Goal: Task Accomplishment & Management: Manage account settings

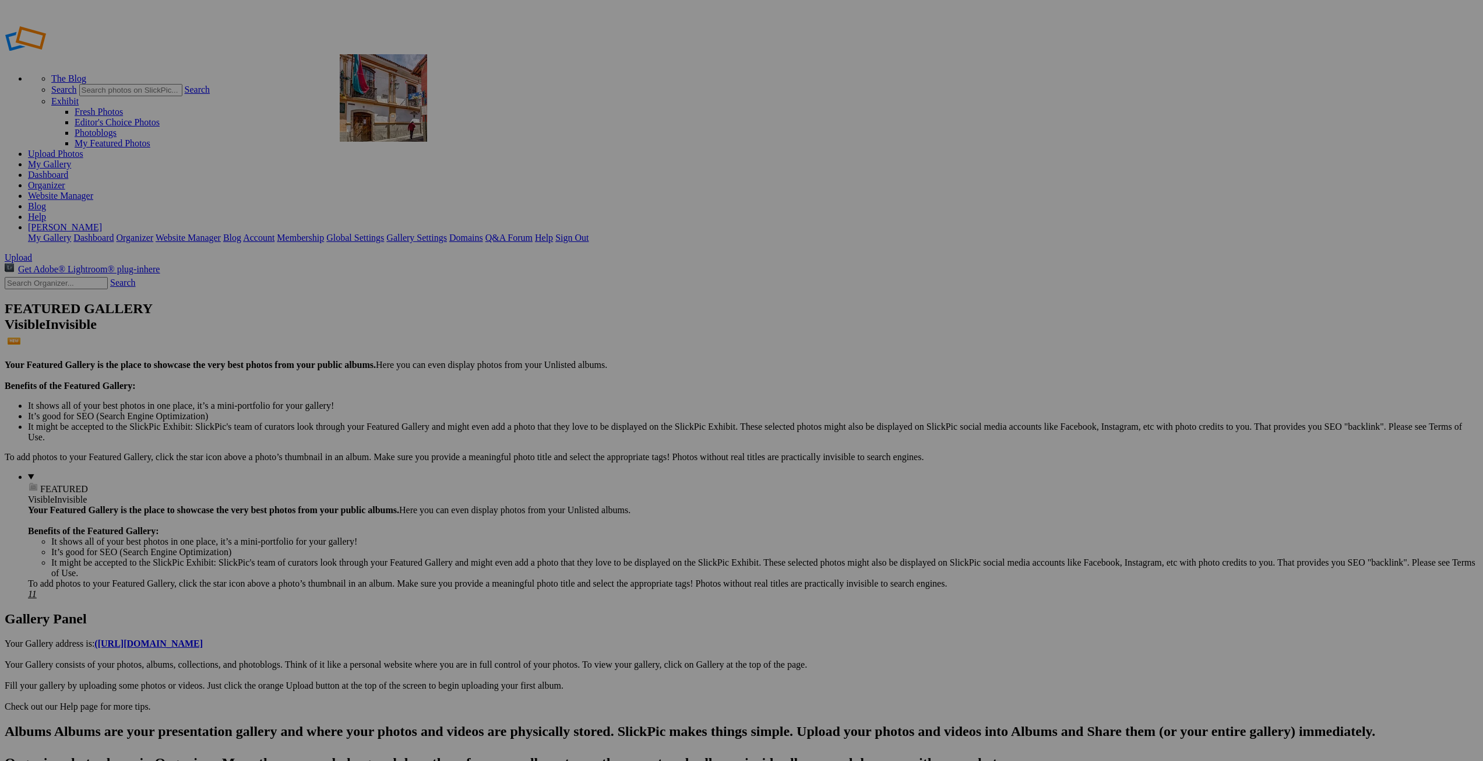
drag, startPoint x: 1254, startPoint y: 189, endPoint x: 508, endPoint y: 138, distance: 747.7
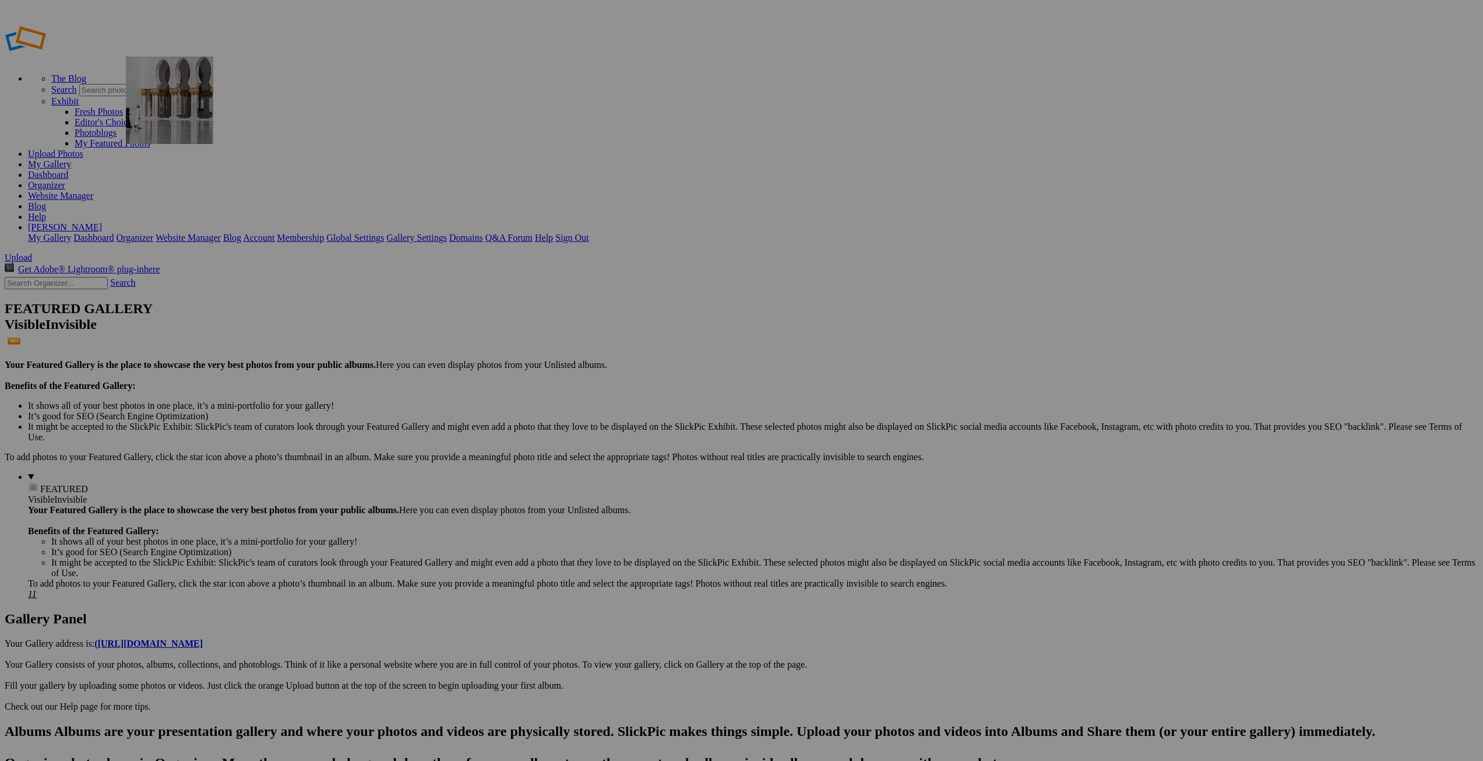
drag, startPoint x: 439, startPoint y: 172, endPoint x: 294, endPoint y: 140, distance: 148.5
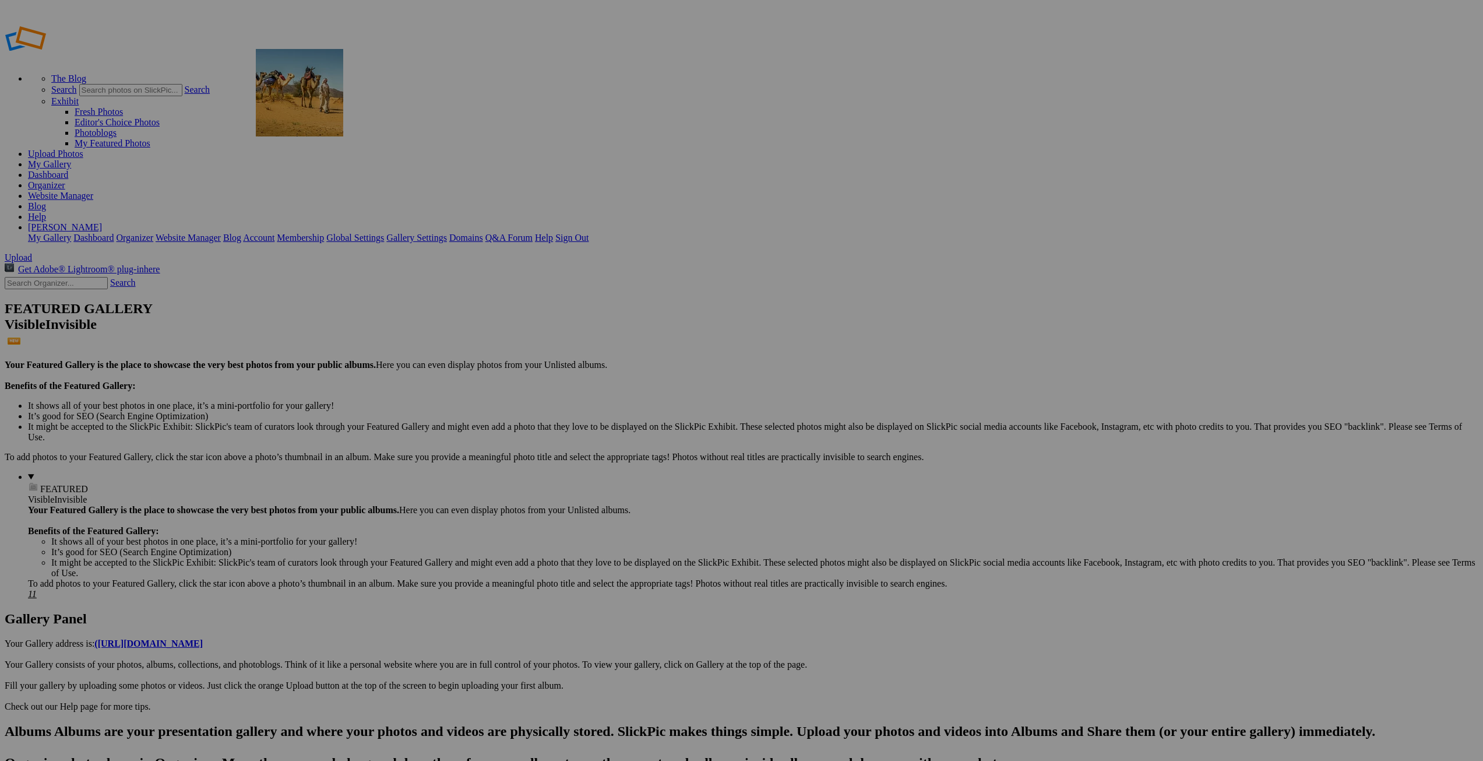
drag, startPoint x: 1349, startPoint y: 186, endPoint x: 425, endPoint y: 132, distance: 925.8
drag, startPoint x: 333, startPoint y: 179, endPoint x: 445, endPoint y: 143, distance: 116.8
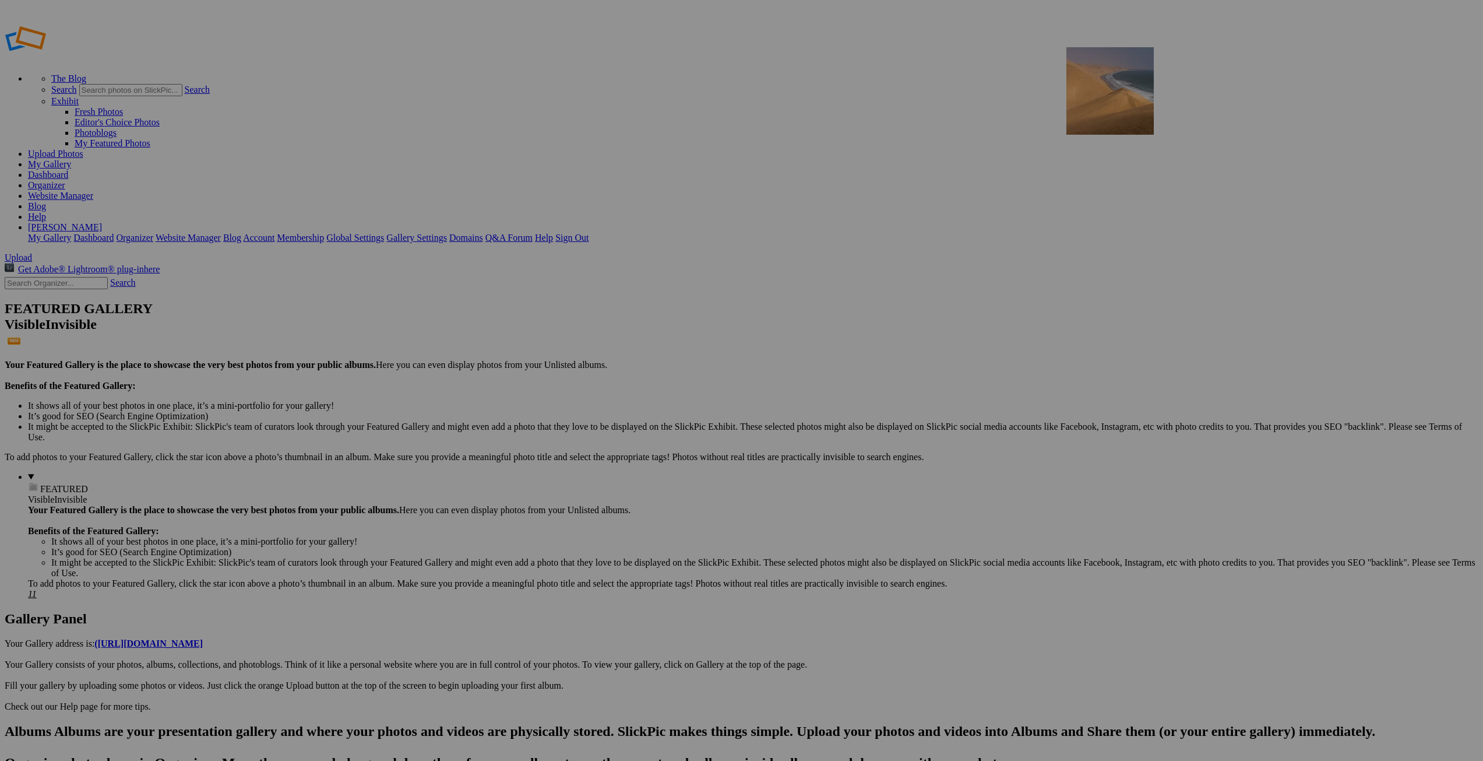
drag, startPoint x: 1054, startPoint y: 182, endPoint x: 1234, endPoint y: 131, distance: 187.1
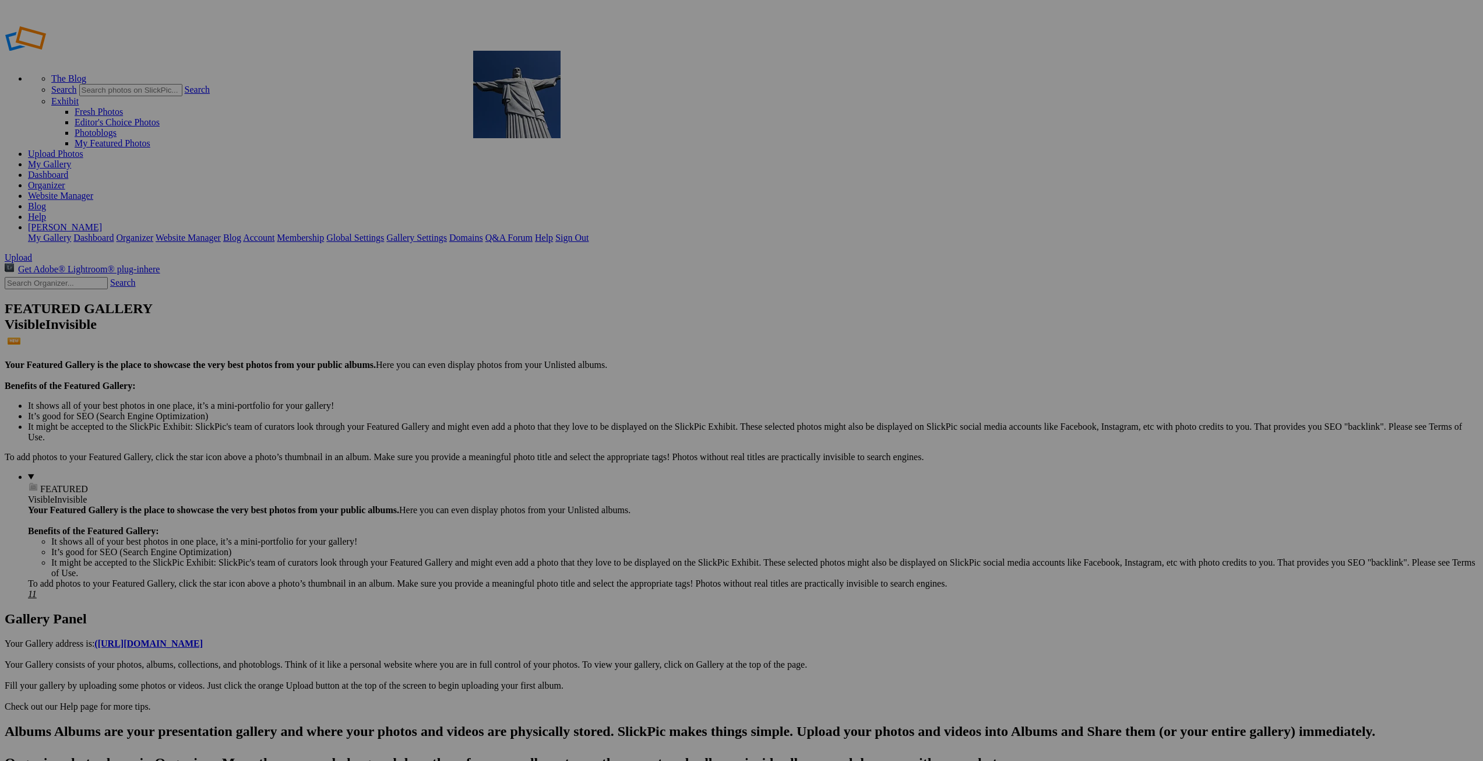
drag, startPoint x: 225, startPoint y: 321, endPoint x: 640, endPoint y: 135, distance: 454.9
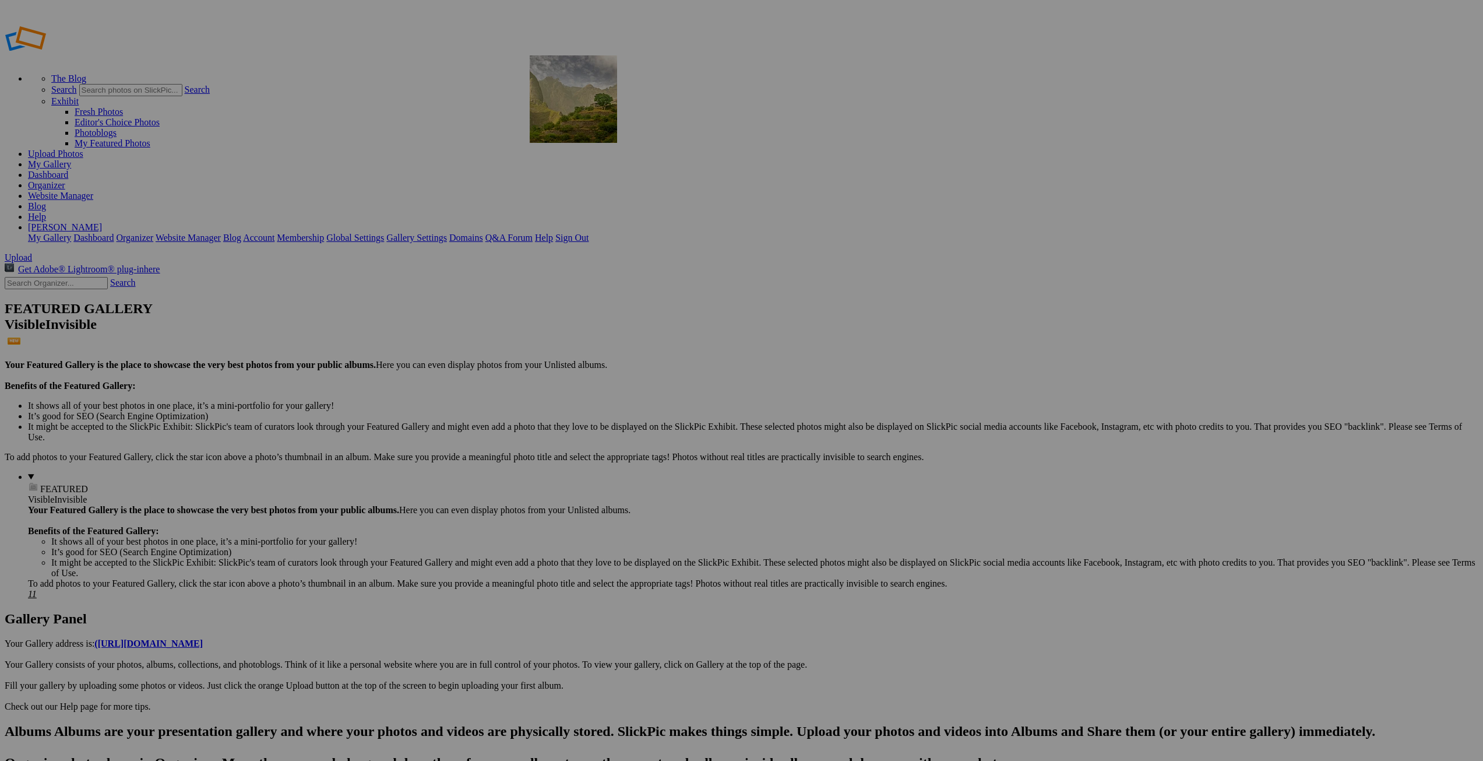
drag, startPoint x: 330, startPoint y: 329, endPoint x: 698, endPoint y: 139, distance: 413.4
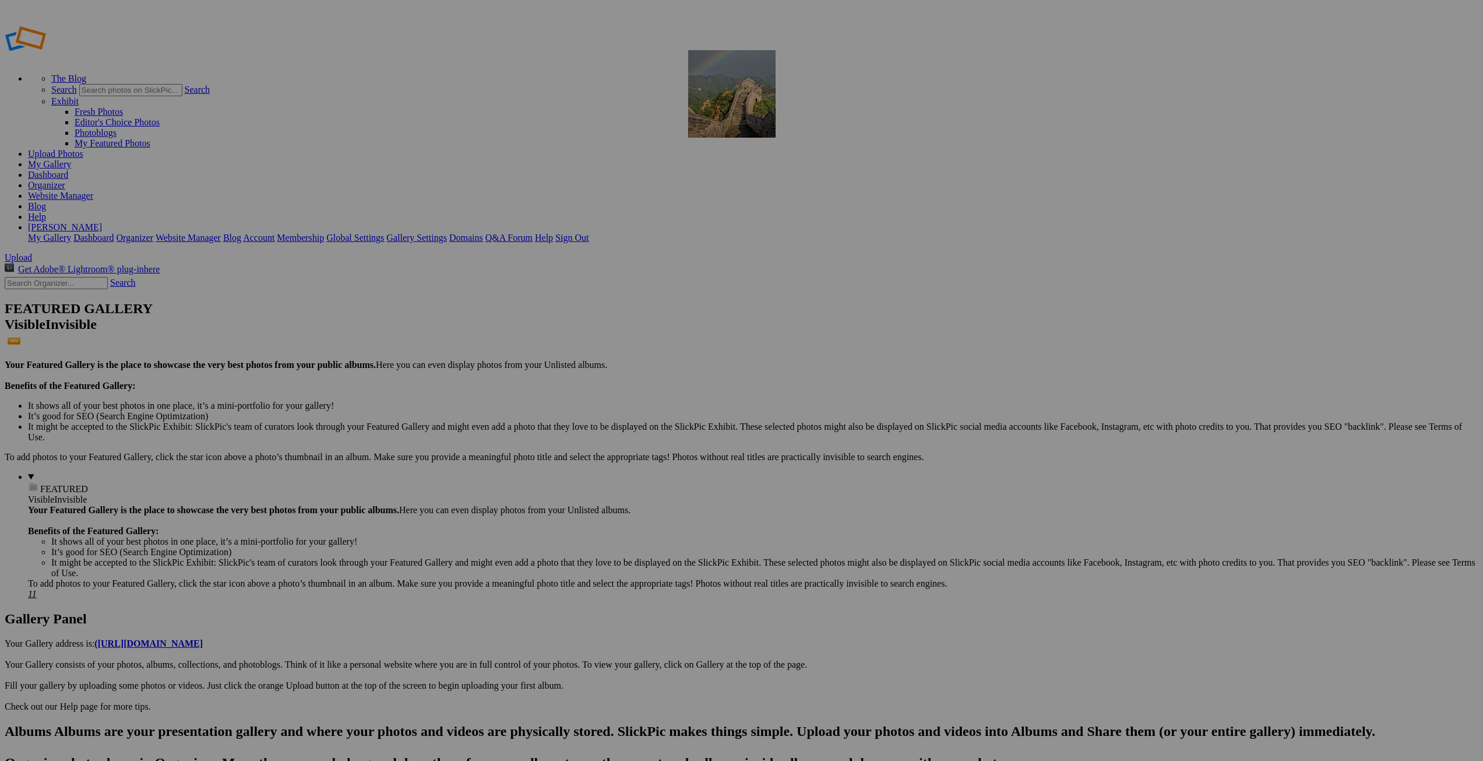
drag, startPoint x: 419, startPoint y: 335, endPoint x: 856, endPoint y: 134, distance: 480.9
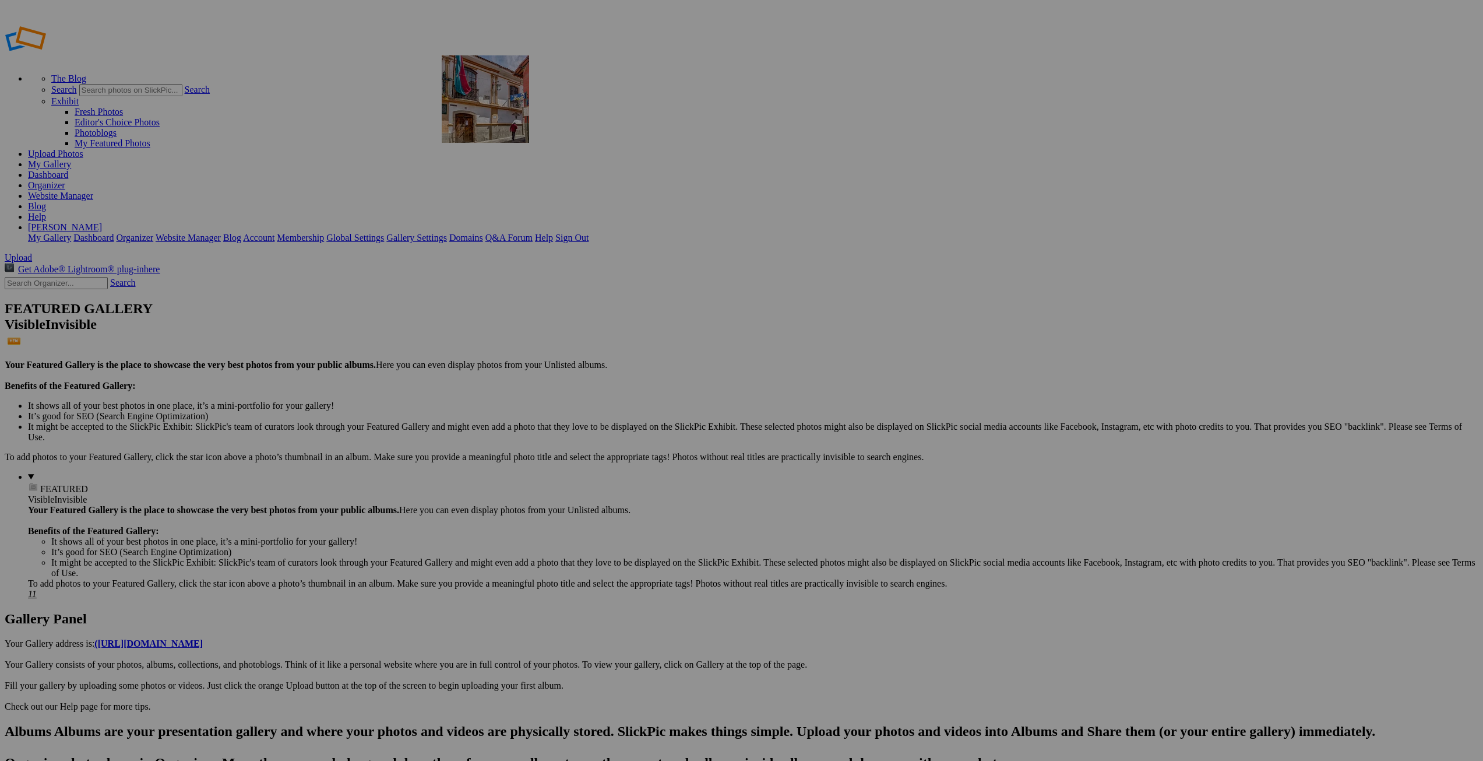
drag, startPoint x: 949, startPoint y: 171, endPoint x: 609, endPoint y: 139, distance: 341.8
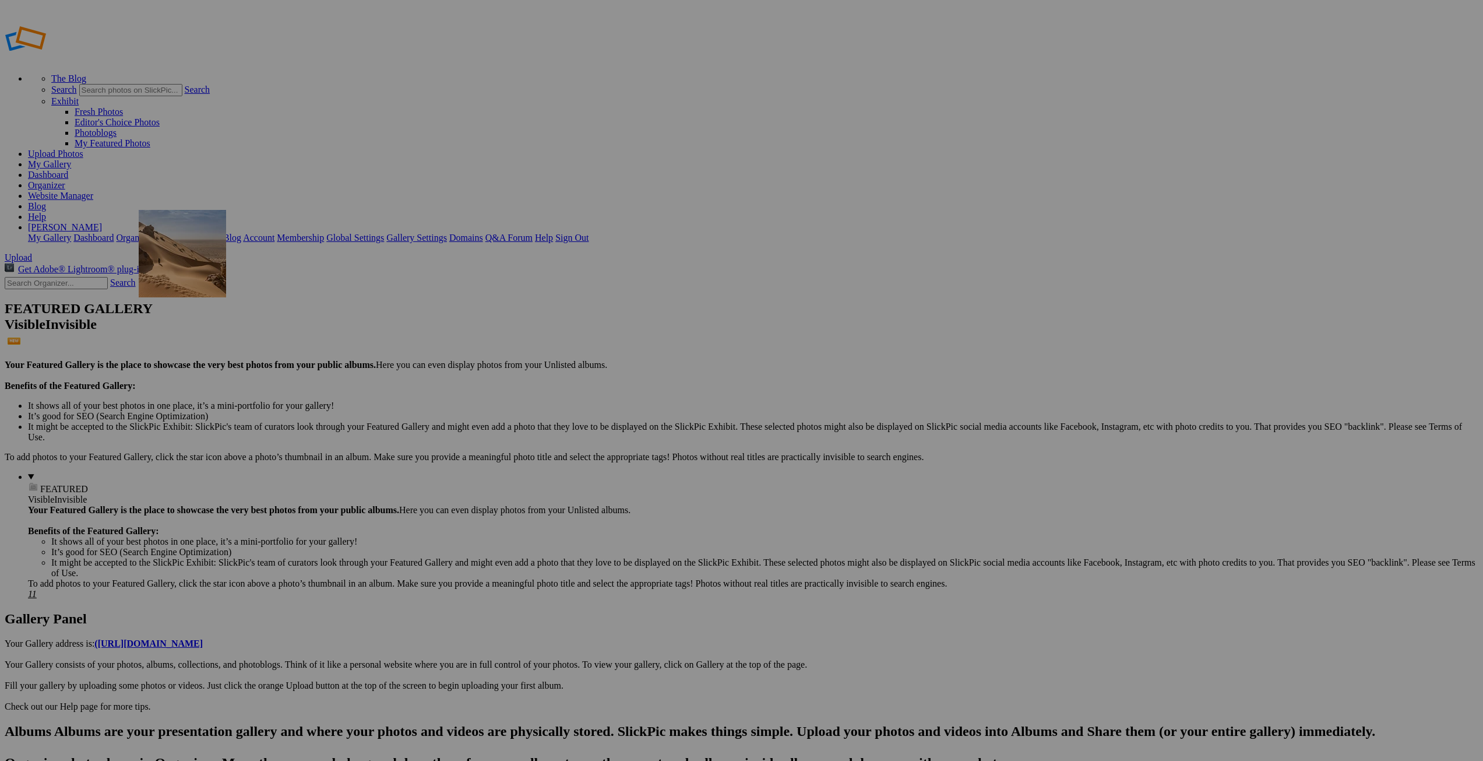
drag, startPoint x: 522, startPoint y: 337, endPoint x: 307, endPoint y: 294, distance: 219.3
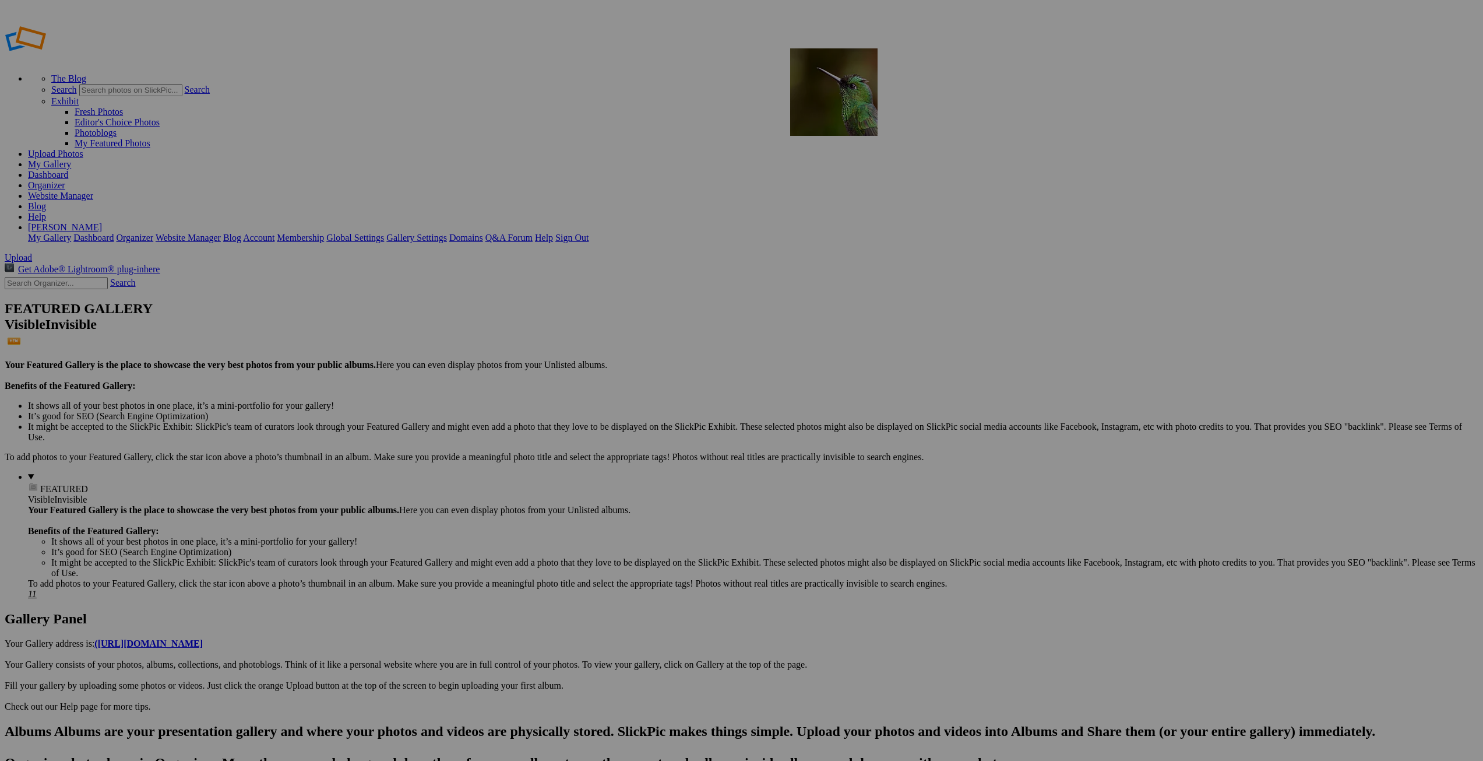
drag, startPoint x: 629, startPoint y: 333, endPoint x: 958, endPoint y: 132, distance: 385.3
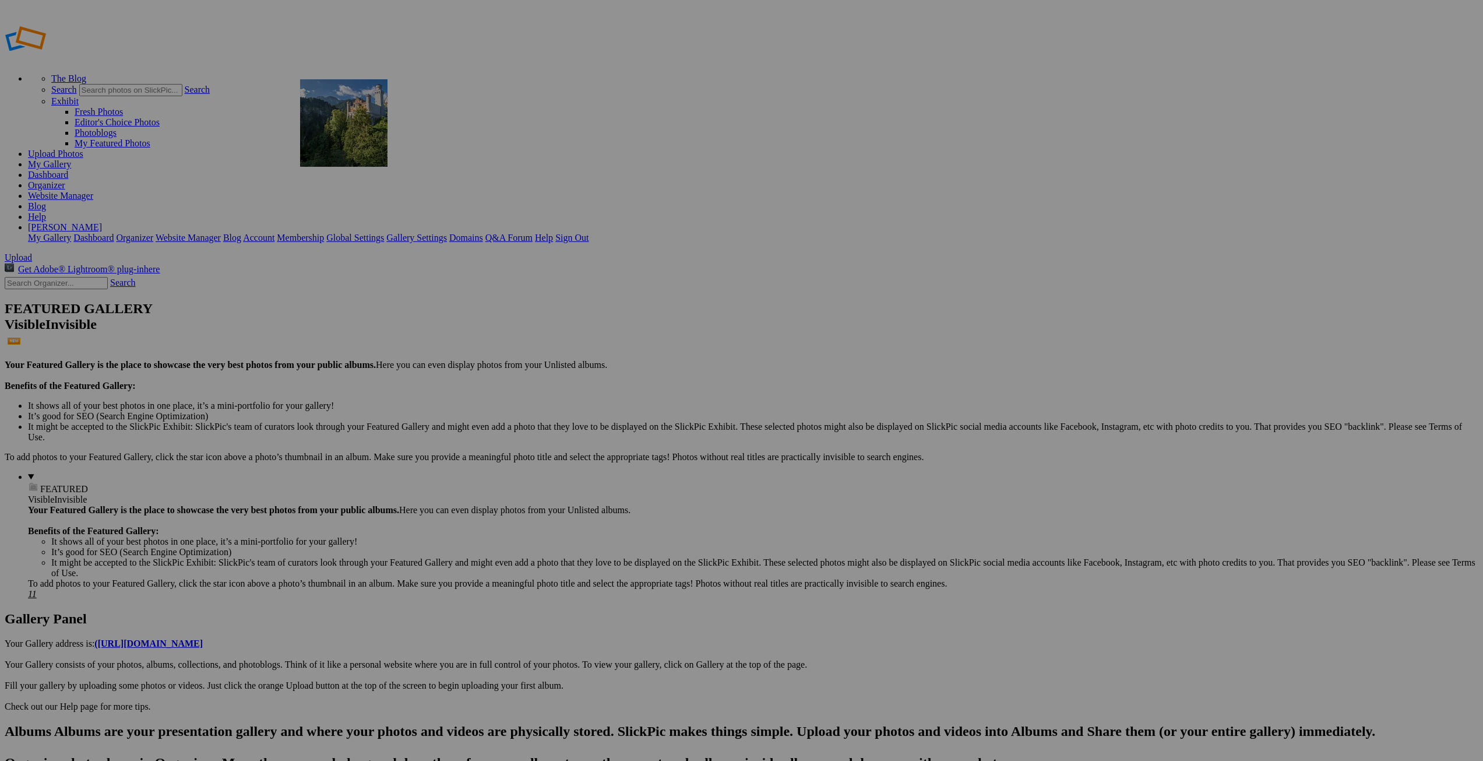
drag, startPoint x: 837, startPoint y: 326, endPoint x: 485, endPoint y: 157, distance: 390.7
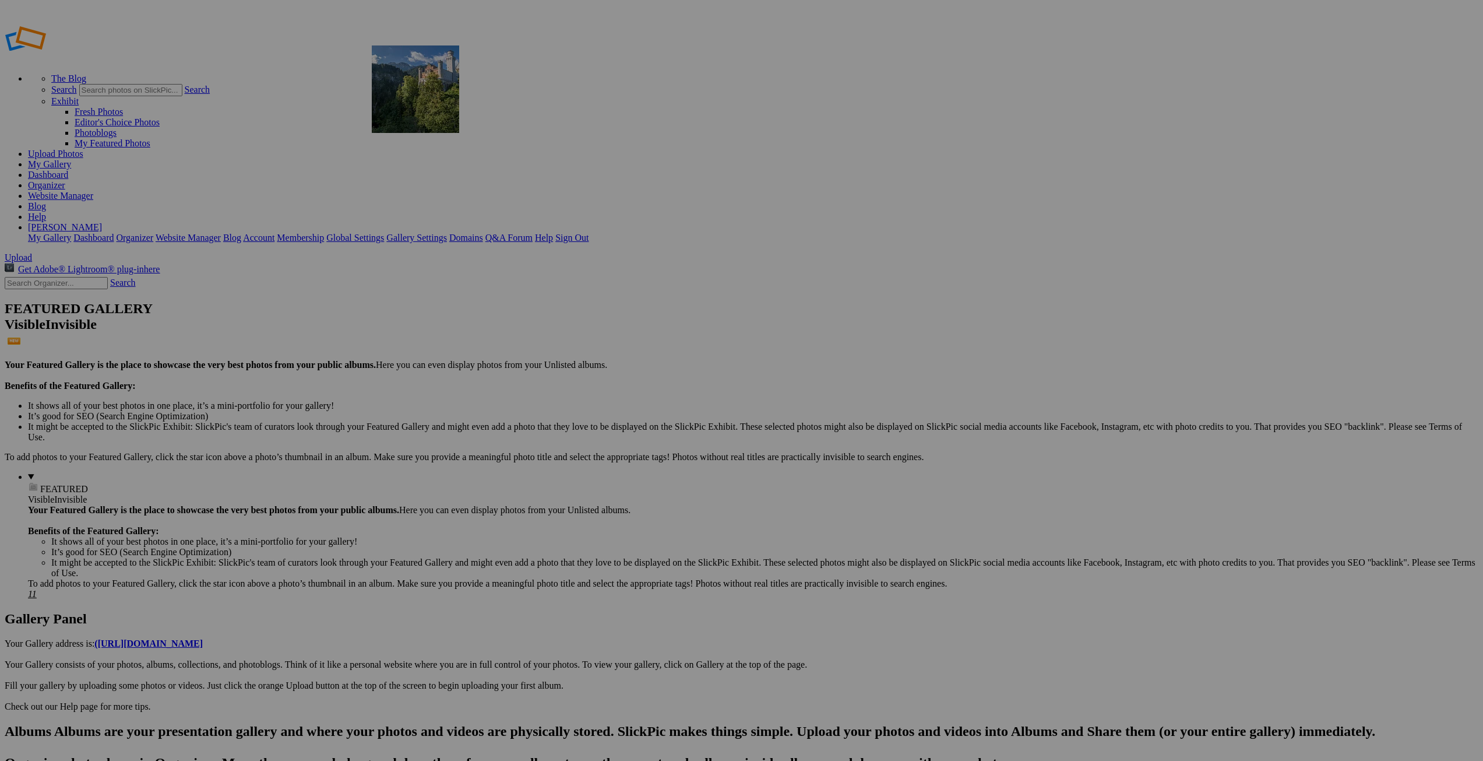
drag, startPoint x: 436, startPoint y: 186, endPoint x: 540, endPoint y: 129, distance: 118.1
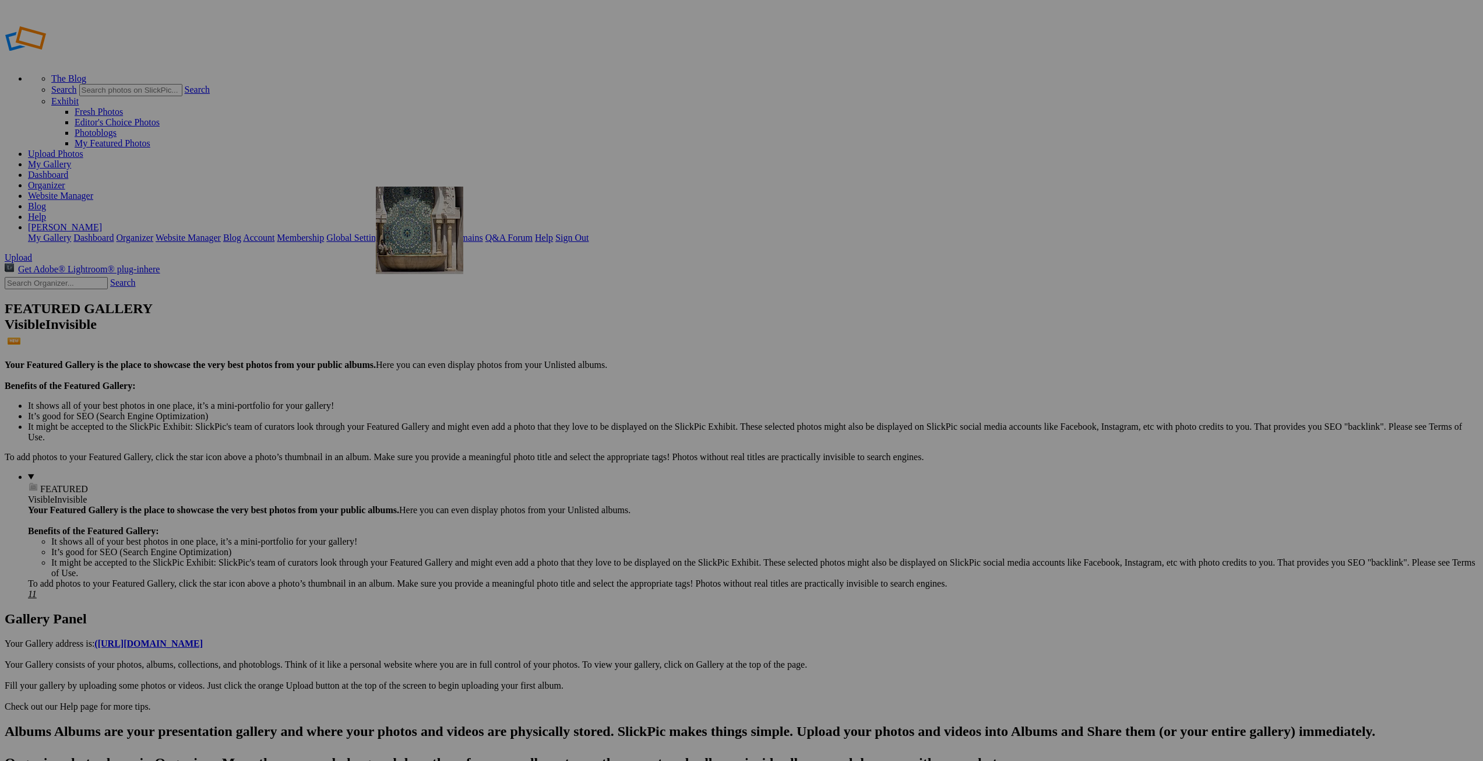
drag, startPoint x: 832, startPoint y: 315, endPoint x: 544, endPoint y: 270, distance: 291.4
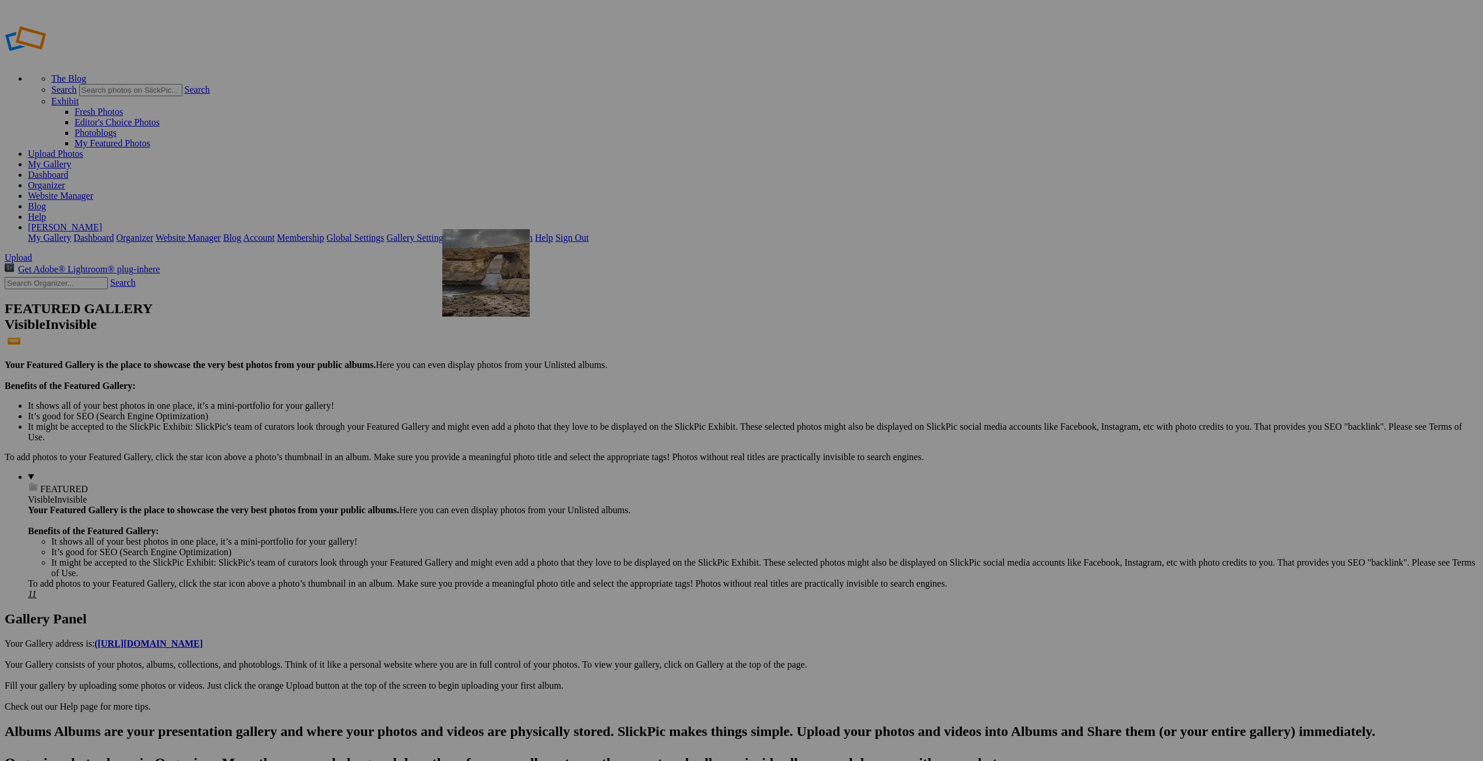
drag, startPoint x: 1035, startPoint y: 314, endPoint x: 535, endPoint y: 300, distance: 500.2
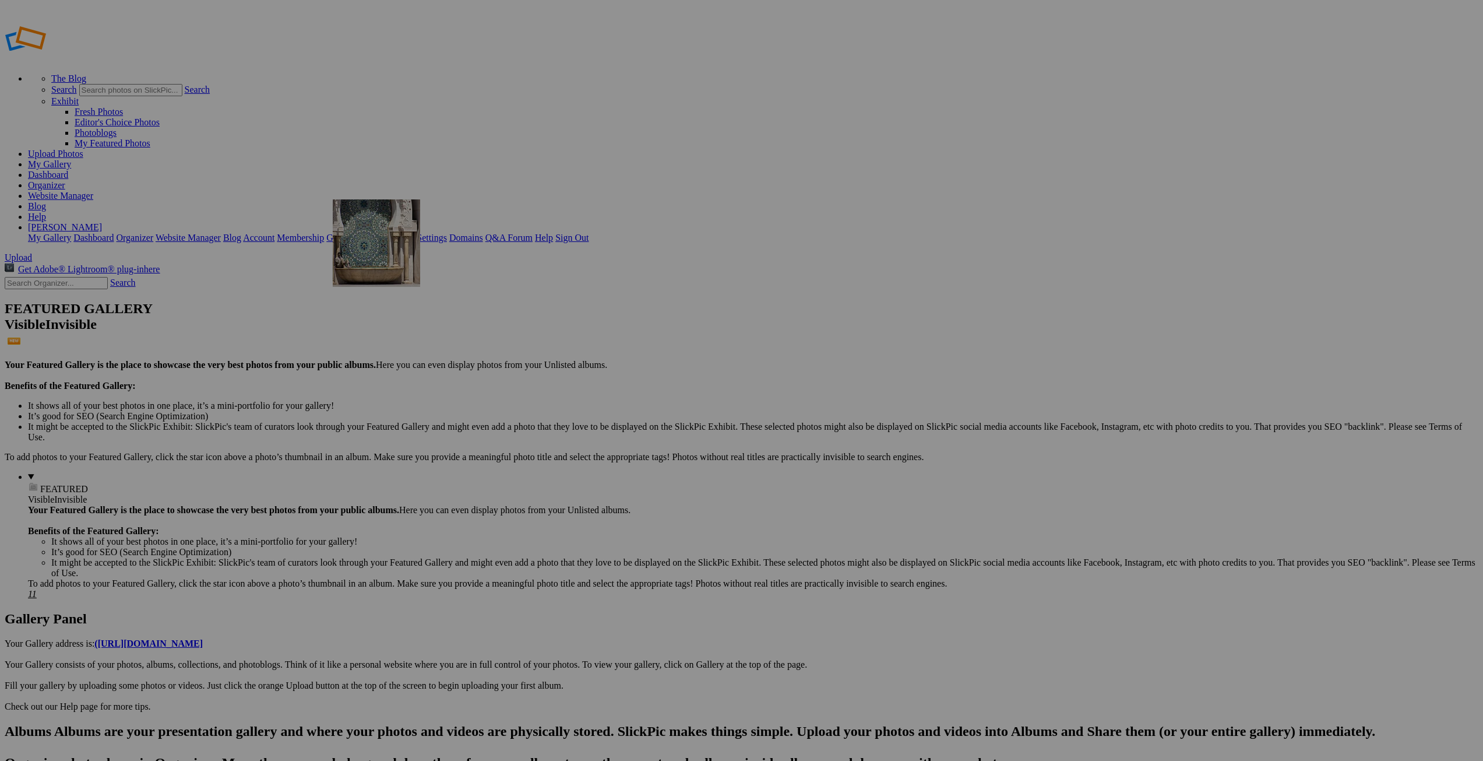
drag, startPoint x: 535, startPoint y: 300, endPoint x: 501, endPoint y: 283, distance: 38.1
drag, startPoint x: 621, startPoint y: 329, endPoint x: 517, endPoint y: 308, distance: 105.8
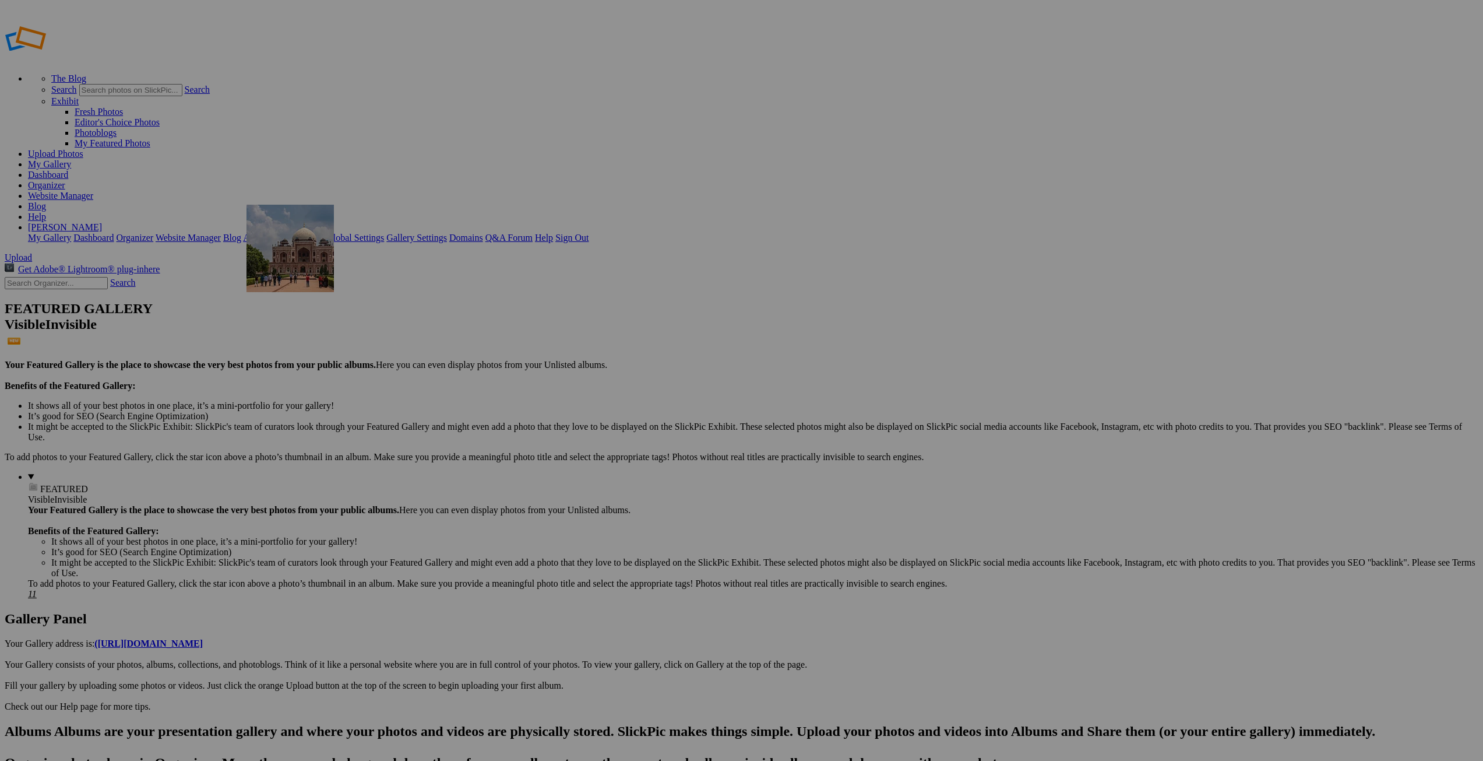
drag, startPoint x: 1145, startPoint y: 328, endPoint x: 414, endPoint y: 288, distance: 731.3
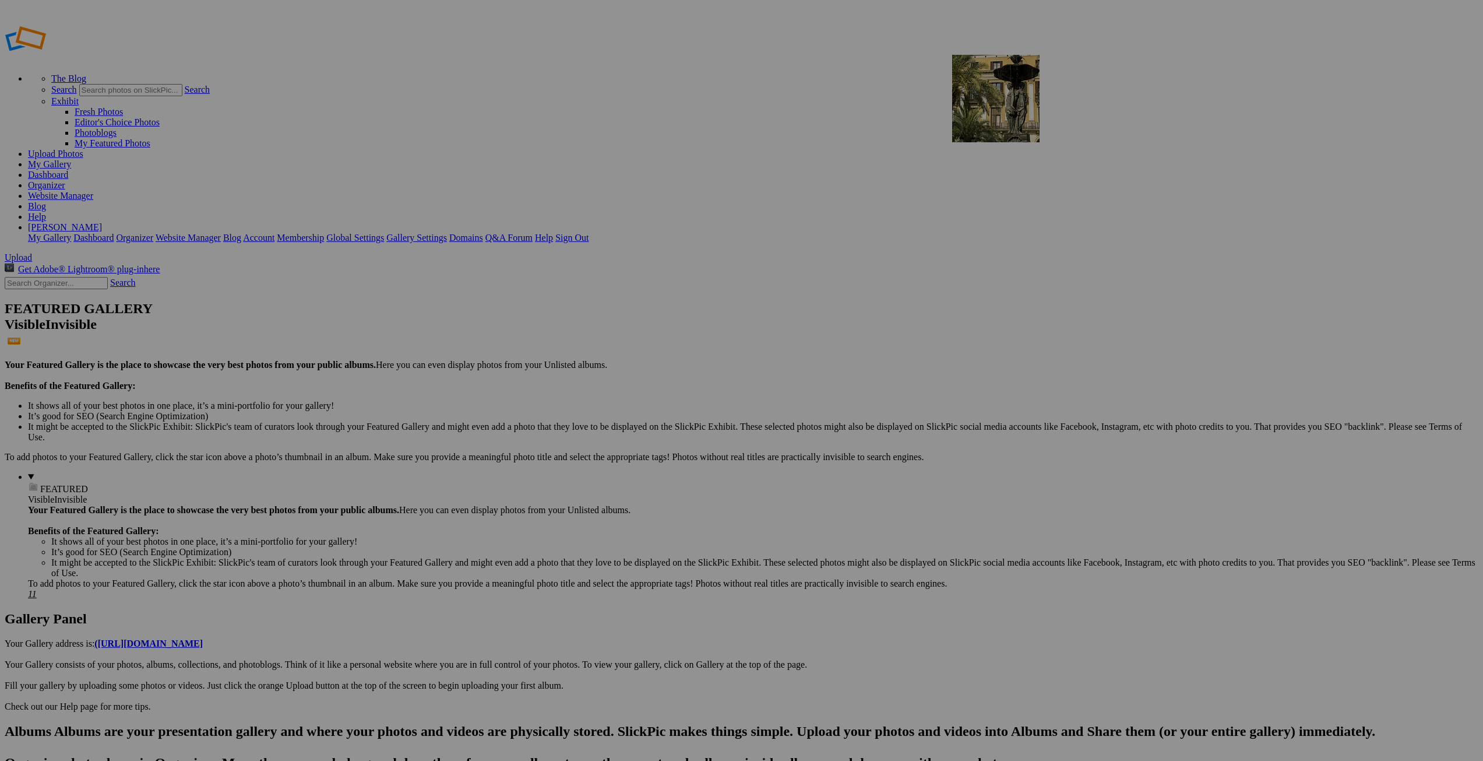
drag, startPoint x: 1250, startPoint y: 333, endPoint x: 1120, endPoint y: 139, distance: 233.6
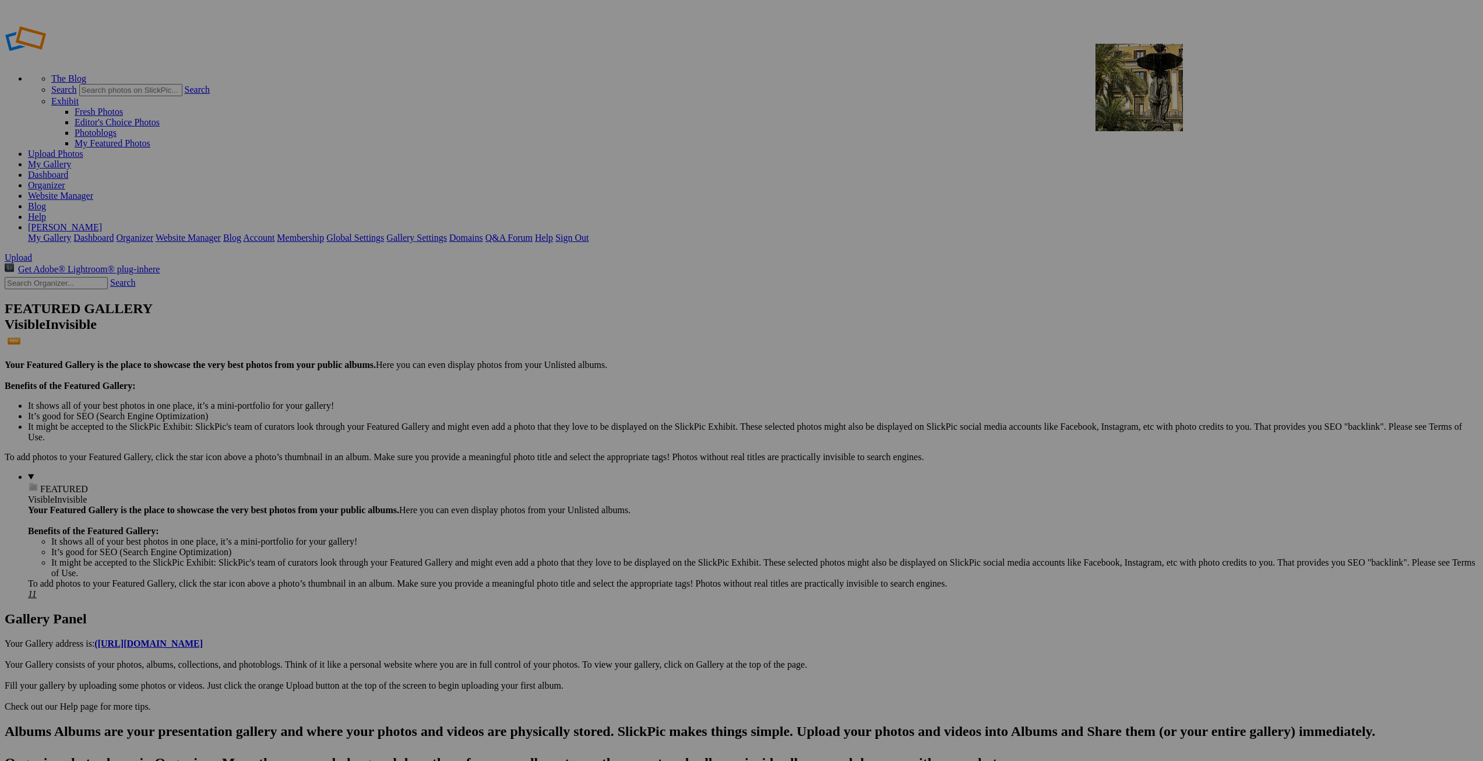
drag, startPoint x: 1156, startPoint y: 180, endPoint x: 1263, endPoint y: 128, distance: 119.4
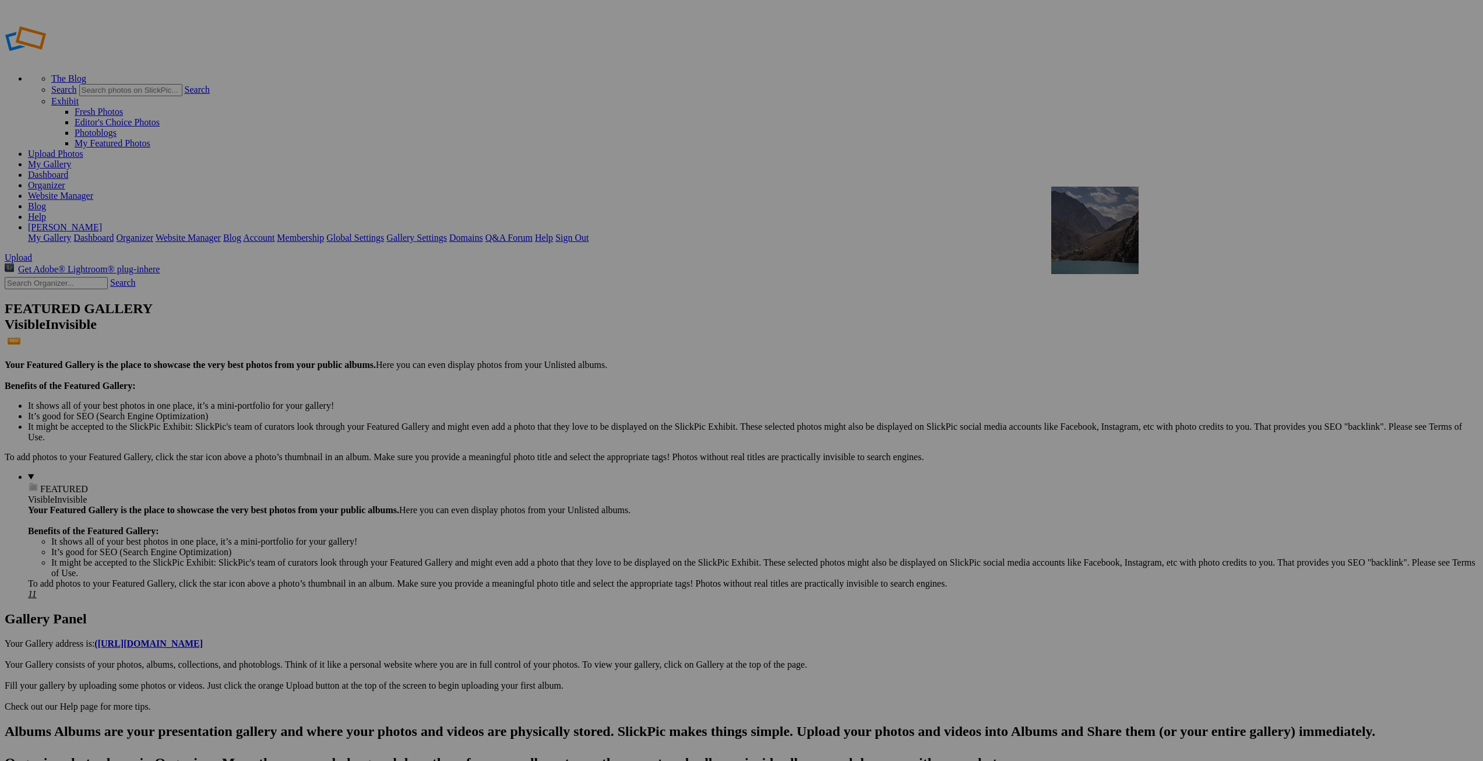
drag, startPoint x: 1353, startPoint y: 168, endPoint x: 1219, endPoint y: 270, distance: 168.3
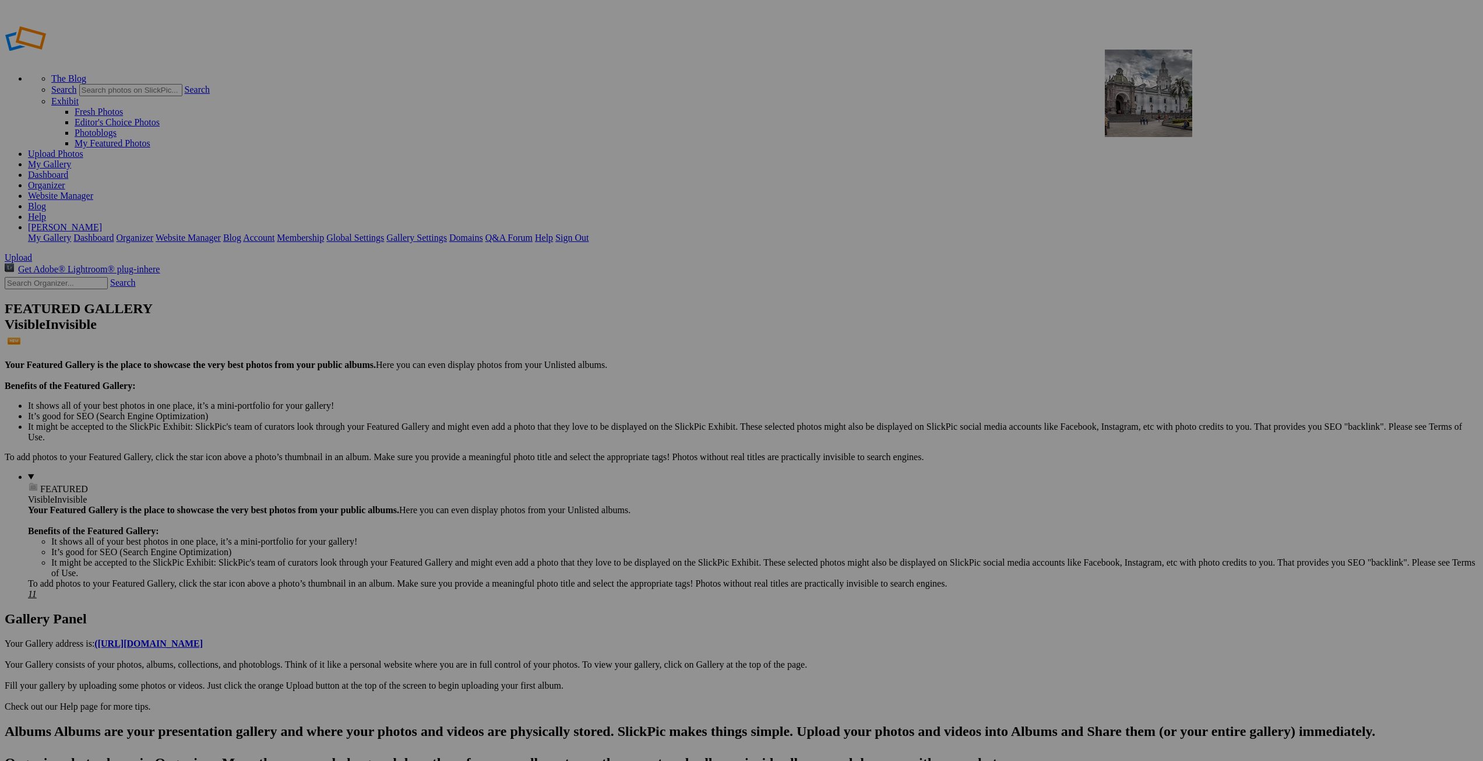
drag, startPoint x: 226, startPoint y: 459, endPoint x: 1273, endPoint y: 133, distance: 1096.7
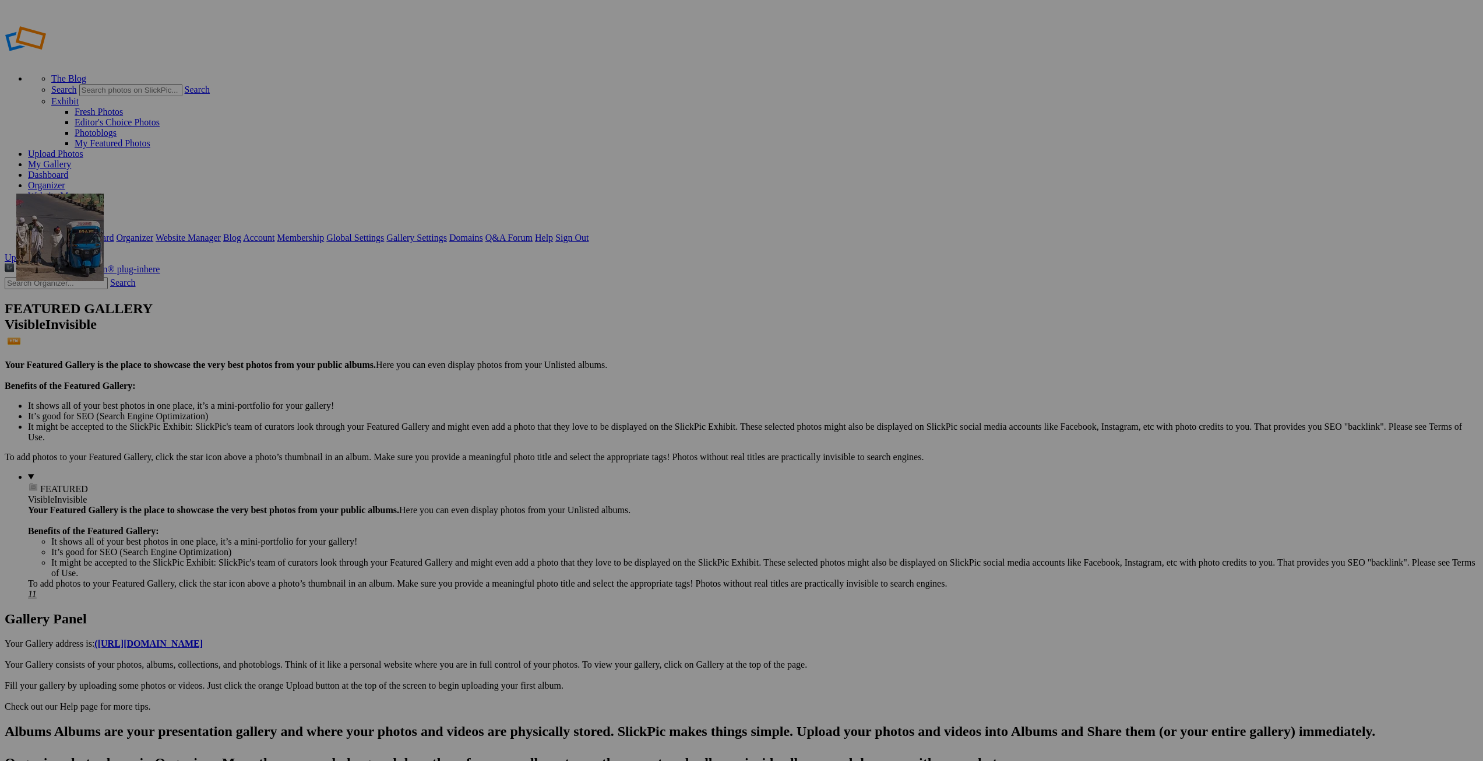
drag, startPoint x: 314, startPoint y: 471, endPoint x: 184, endPoint y: 277, distance: 233.6
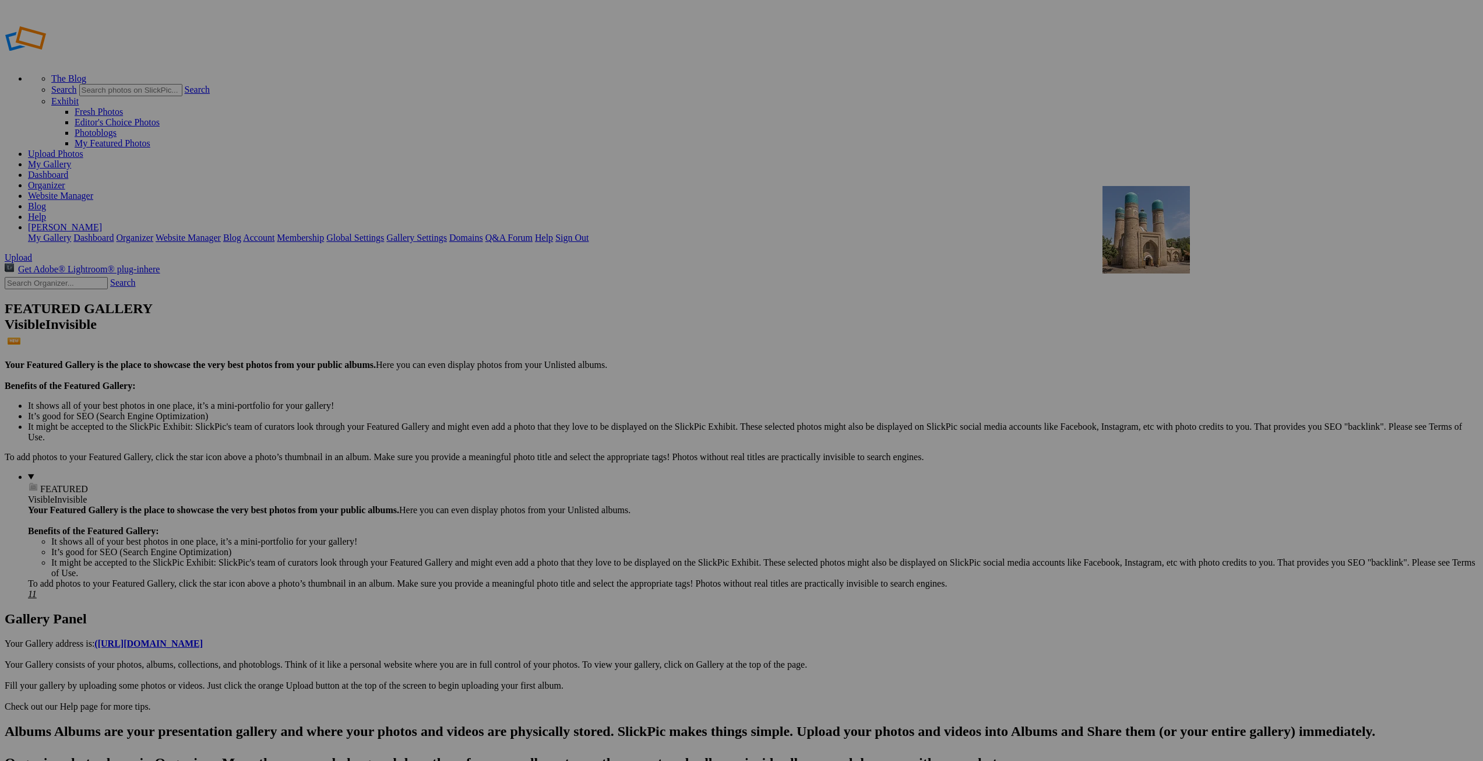
drag, startPoint x: 320, startPoint y: 322, endPoint x: 1273, endPoint y: 270, distance: 954.8
drag, startPoint x: 1273, startPoint y: 270, endPoint x: 1219, endPoint y: 269, distance: 54.2
click at [0, 0] on u at bounding box center [0, 0] width 0 height 0
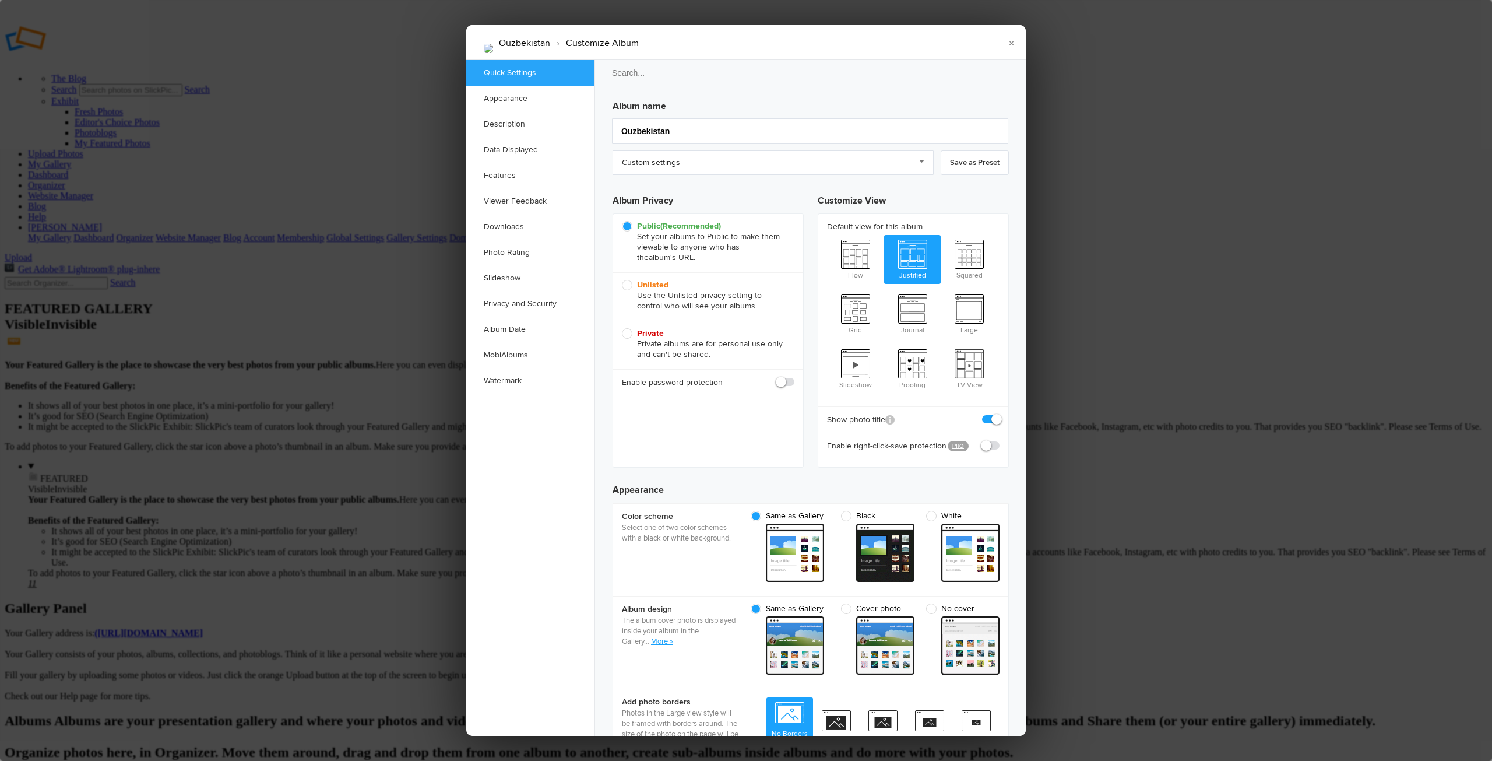
click at [375, 601] on div at bounding box center [746, 380] width 1492 height 761
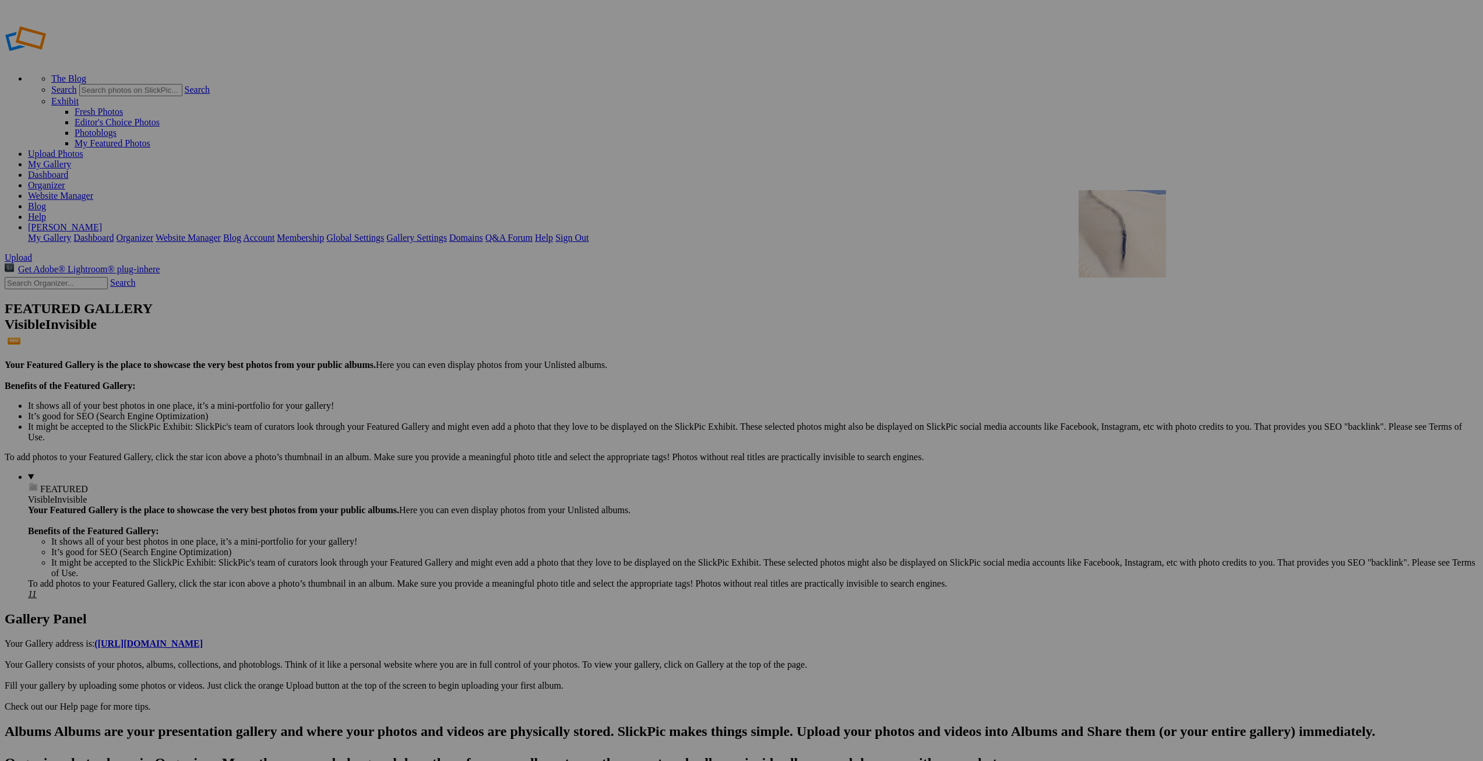
drag, startPoint x: 423, startPoint y: 471, endPoint x: 1245, endPoint y: 273, distance: 845.7
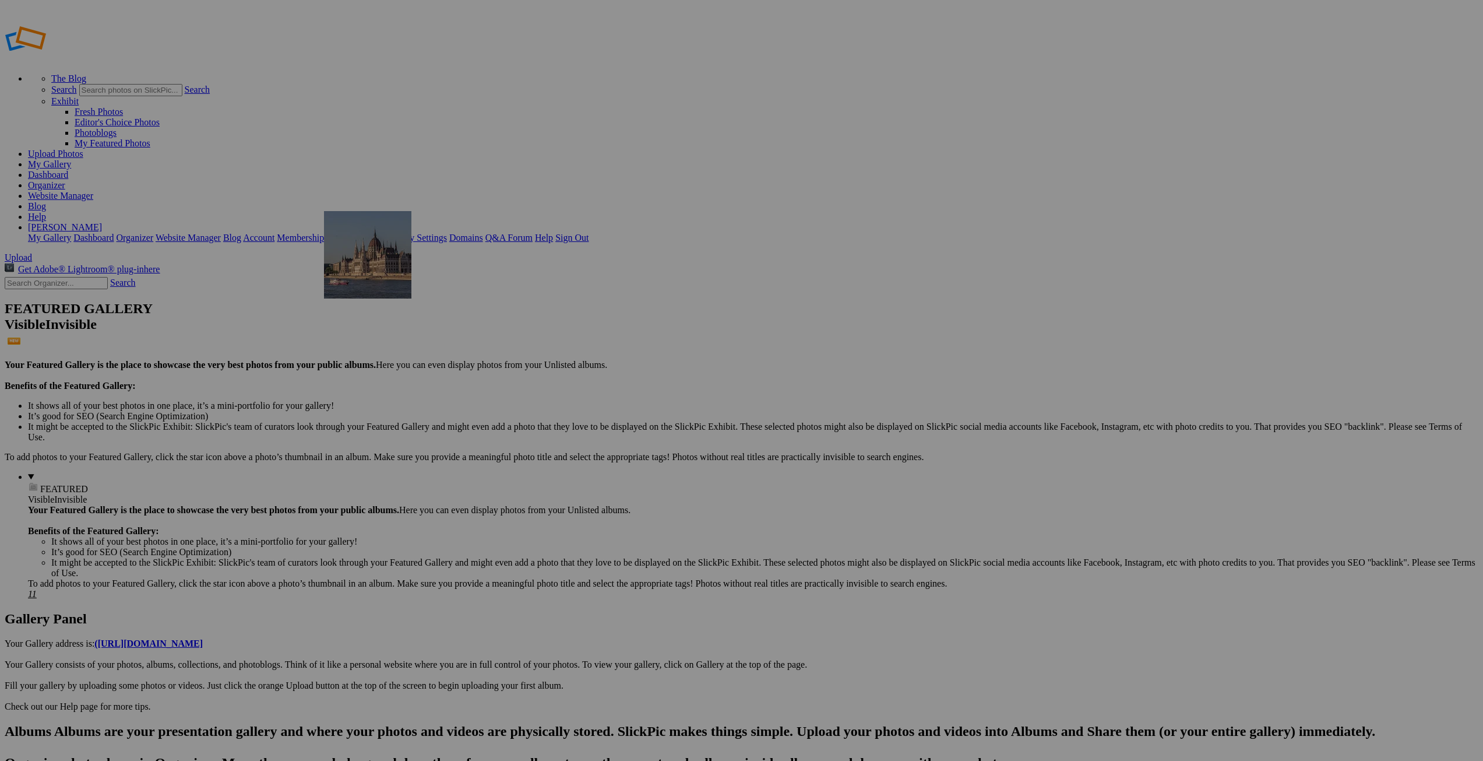
drag, startPoint x: 522, startPoint y: 473, endPoint x: 492, endPoint y: 295, distance: 180.2
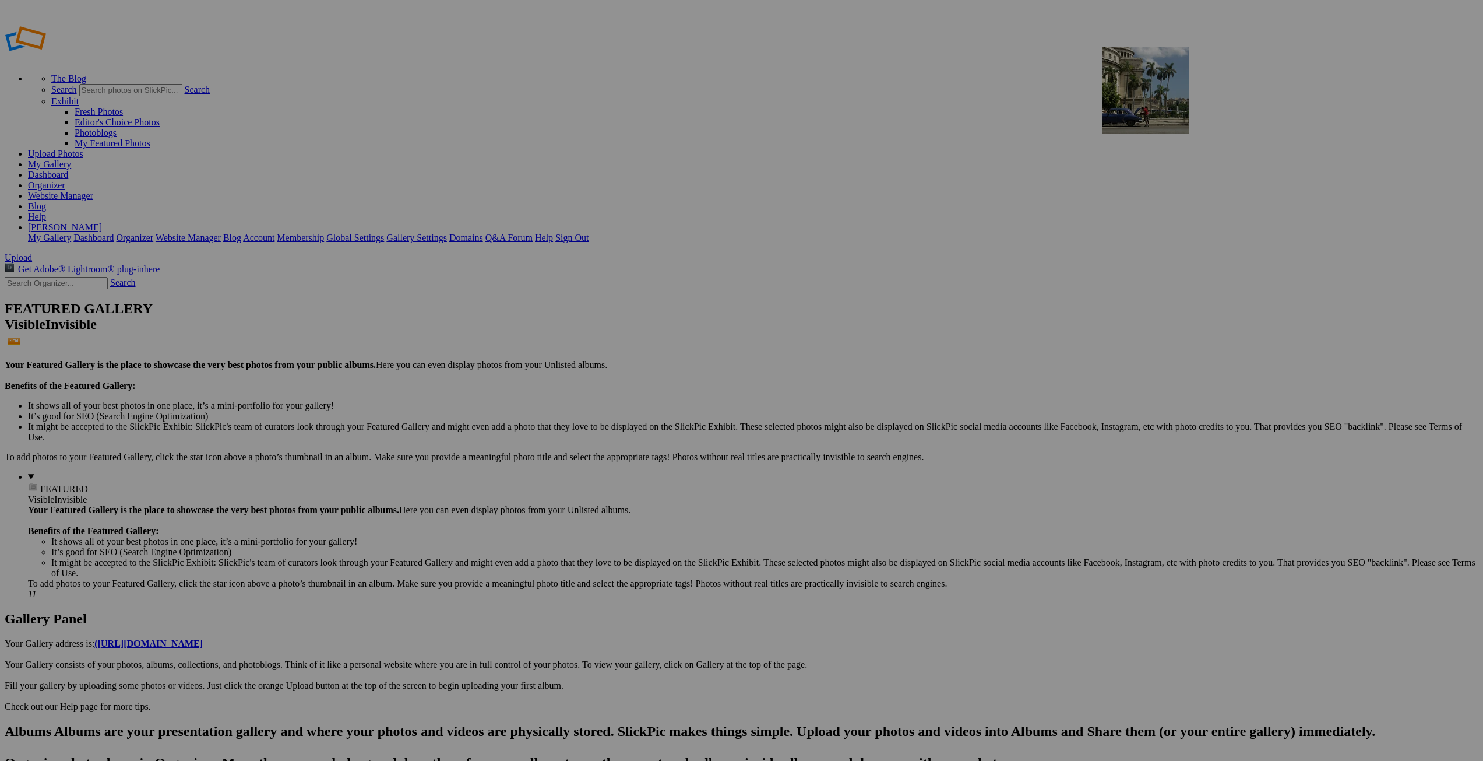
drag, startPoint x: 624, startPoint y: 463, endPoint x: 1270, endPoint y: 131, distance: 726.4
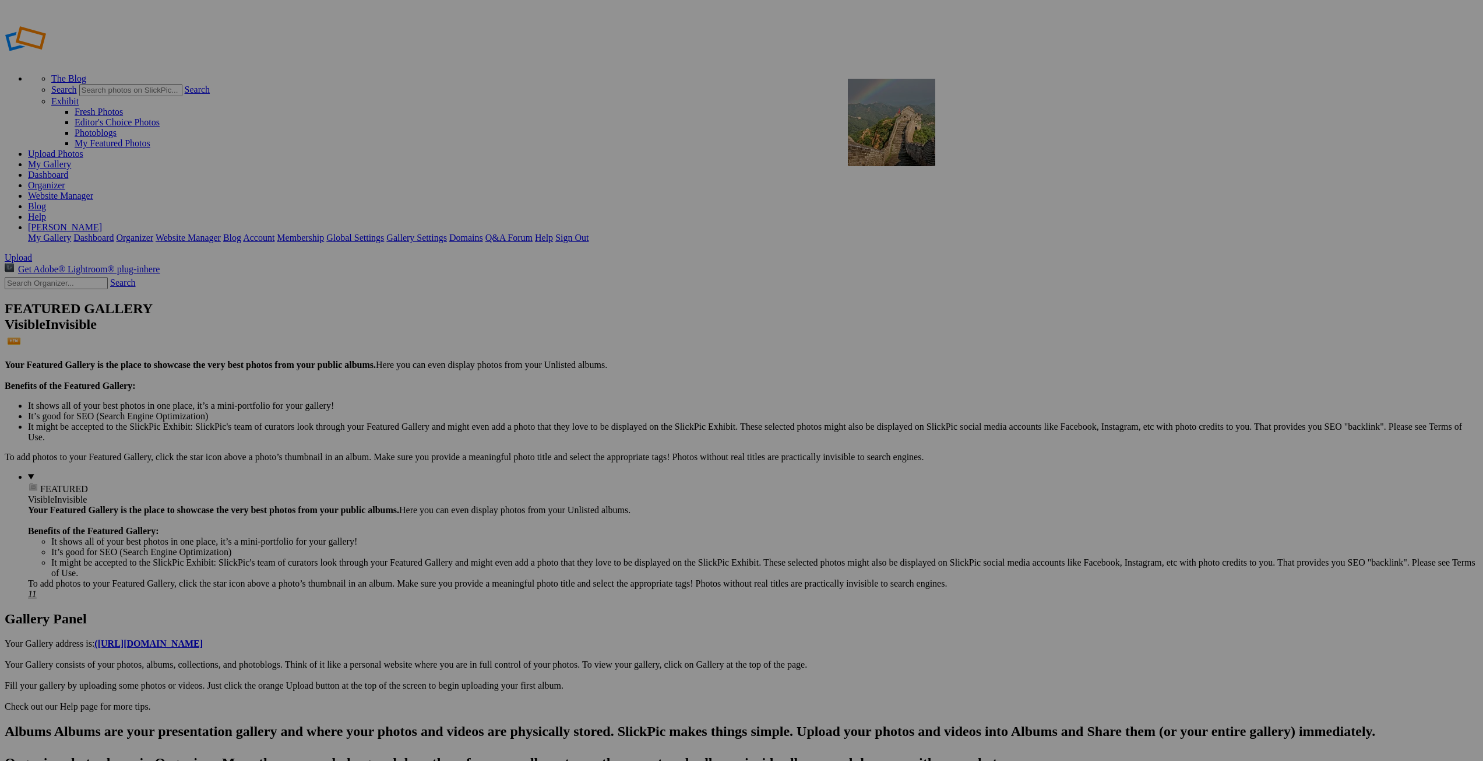
drag, startPoint x: 1140, startPoint y: 176, endPoint x: 1015, endPoint y: 163, distance: 125.4
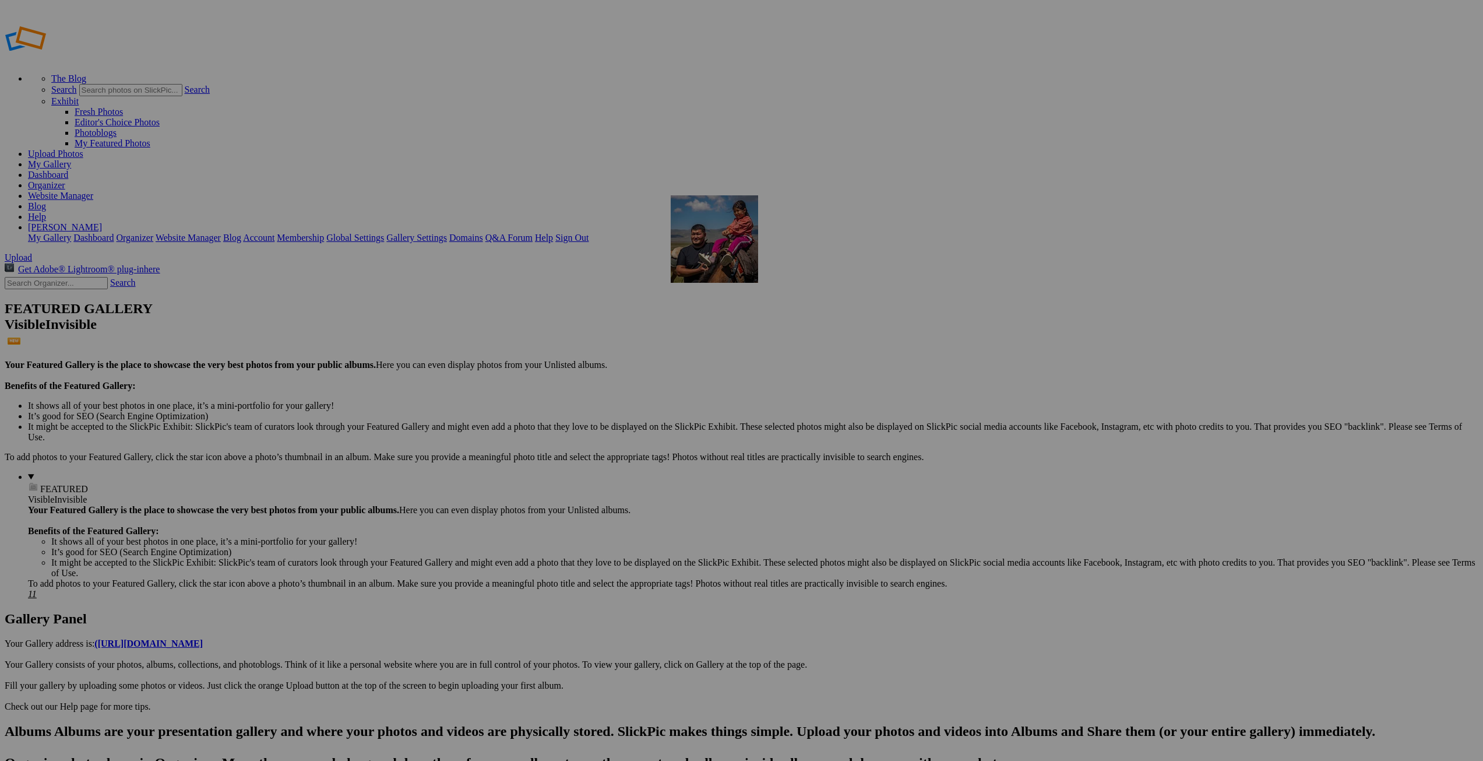
drag, startPoint x: 438, startPoint y: 322, endPoint x: 839, endPoint y: 279, distance: 403.3
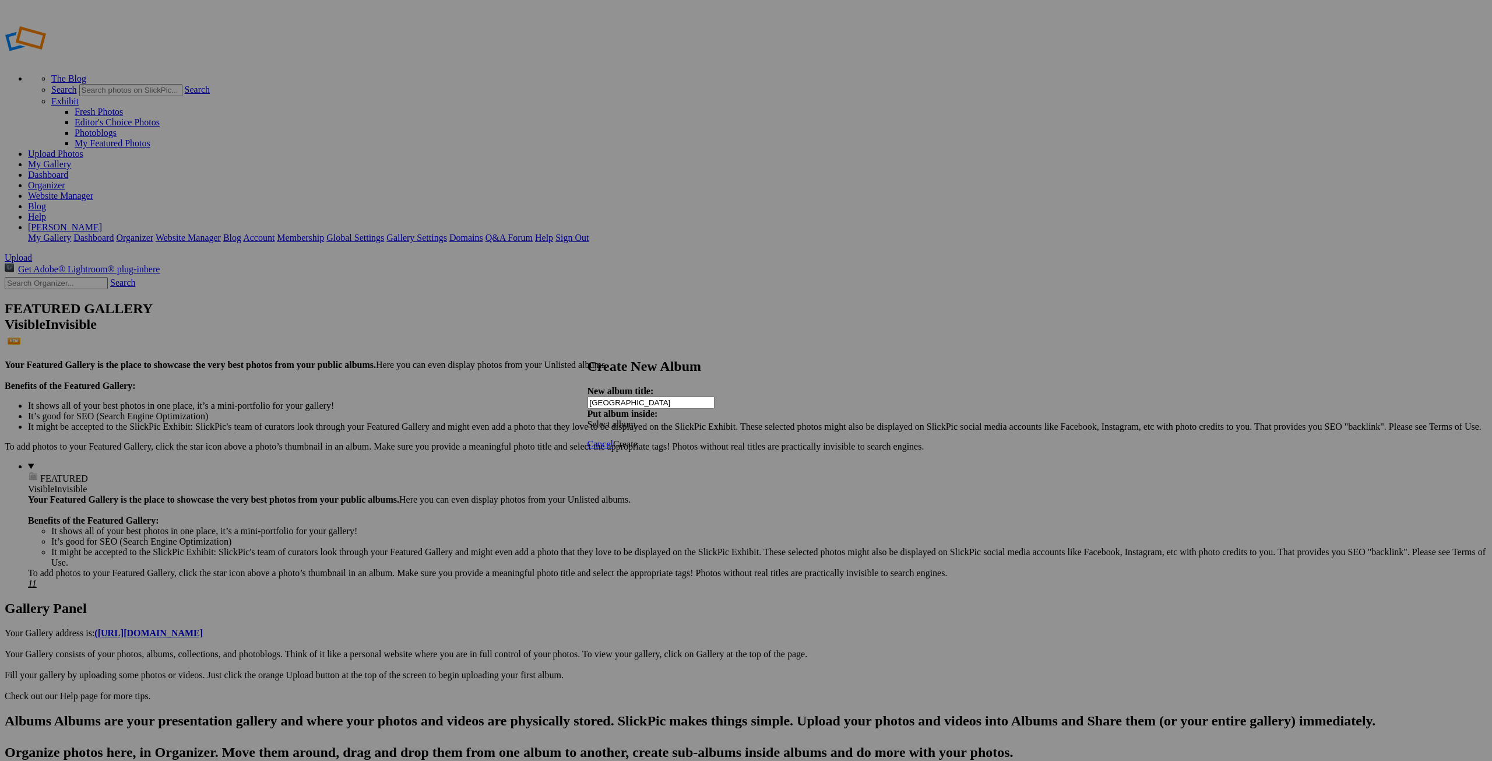
type input "[GEOGRAPHIC_DATA]"
click at [638, 439] on span "Create" at bounding box center [625, 444] width 24 height 10
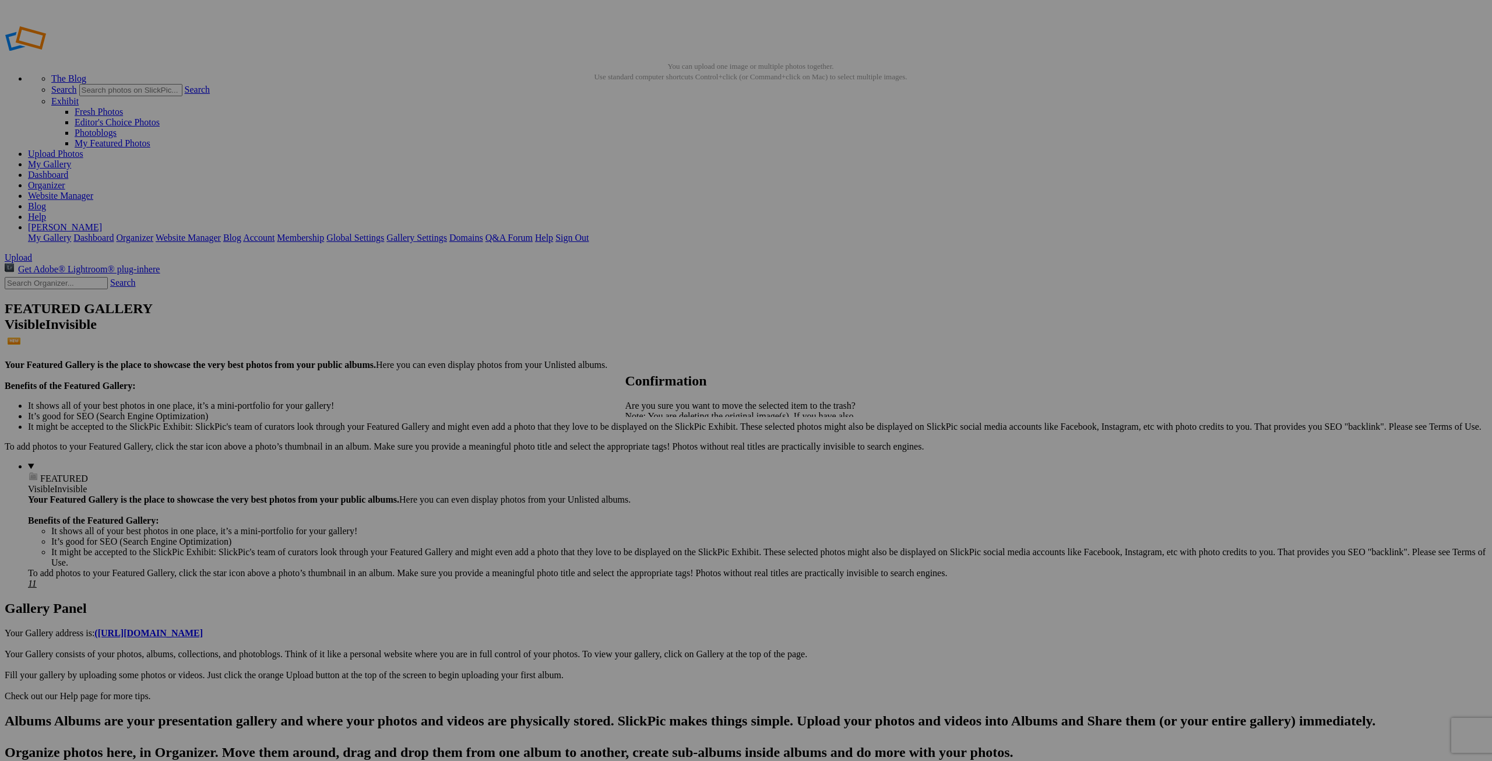
click at [664, 456] on span "Yes" at bounding box center [657, 457] width 13 height 10
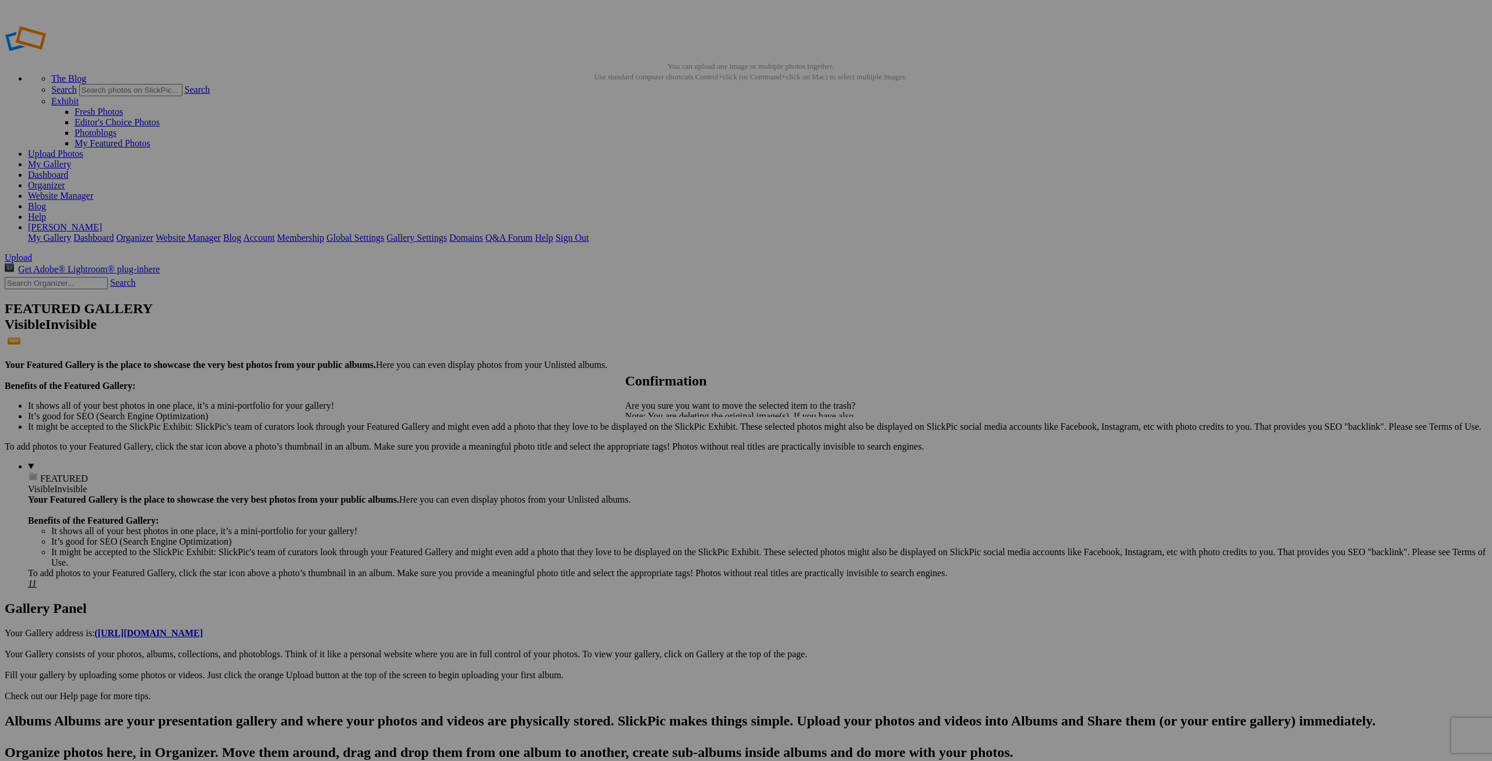
click at [664, 457] on span "Yes" at bounding box center [657, 457] width 13 height 10
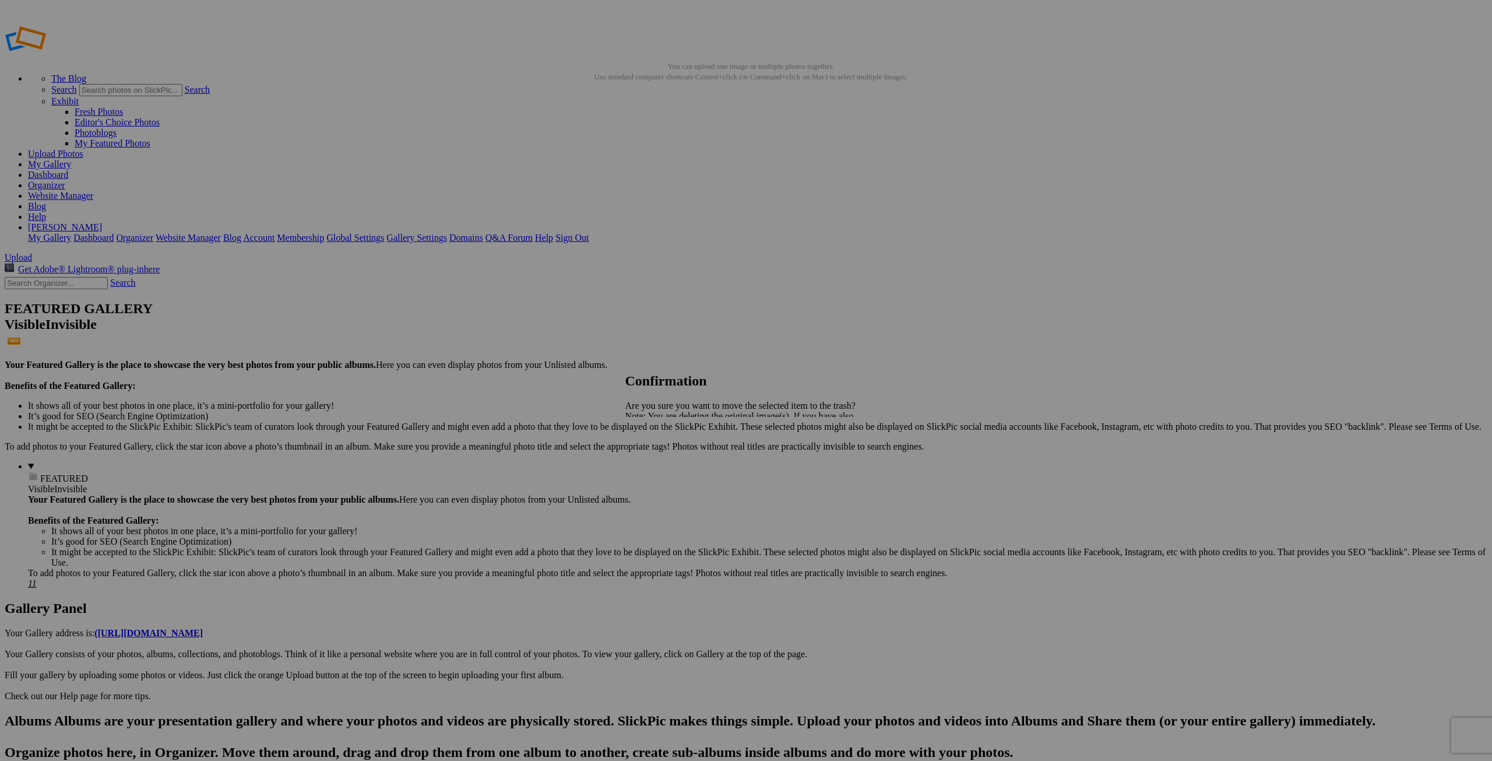
click at [664, 452] on span "Yes" at bounding box center [657, 457] width 13 height 10
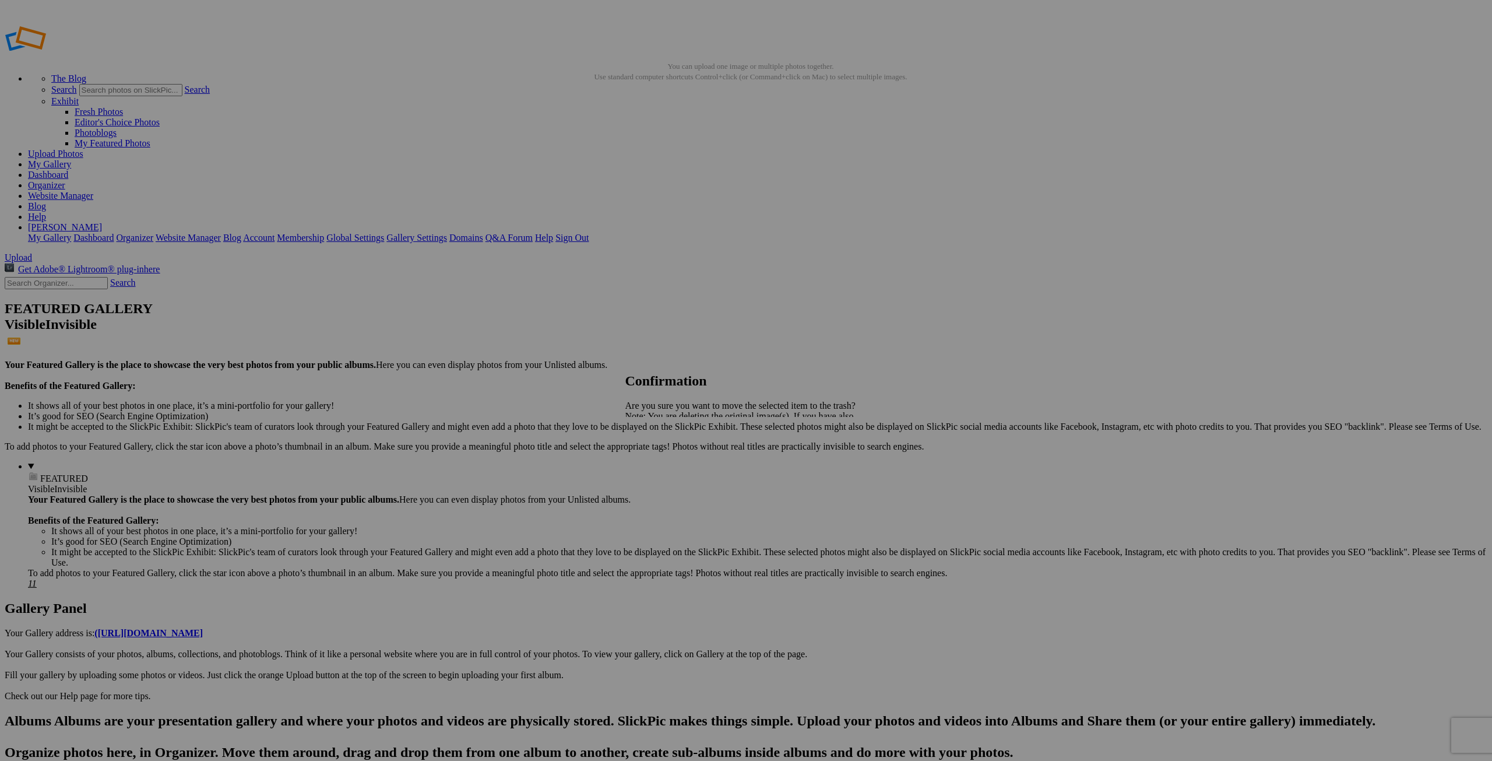
click at [664, 459] on span "Yes" at bounding box center [657, 457] width 13 height 10
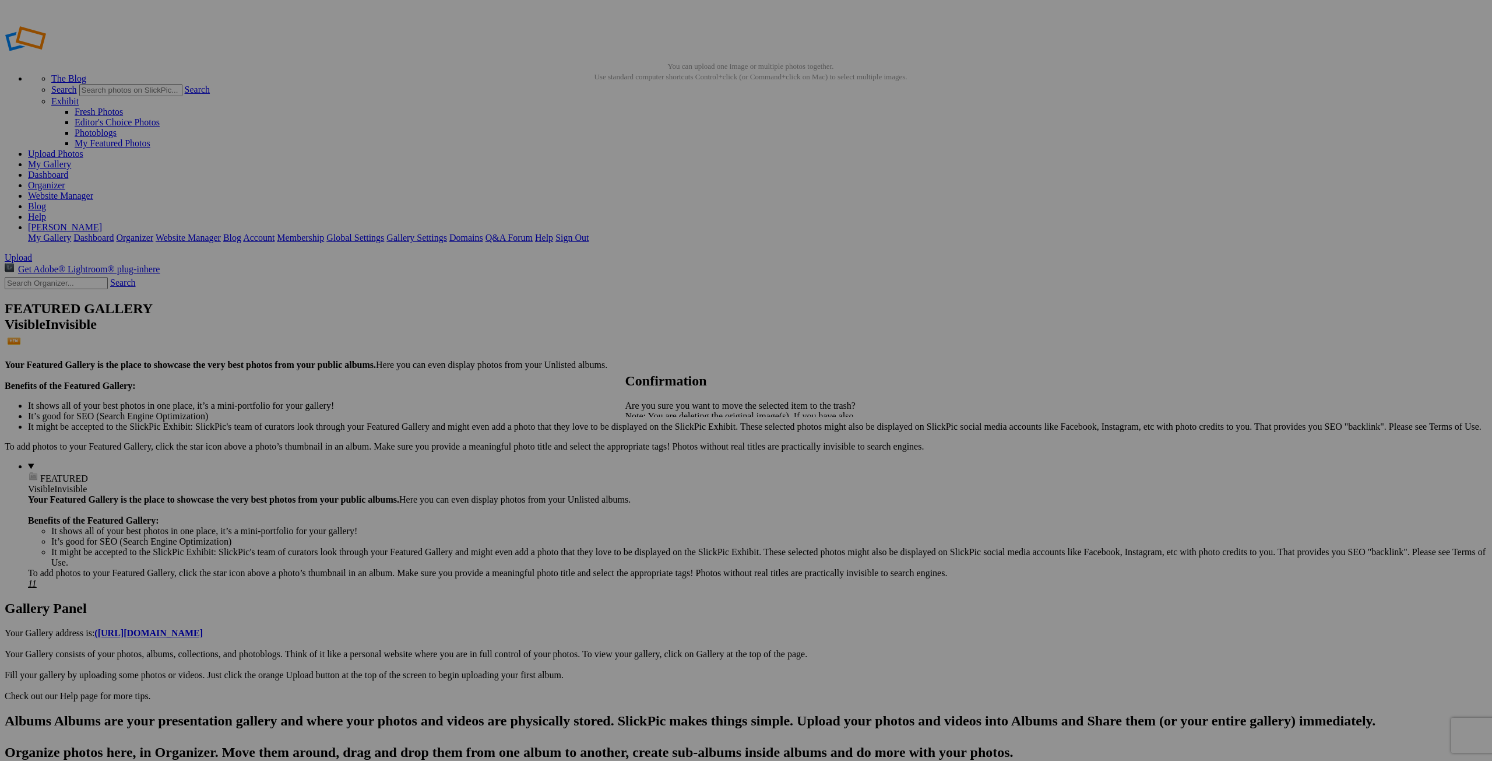
click at [664, 459] on span "Yes" at bounding box center [657, 457] width 13 height 10
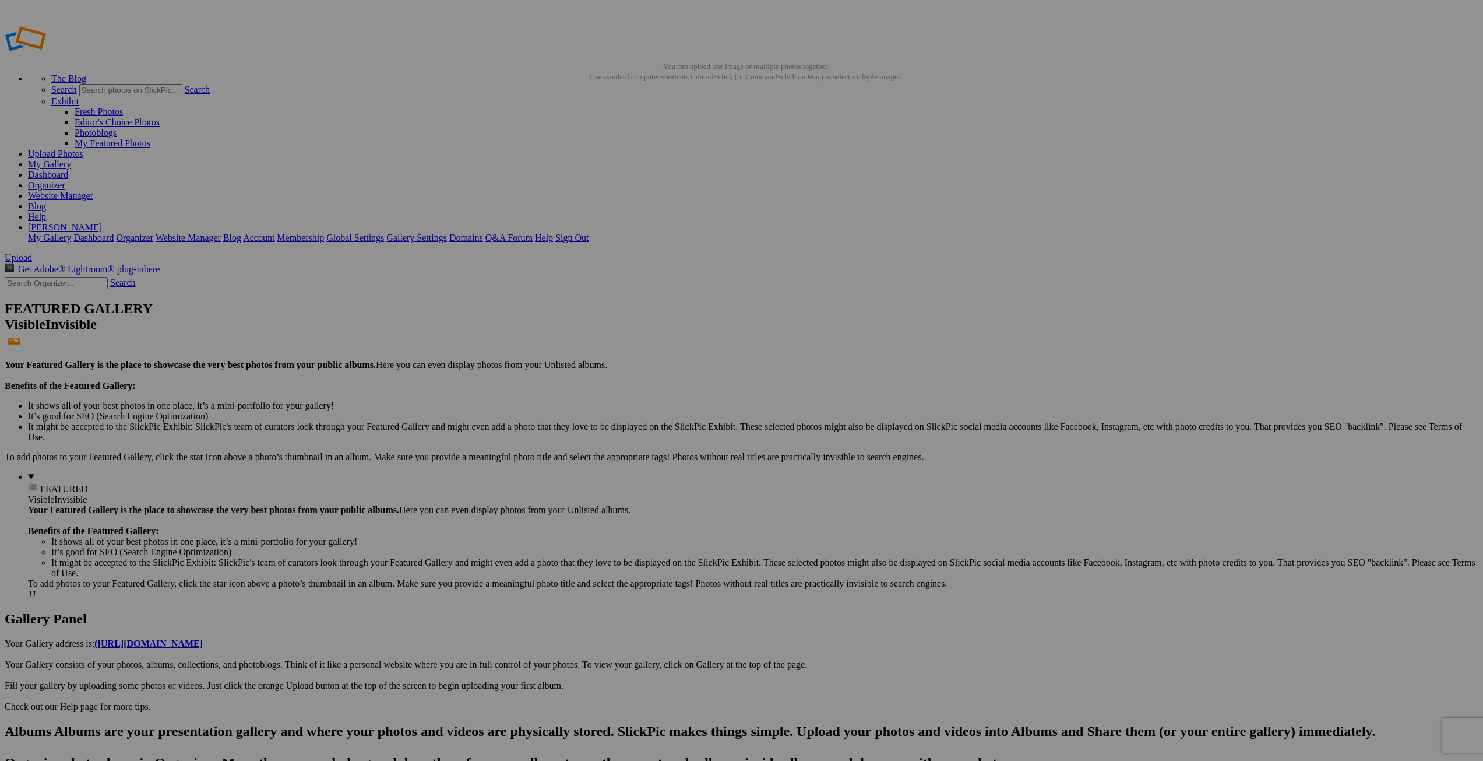
drag, startPoint x: 335, startPoint y: 215, endPoint x: 369, endPoint y: 217, distance: 35.0
type input "12Mandalay05"
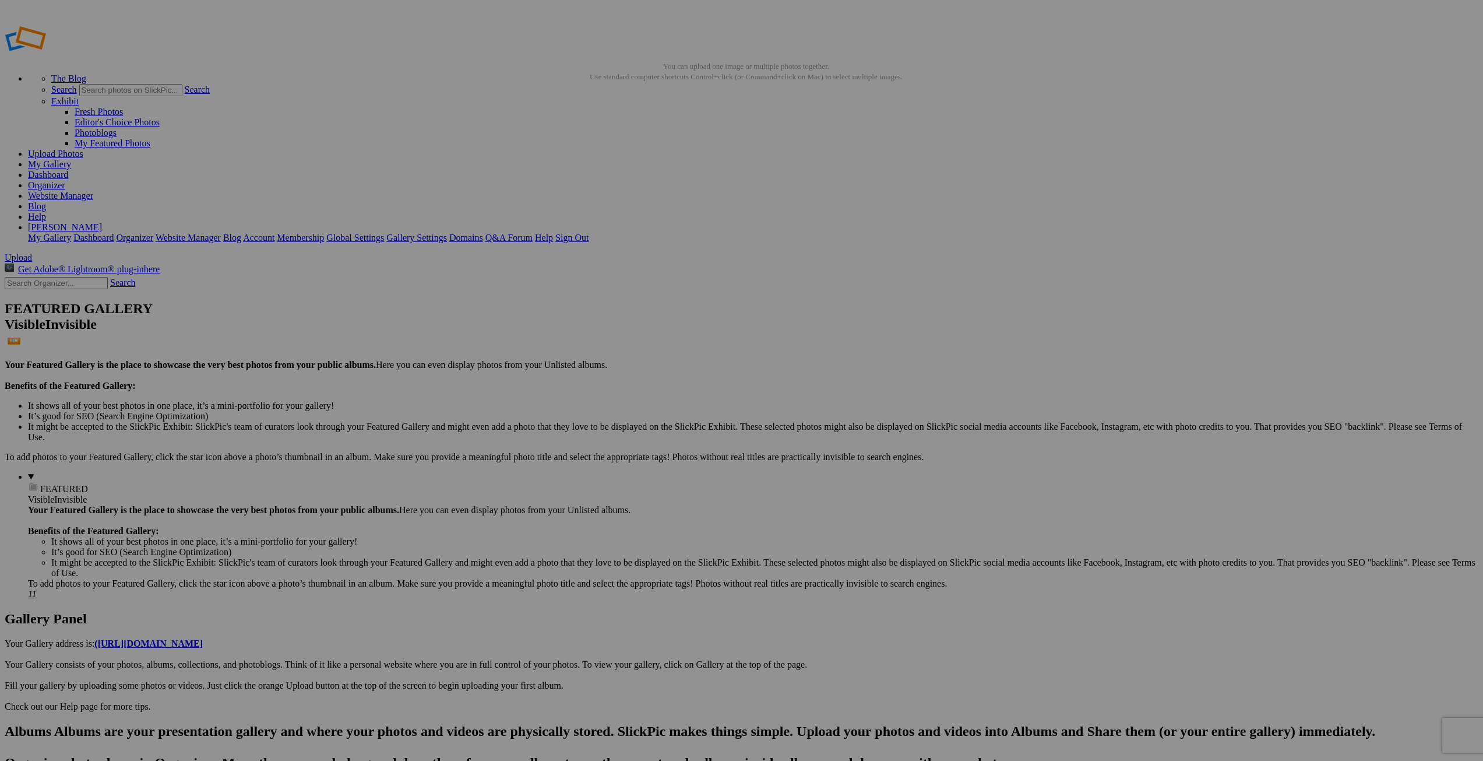
scroll to position [0, 3]
drag, startPoint x: 421, startPoint y: 216, endPoint x: 476, endPoint y: 215, distance: 55.4
type input "15Pagan015"
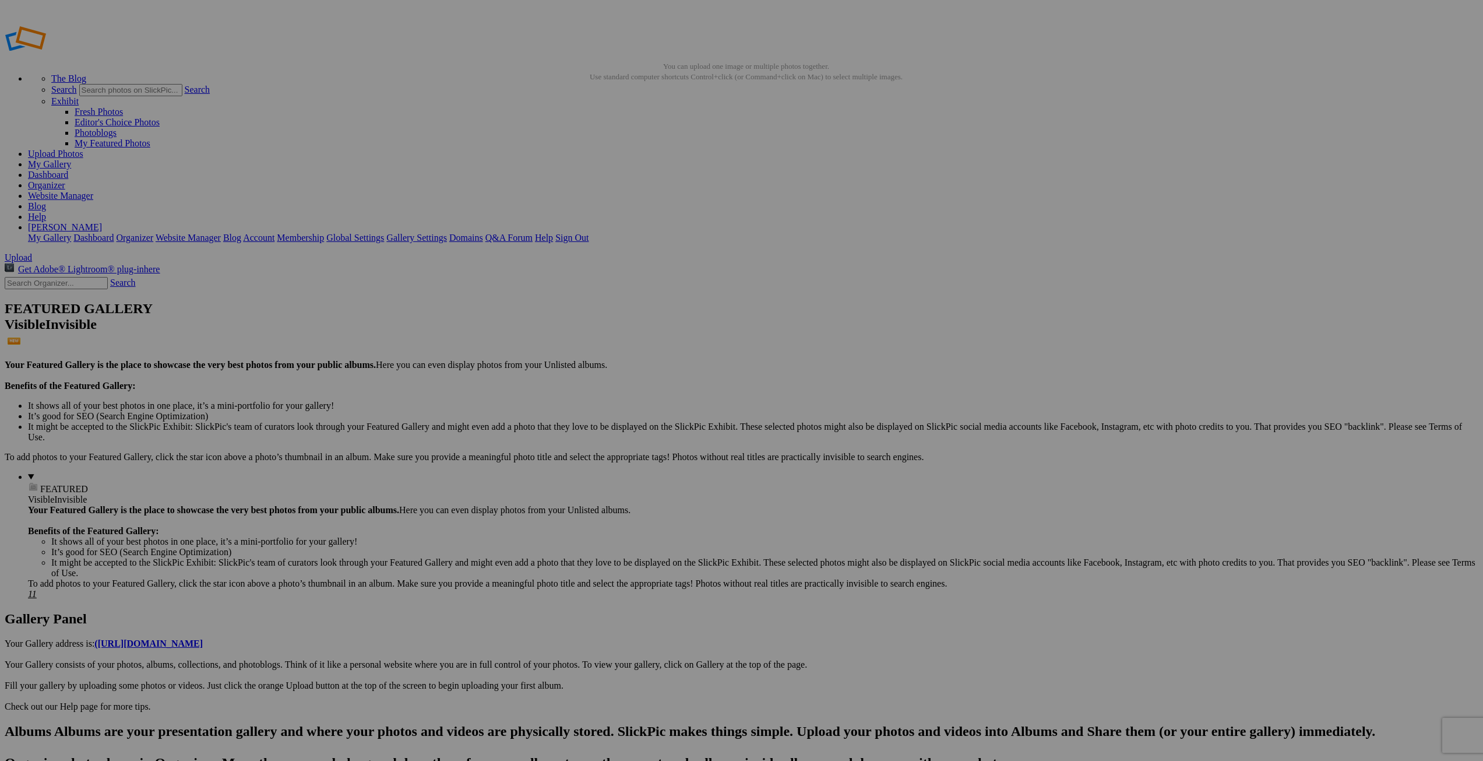
drag, startPoint x: 543, startPoint y: 216, endPoint x: 589, endPoint y: 216, distance: 46.0
type input "12Mandalay075"
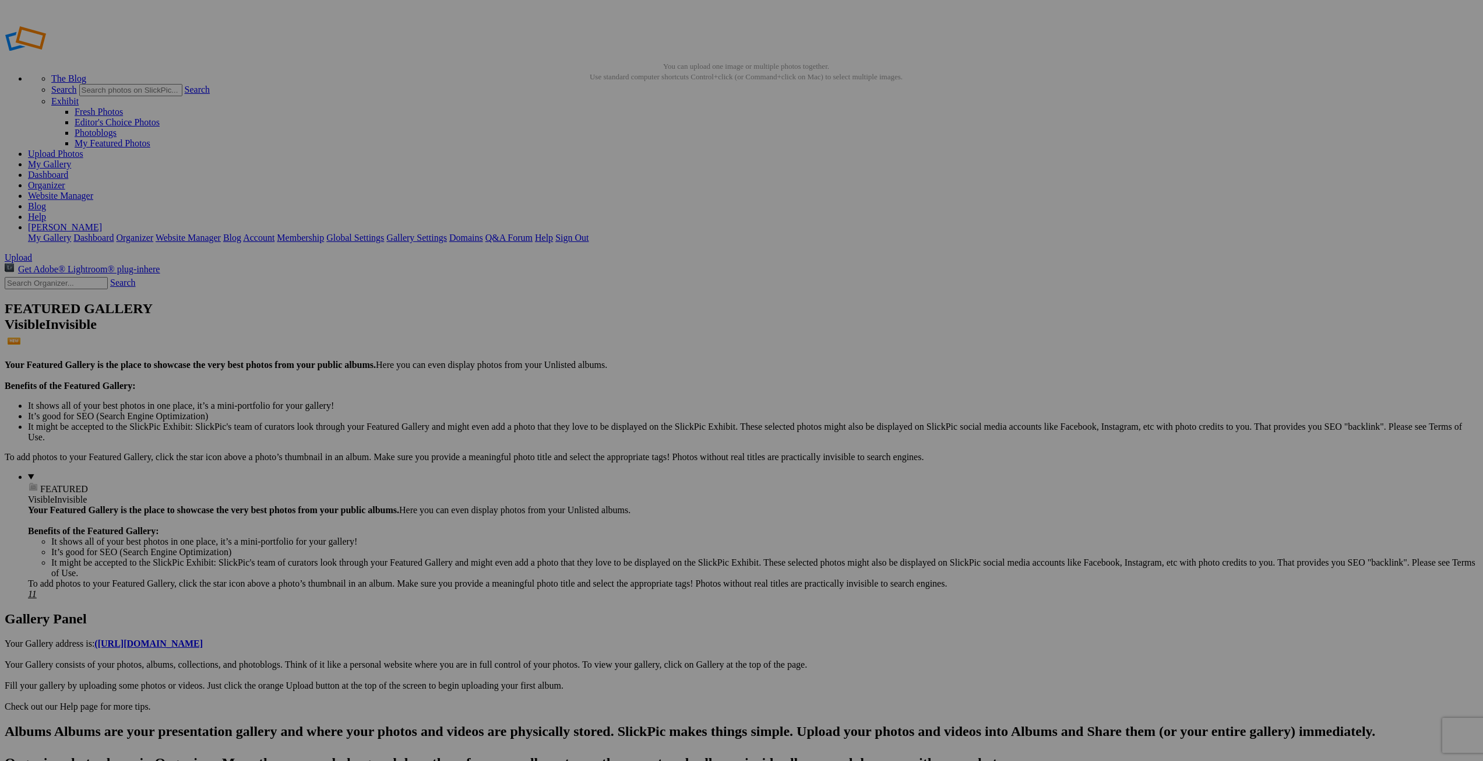
drag, startPoint x: 645, startPoint y: 206, endPoint x: 684, endPoint y: 206, distance: 39.0
type input "12Mandalay08"
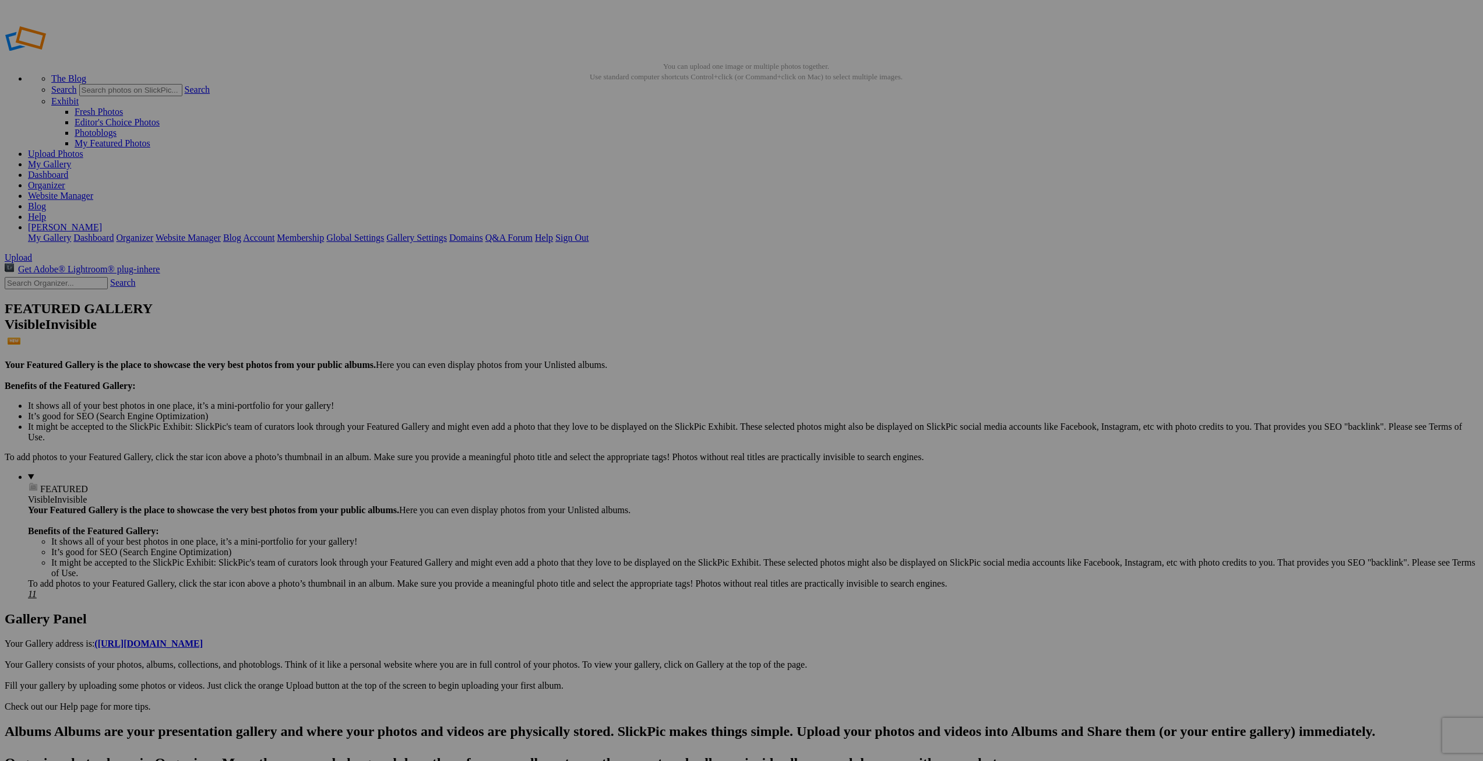
drag, startPoint x: 851, startPoint y: 217, endPoint x: 889, endPoint y: 214, distance: 38.0
type input "10Rangoon02"
drag, startPoint x: 952, startPoint y: 209, endPoint x: 1001, endPoint y: 210, distance: 49.0
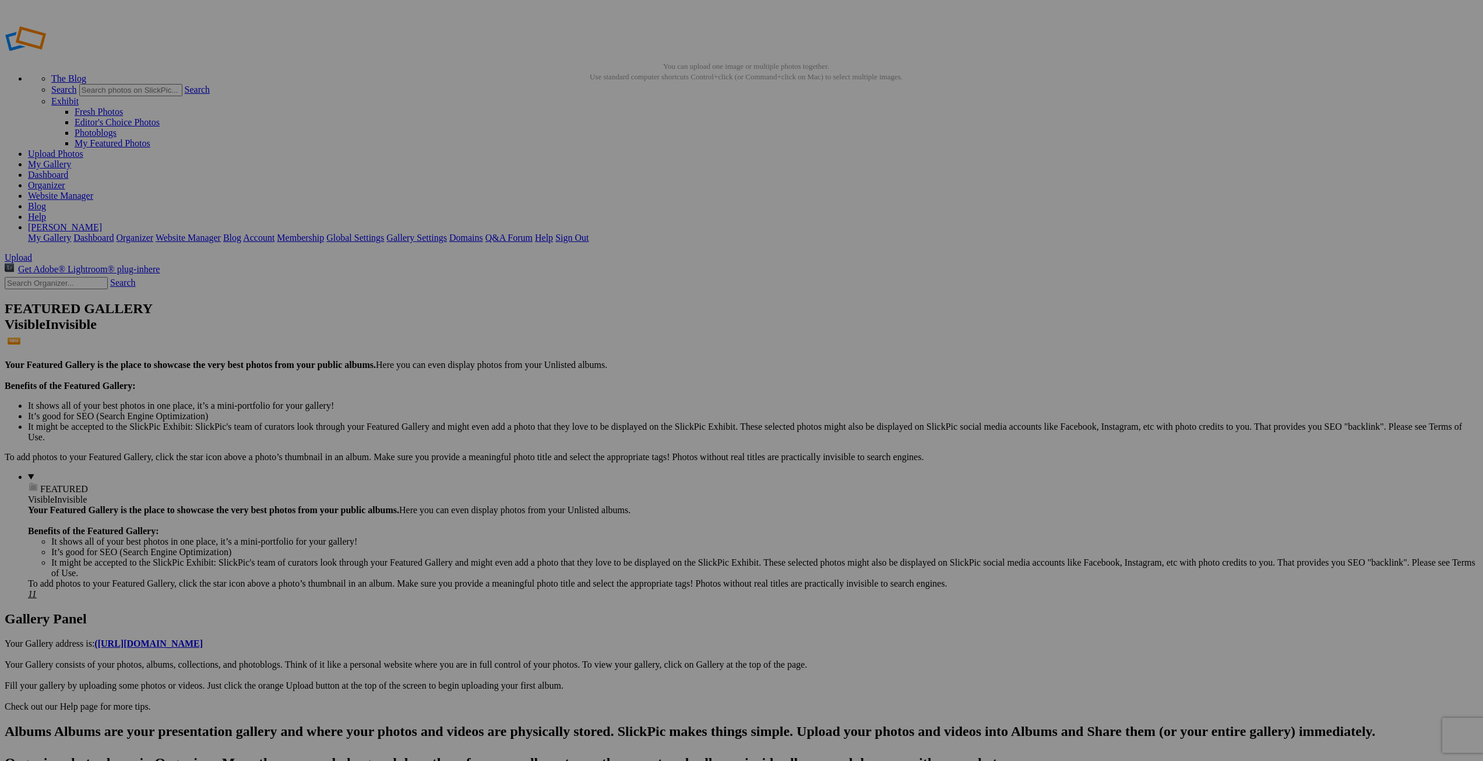
type input "10Rangoon01"
drag, startPoint x: 1044, startPoint y: 214, endPoint x: 1130, endPoint y: 207, distance: 86.0
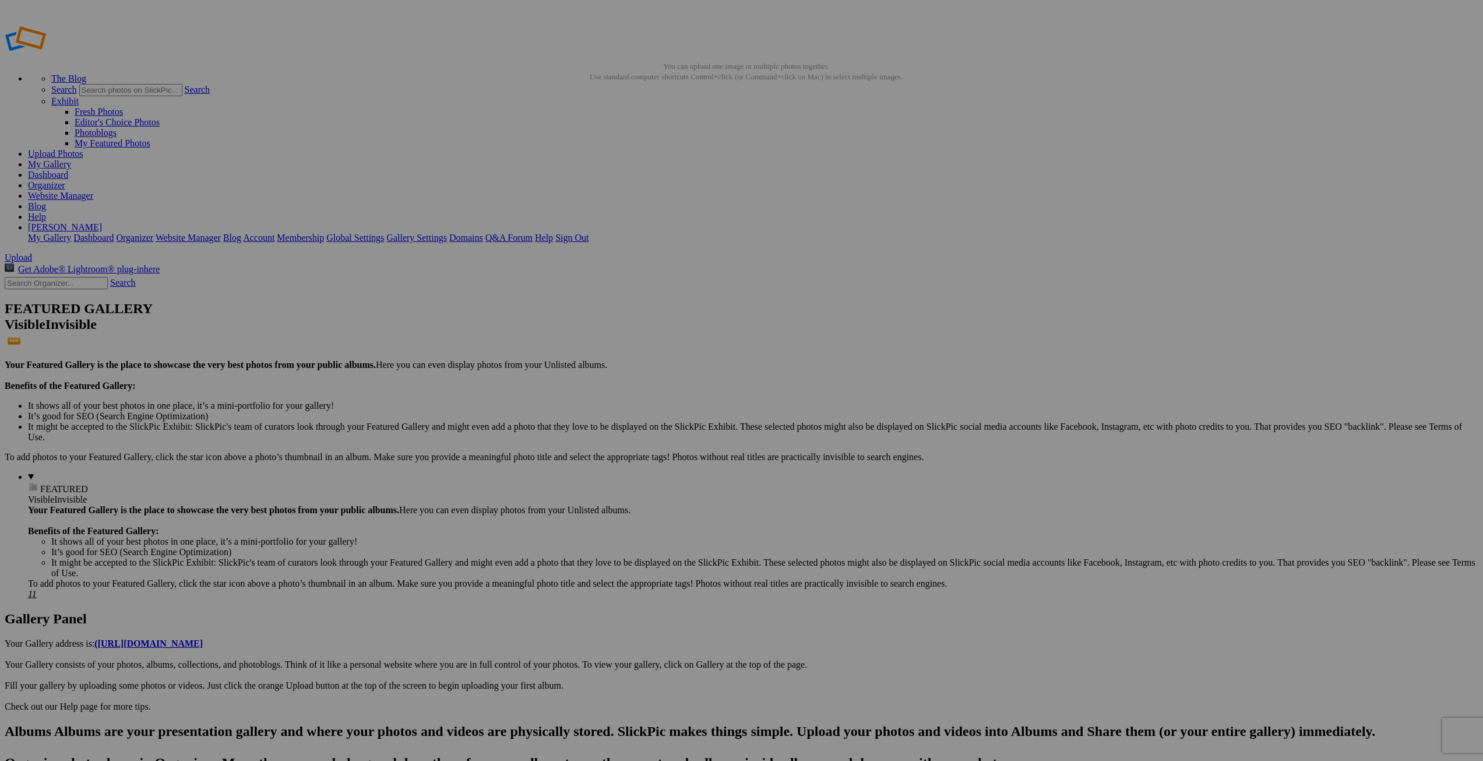
type input "15Pagan015"
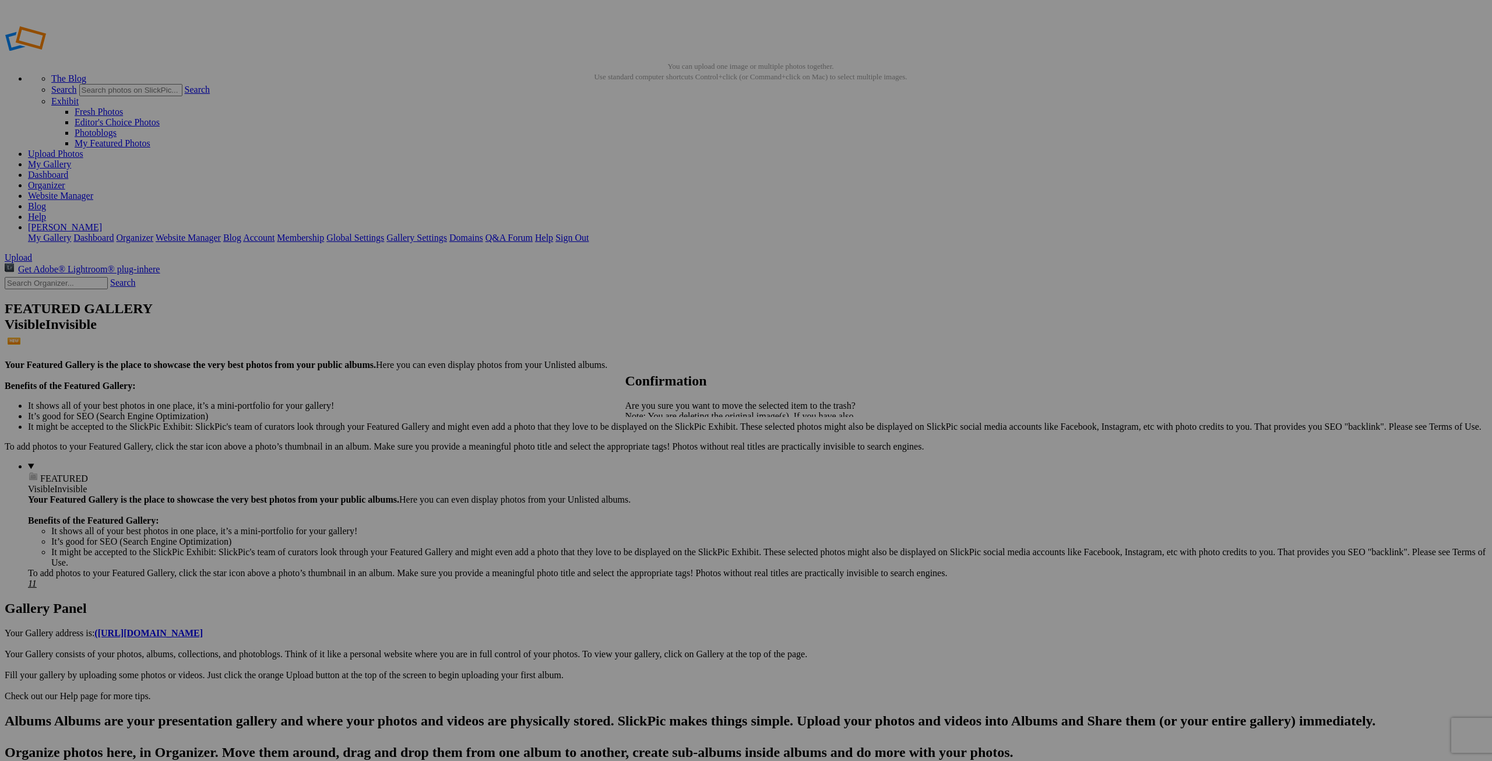
click at [664, 458] on span "Yes" at bounding box center [657, 457] width 13 height 10
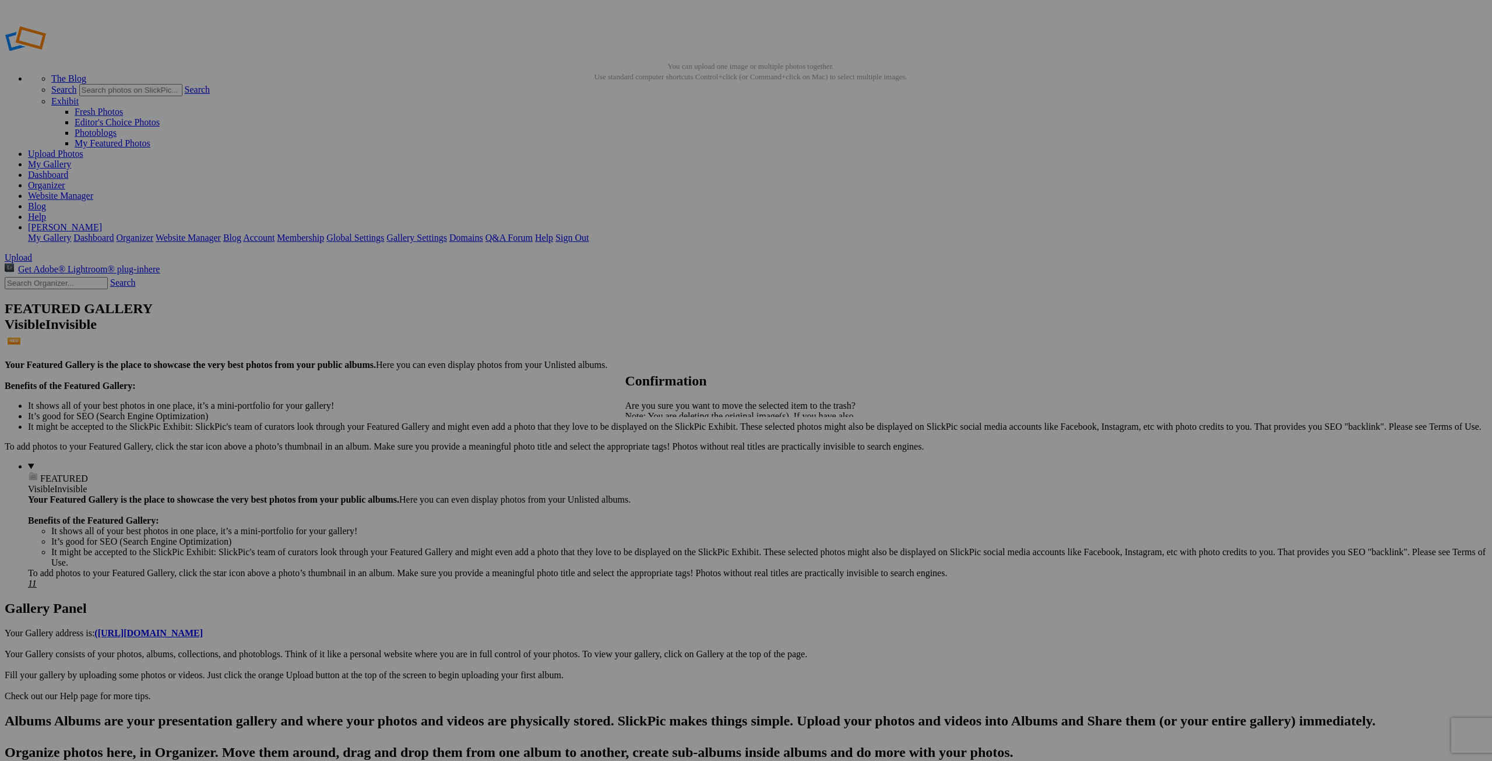
click at [664, 458] on span "Yes" at bounding box center [657, 457] width 13 height 10
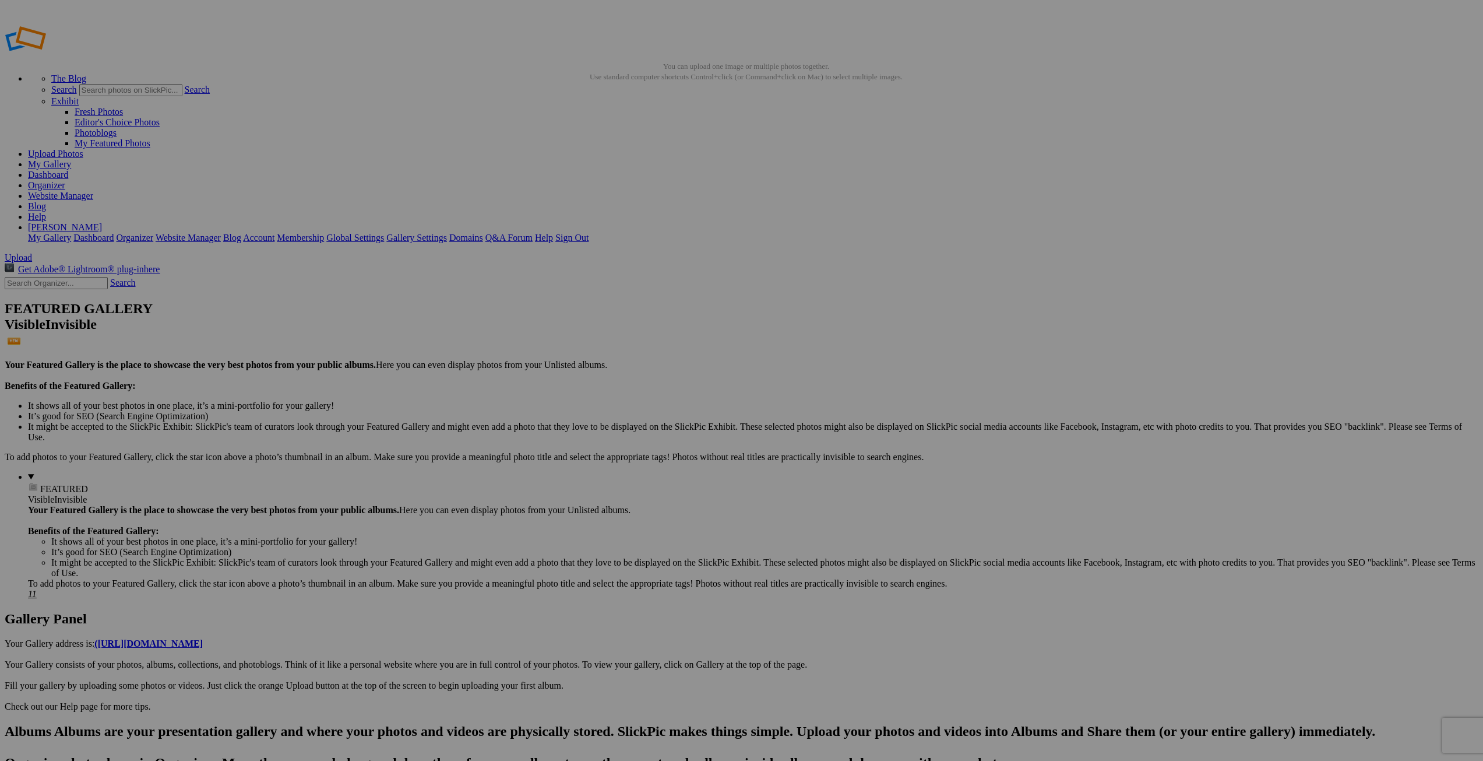
drag, startPoint x: 226, startPoint y: 165, endPoint x: 459, endPoint y: 179, distance: 233.6
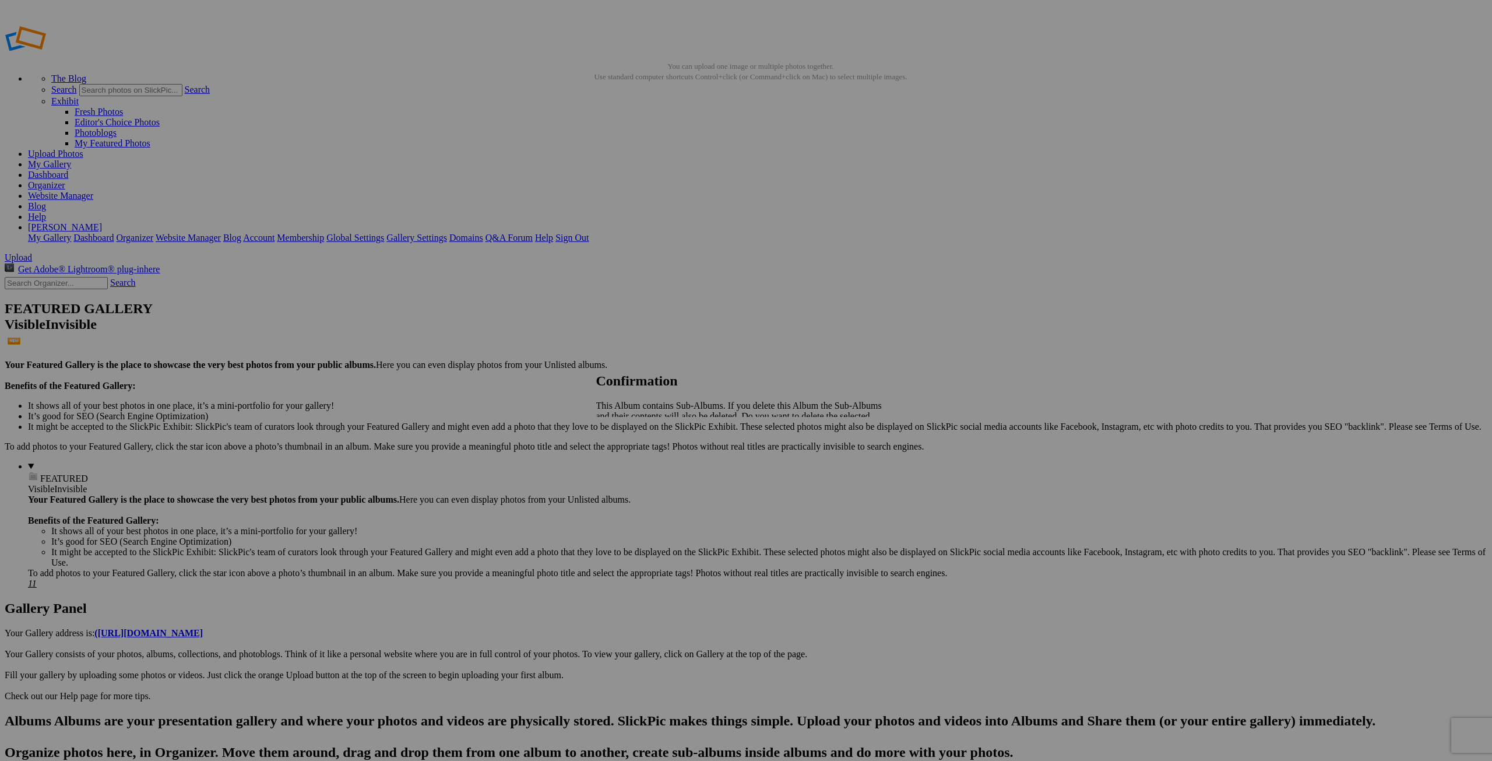
click at [635, 441] on span "Yes" at bounding box center [628, 446] width 13 height 10
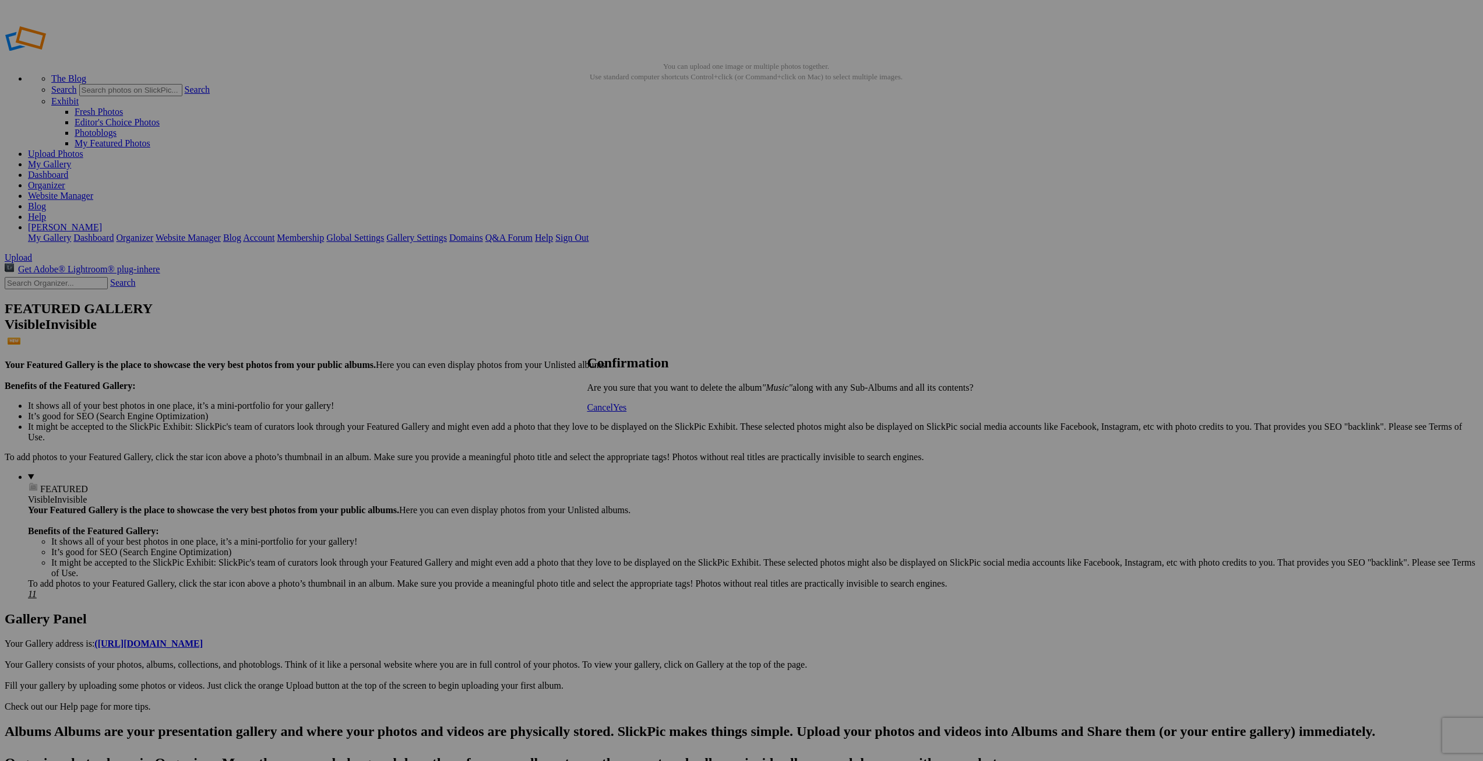
click at [626, 412] on span "Yes" at bounding box center [619, 407] width 13 height 10
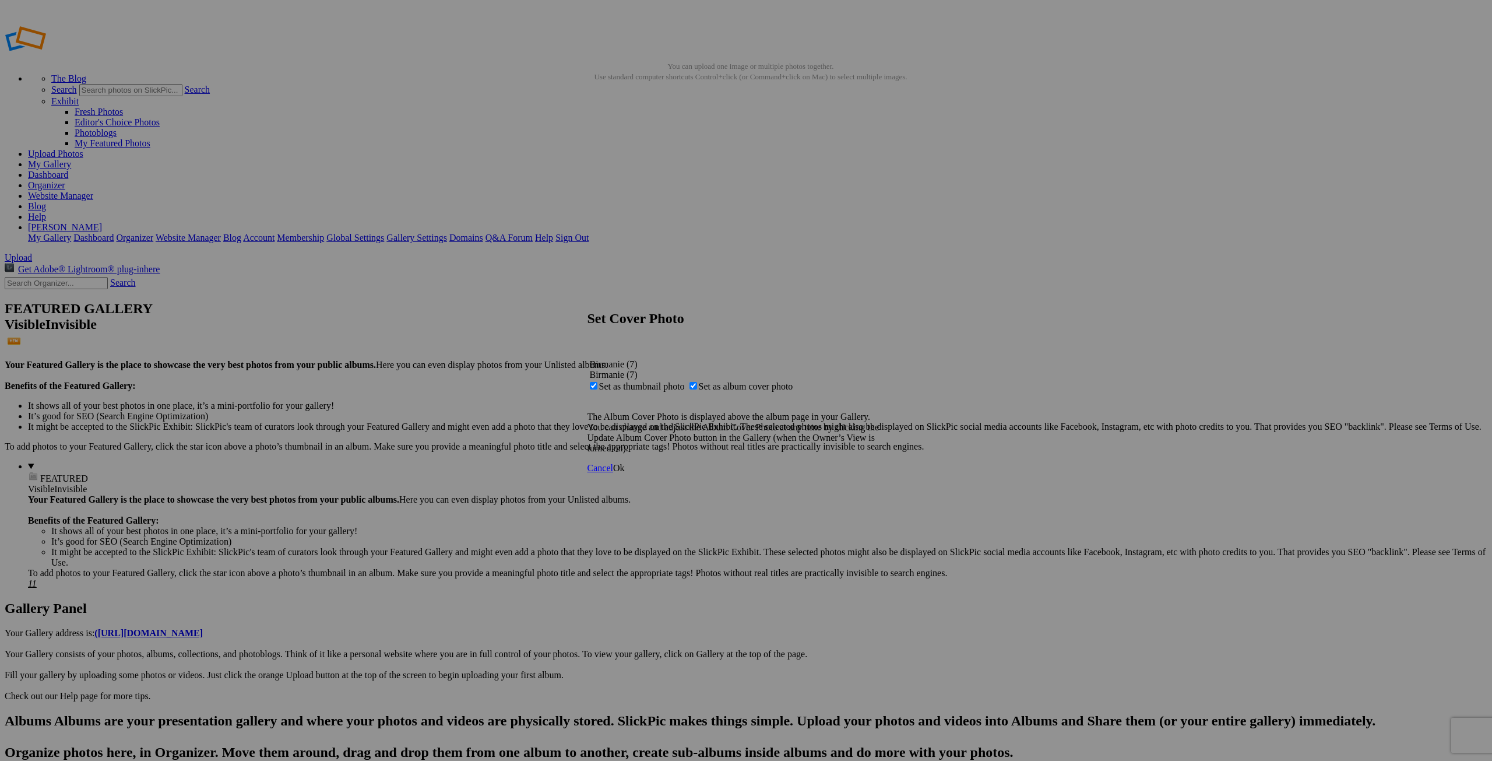
click at [735, 381] on span "Set as album cover photo" at bounding box center [746, 386] width 94 height 10
click at [697, 382] on input "Set as album cover photo" at bounding box center [693, 386] width 8 height 8
checkbox input "false"
click at [625, 473] on span "Ok" at bounding box center [619, 468] width 12 height 10
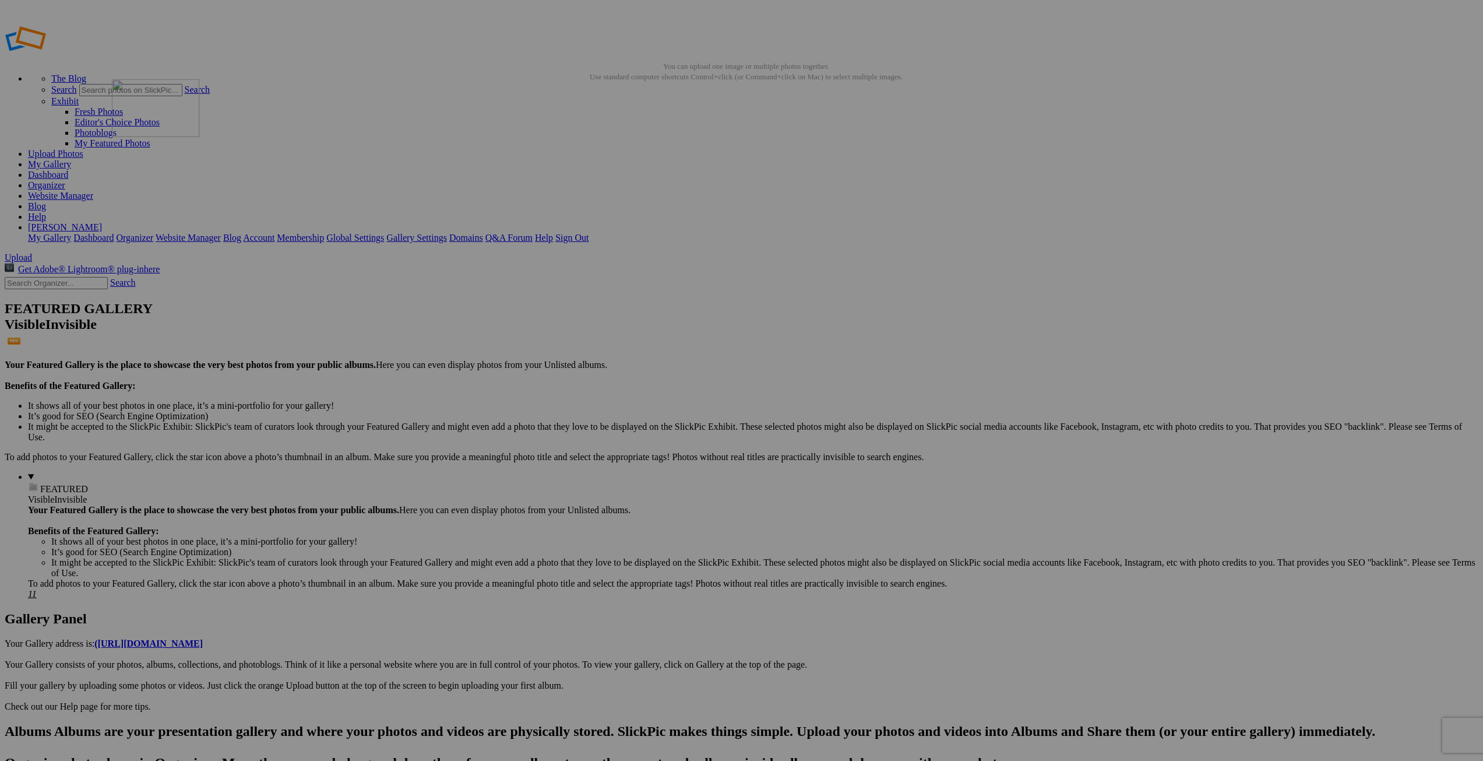
drag, startPoint x: 543, startPoint y: 190, endPoint x: 286, endPoint y: 148, distance: 260.4
drag, startPoint x: 749, startPoint y: 182, endPoint x: 665, endPoint y: 186, distance: 84.0
drag, startPoint x: 665, startPoint y: 186, endPoint x: 515, endPoint y: 145, distance: 155.2
drag, startPoint x: 756, startPoint y: 181, endPoint x: 423, endPoint y: 141, distance: 336.3
drag, startPoint x: 425, startPoint y: 142, endPoint x: 310, endPoint y: 143, distance: 114.8
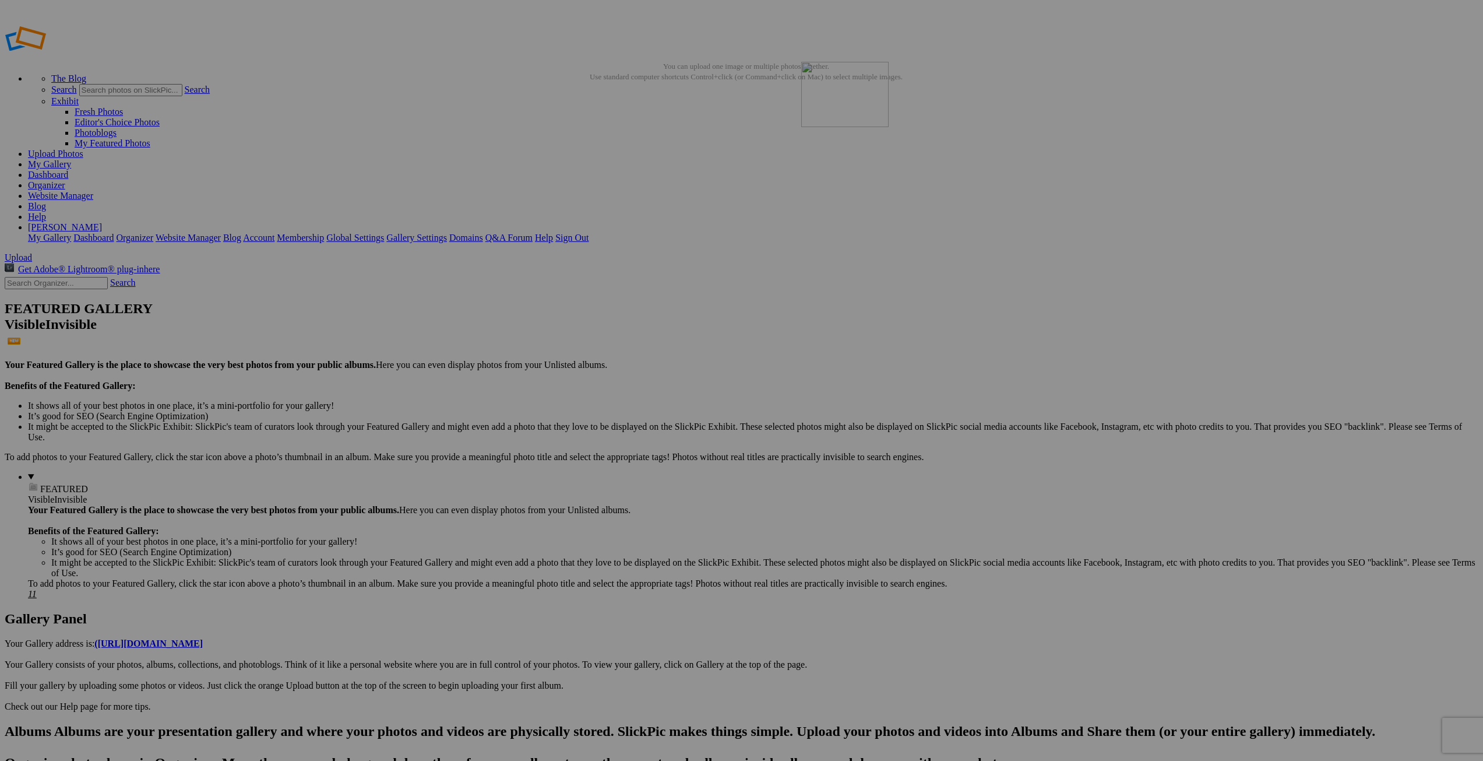
drag, startPoint x: 744, startPoint y: 175, endPoint x: 969, endPoint y: 146, distance: 227.5
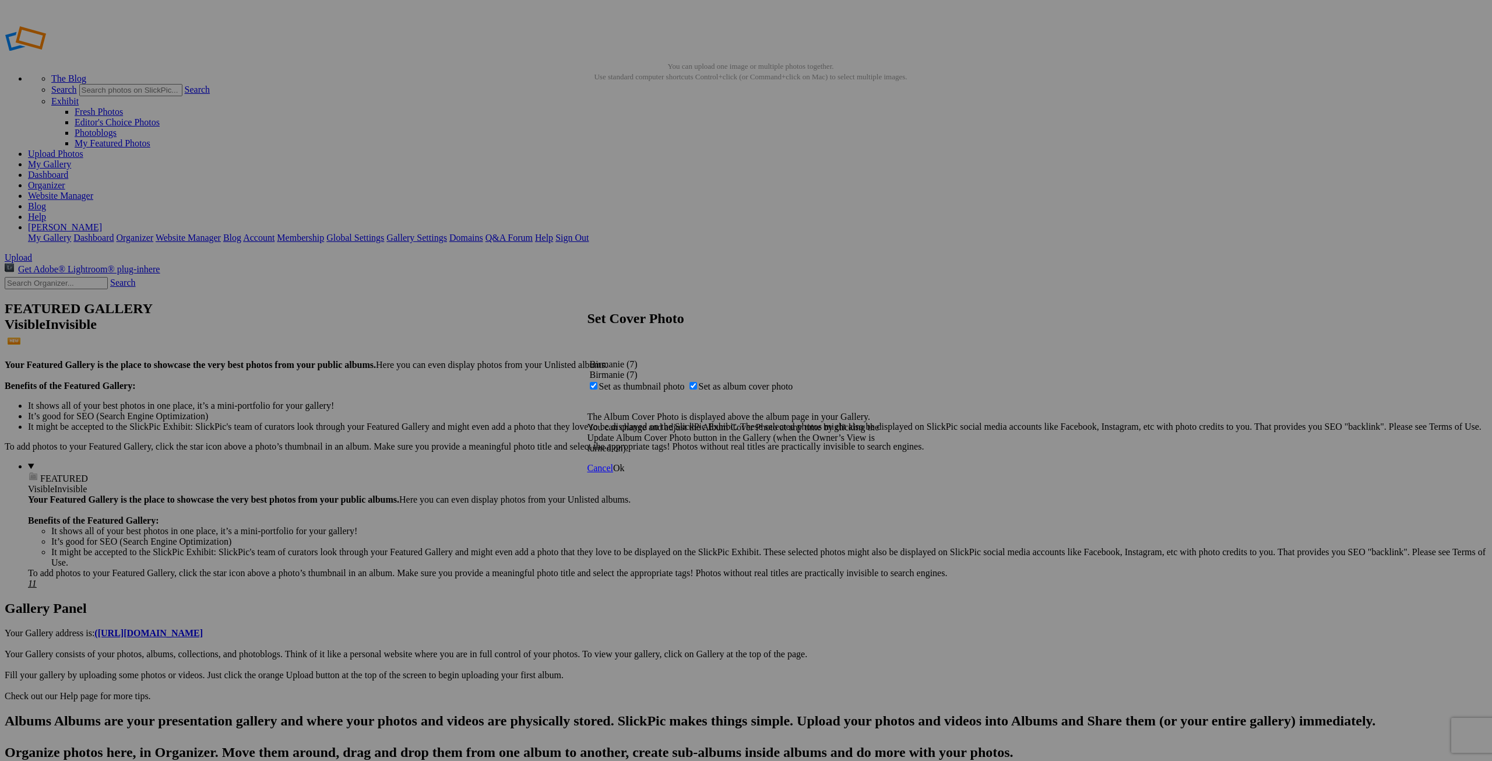
click at [685, 381] on span "Set as thumbnail photo" at bounding box center [642, 386] width 86 height 10
click at [597, 382] on input "Set as thumbnail photo" at bounding box center [594, 386] width 8 height 8
checkbox input "false"
click at [625, 473] on span "Ok" at bounding box center [619, 468] width 12 height 10
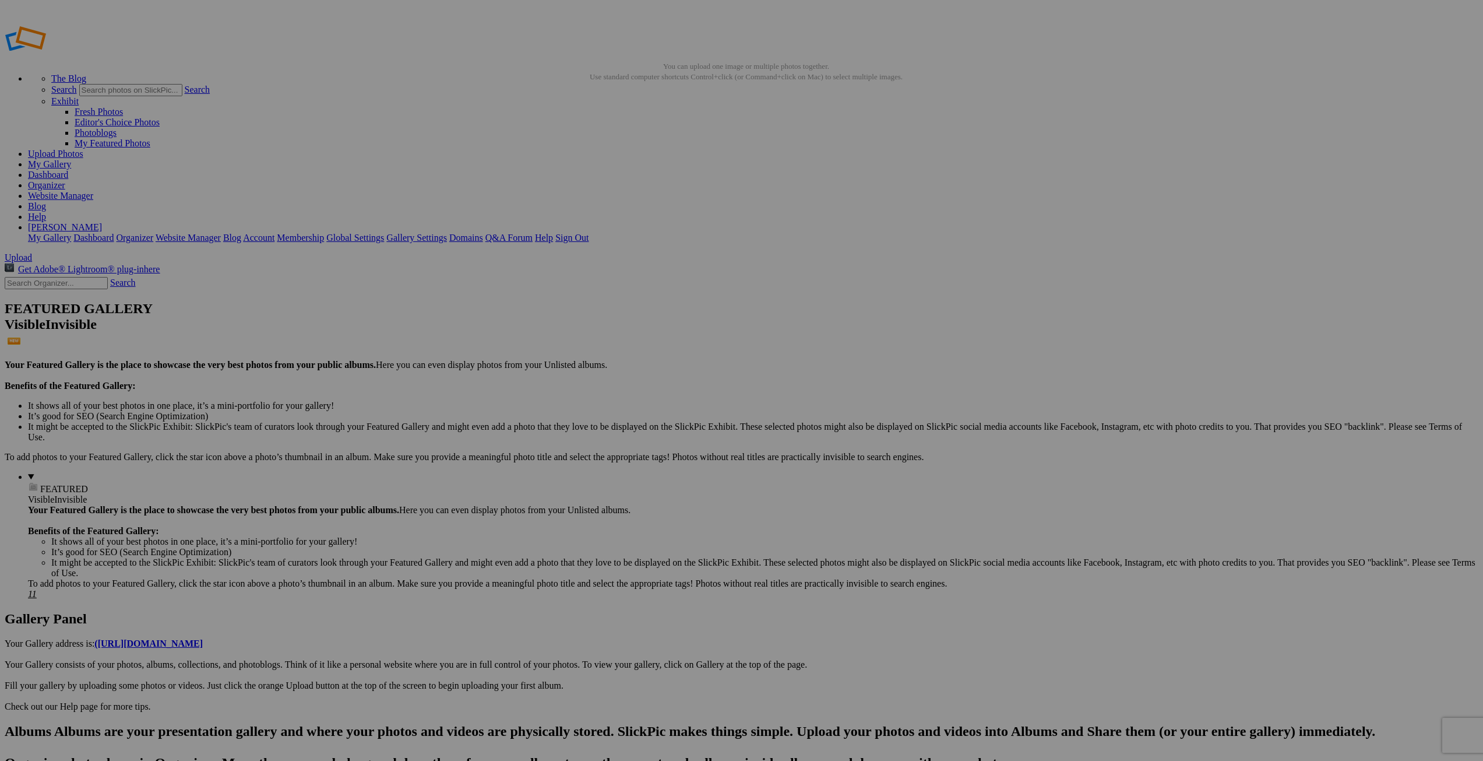
drag, startPoint x: 98, startPoint y: 122, endPoint x: 357, endPoint y: 175, distance: 264.1
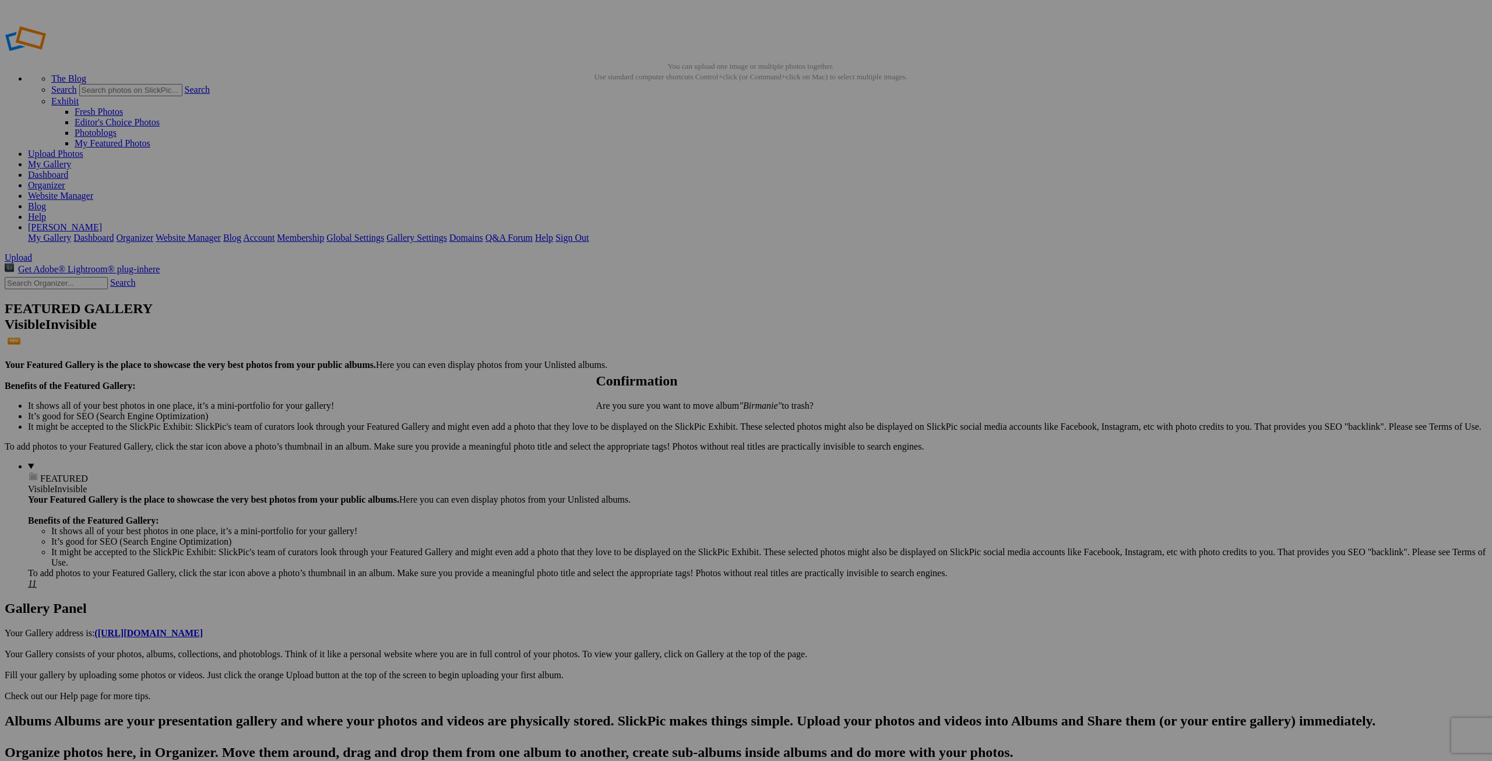
click at [635, 422] on span "Yes" at bounding box center [628, 425] width 13 height 10
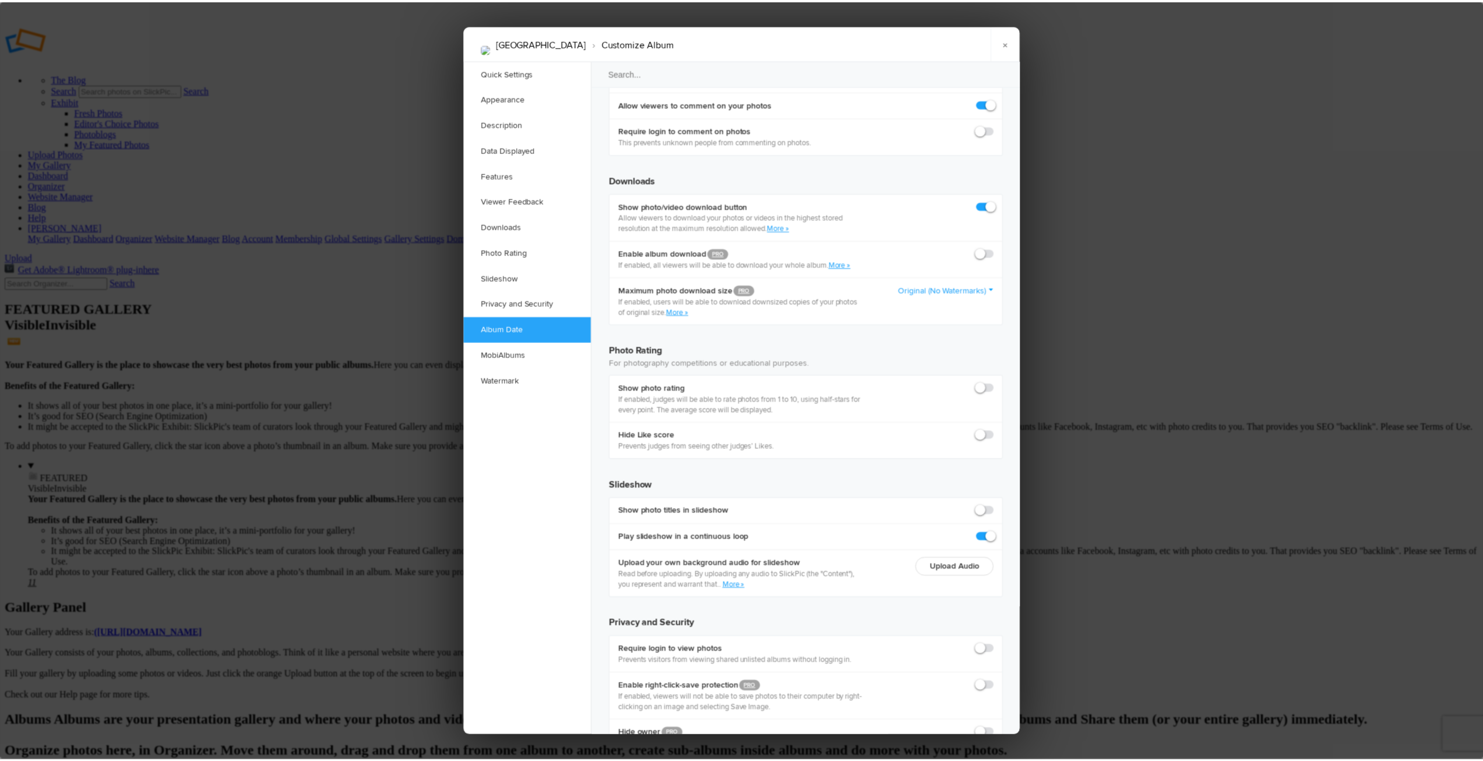
scroll to position [2284, 0]
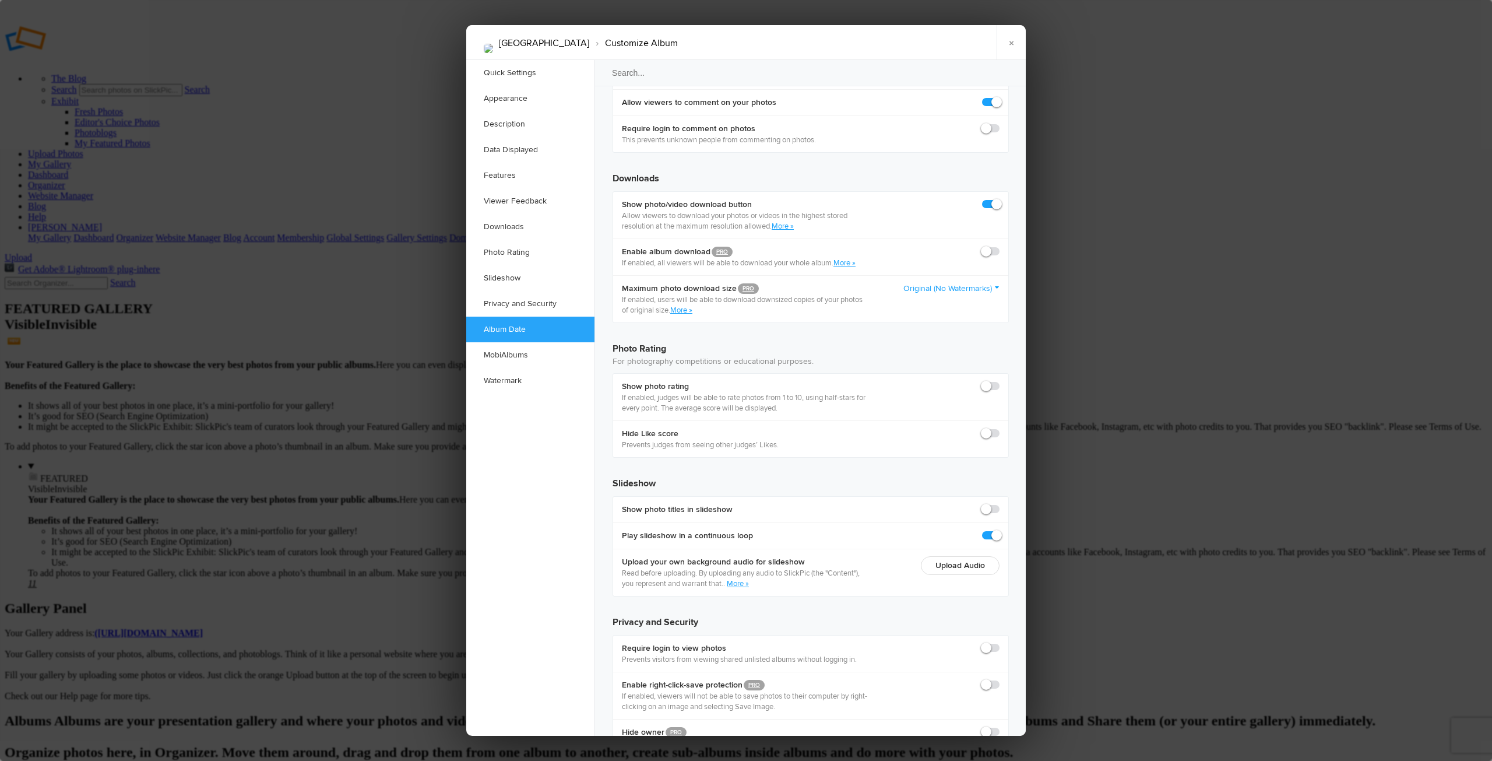
radio input "true"
click at [1006, 44] on link "×" at bounding box center [1011, 42] width 29 height 35
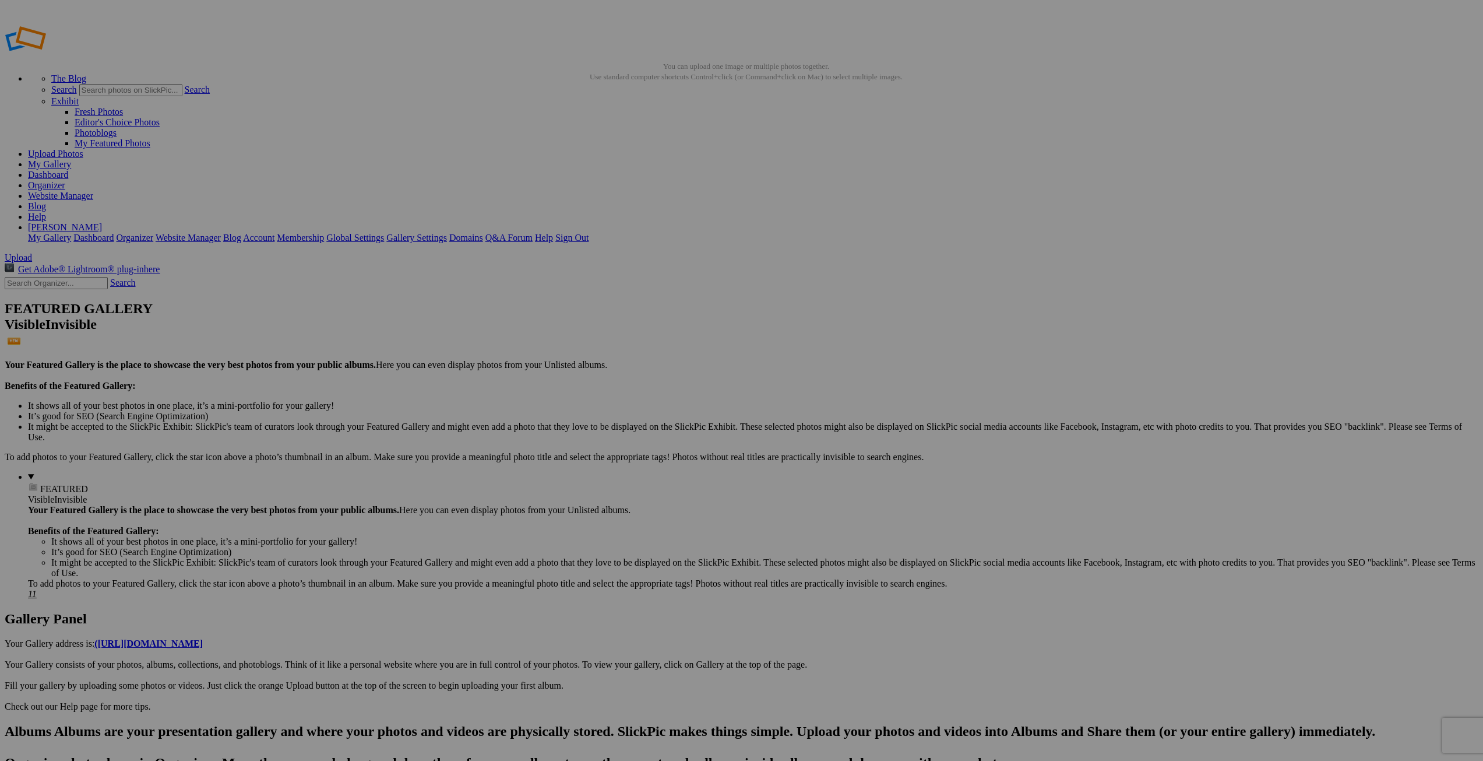
drag, startPoint x: 322, startPoint y: 171, endPoint x: 742, endPoint y: 133, distance: 422.5
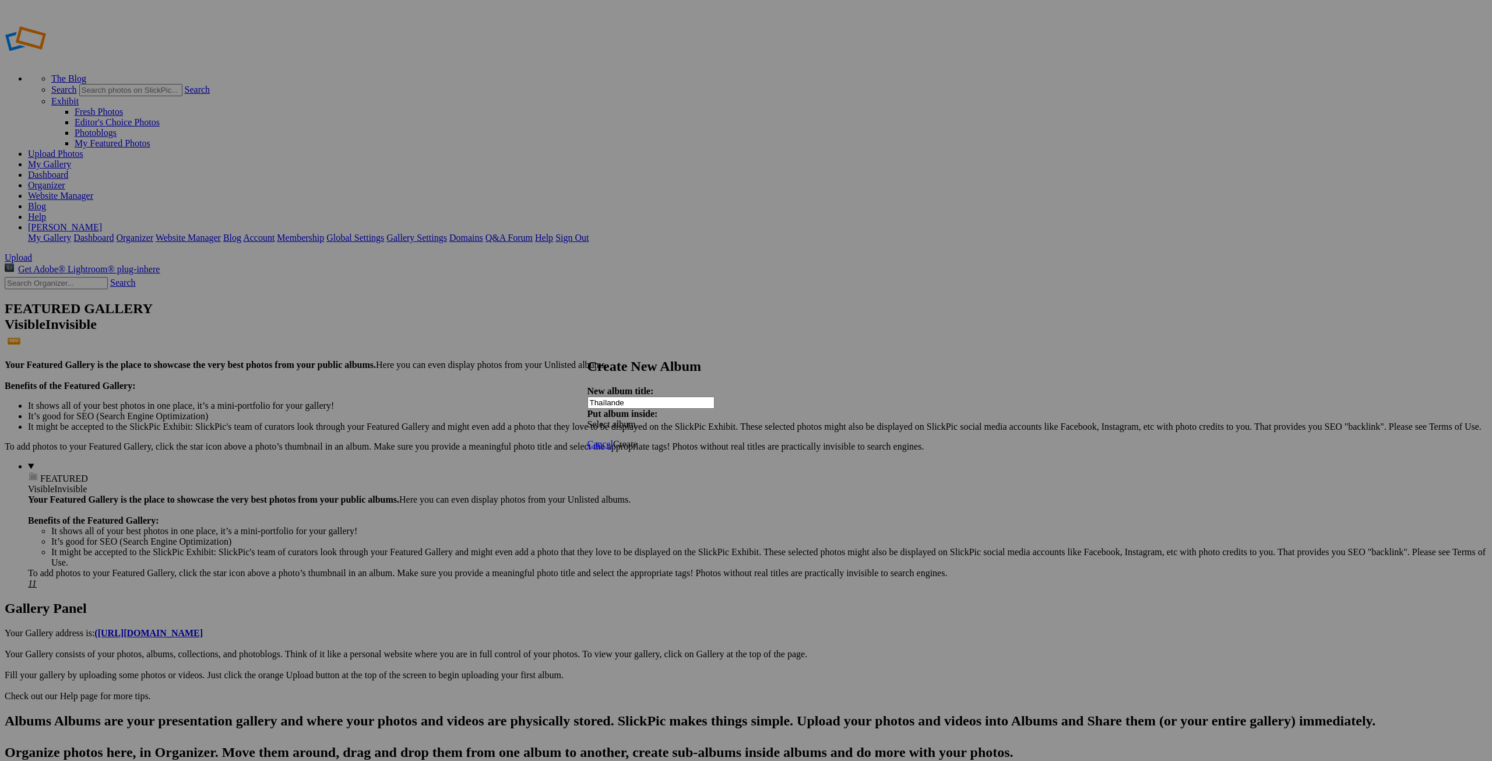
type input "Thaïlande"
click at [638, 439] on span "Create" at bounding box center [625, 444] width 24 height 10
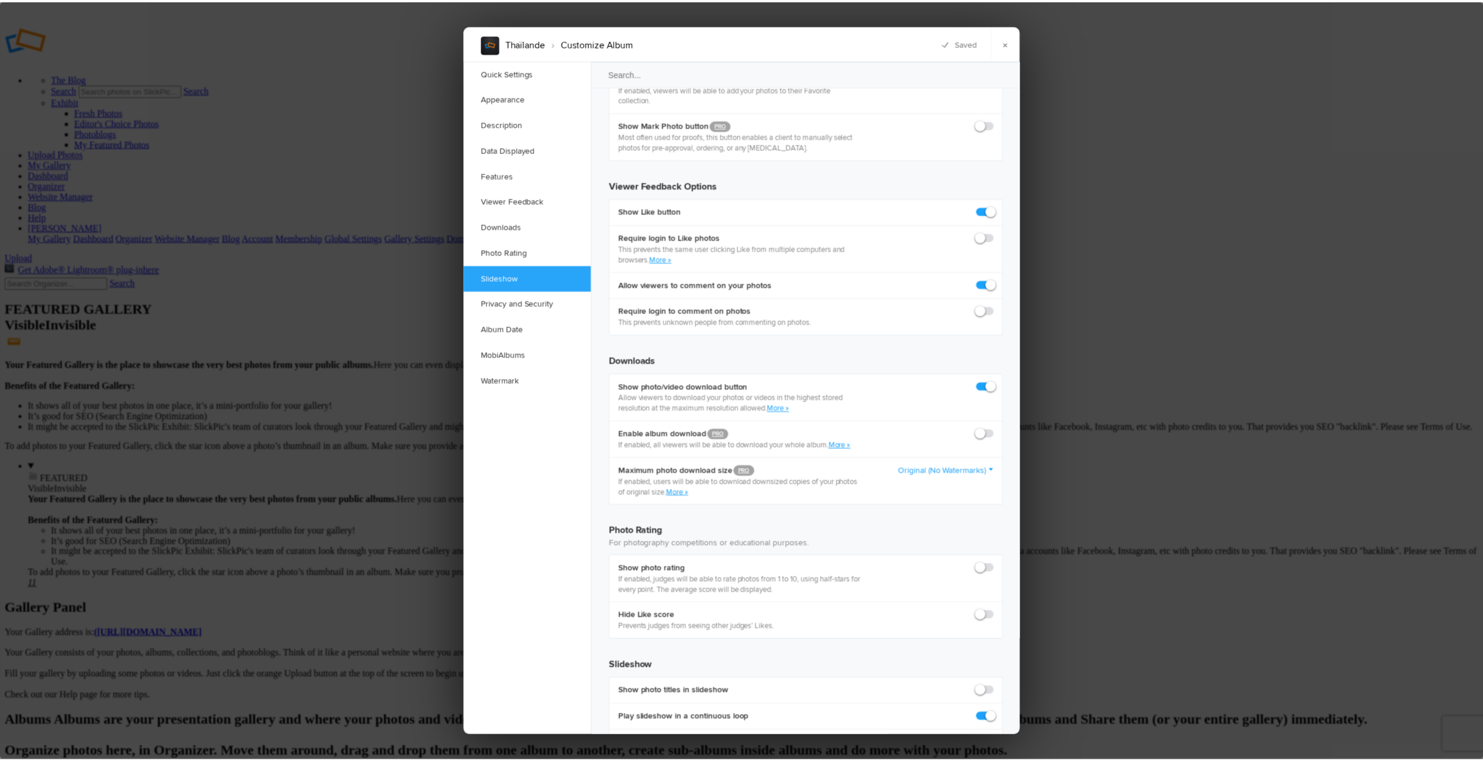
scroll to position [2284, 0]
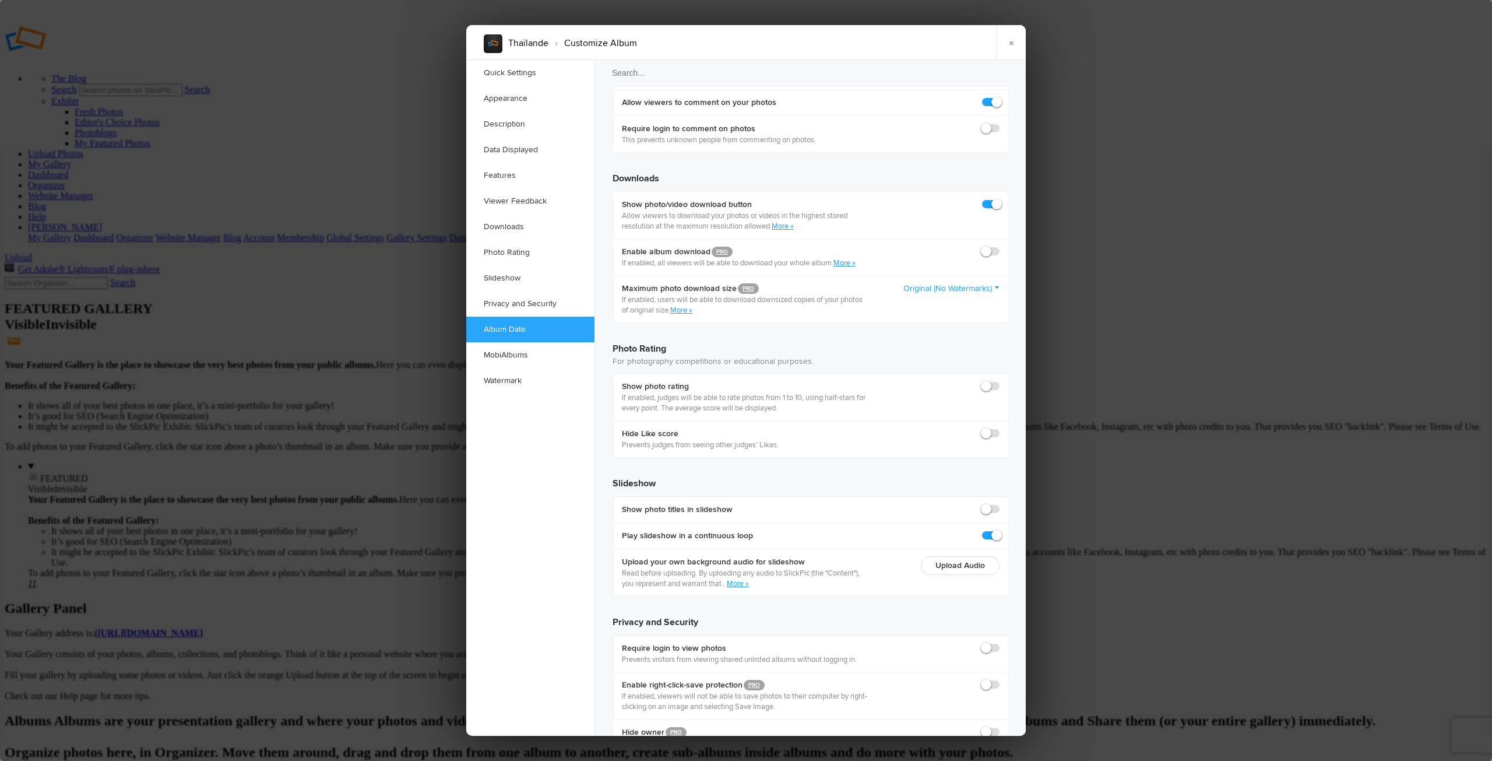
radio input "true"
click at [1011, 43] on link "×" at bounding box center [1011, 42] width 29 height 35
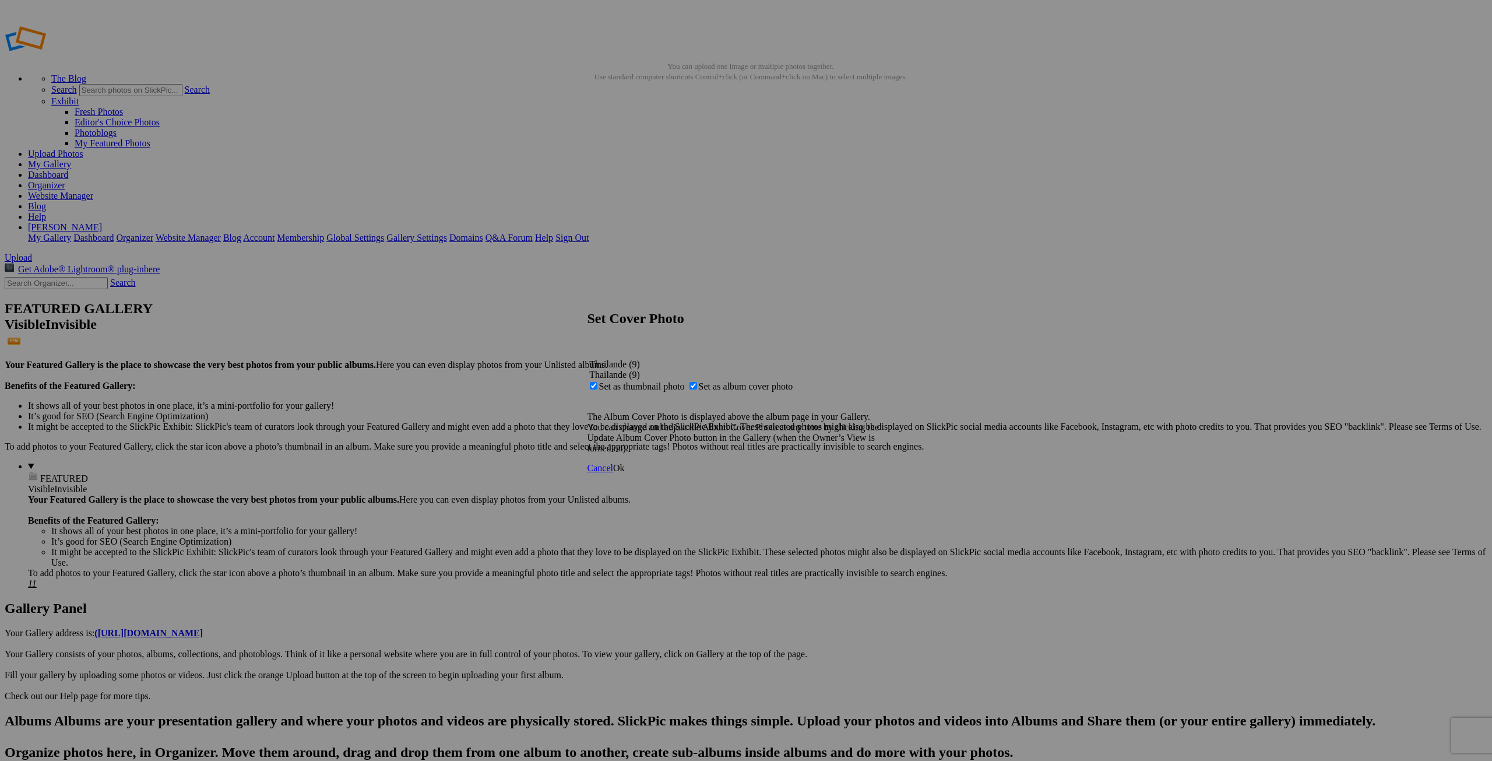
click at [732, 381] on span "Set as album cover photo" at bounding box center [746, 386] width 94 height 10
click at [697, 382] on input "Set as album cover photo" at bounding box center [693, 386] width 8 height 8
checkbox input "false"
click at [625, 473] on link "Ok" at bounding box center [619, 468] width 12 height 10
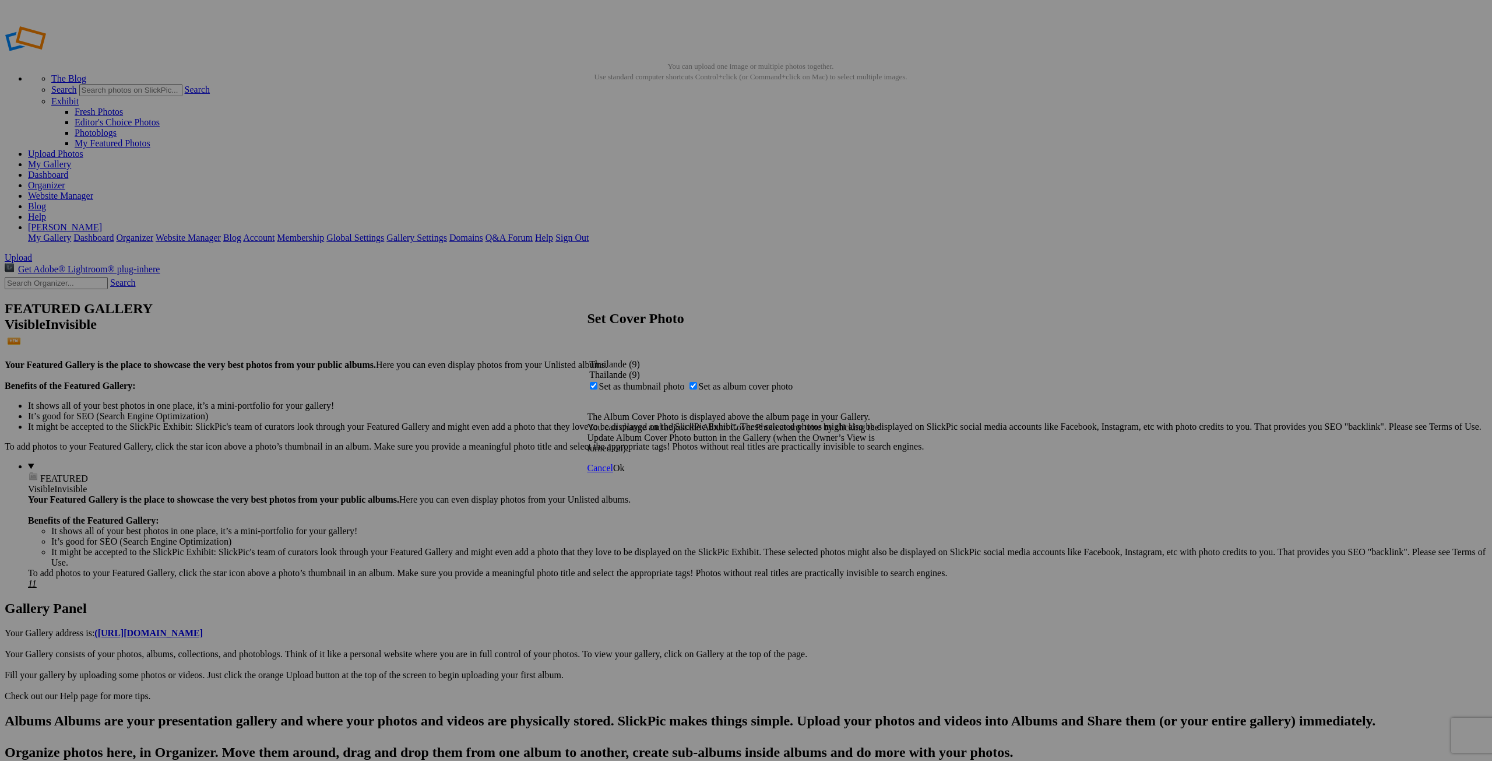
click at [685, 381] on span "Set as thumbnail photo" at bounding box center [642, 386] width 86 height 10
click at [597, 382] on input "Set as thumbnail photo" at bounding box center [594, 386] width 8 height 8
checkbox input "false"
click at [625, 473] on span "Ok" at bounding box center [619, 468] width 12 height 10
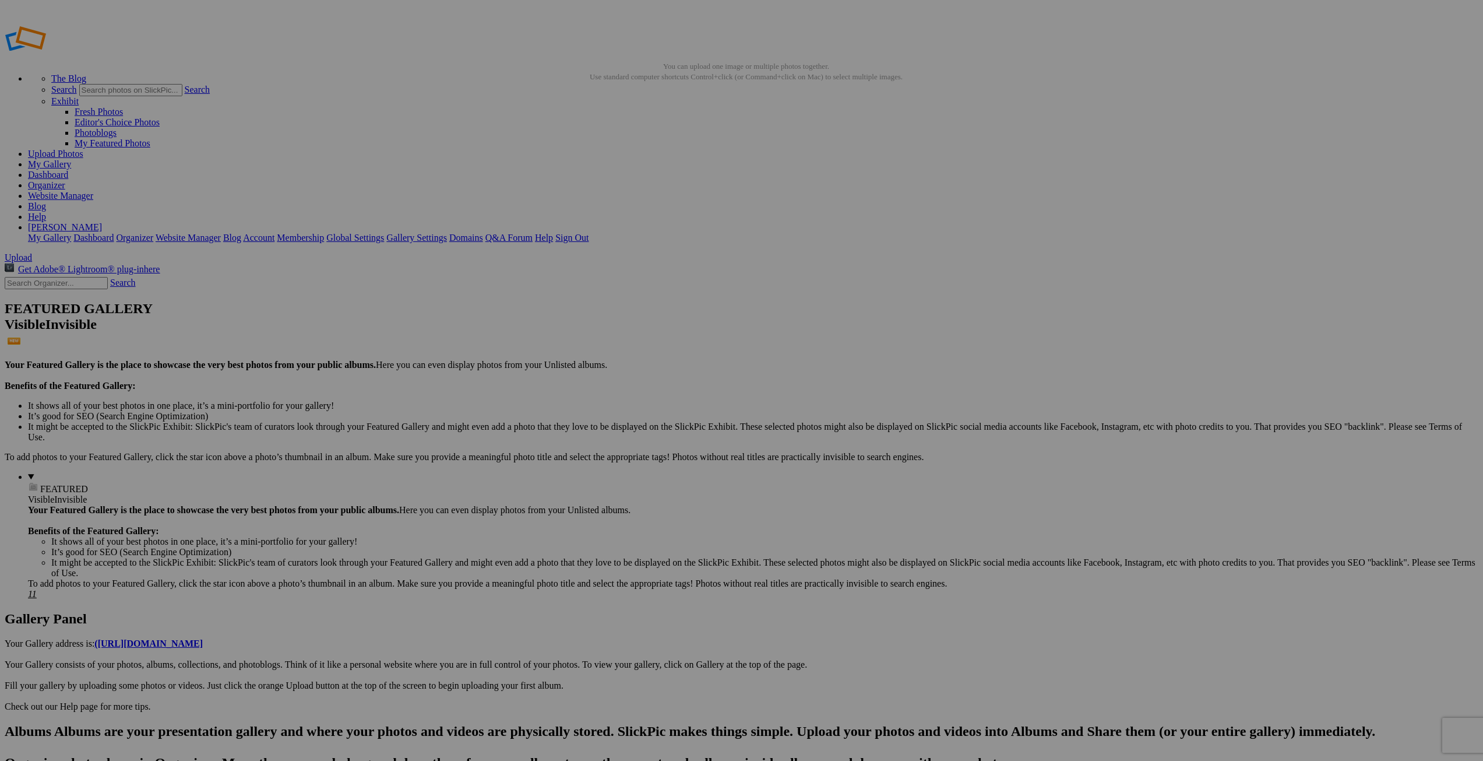
drag, startPoint x: 321, startPoint y: 168, endPoint x: 730, endPoint y: 406, distance: 473.7
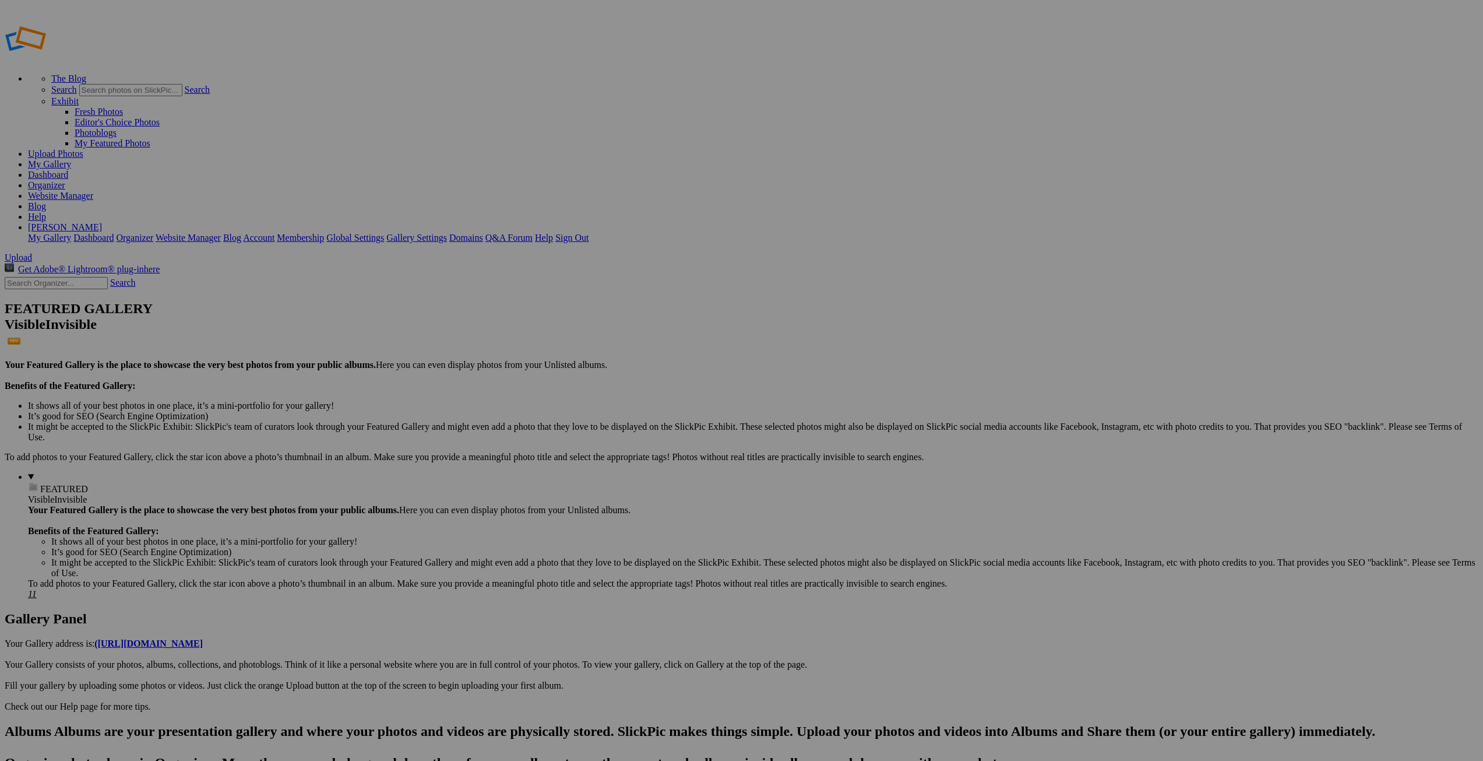
drag, startPoint x: 435, startPoint y: 212, endPoint x: 510, endPoint y: 209, distance: 75.2
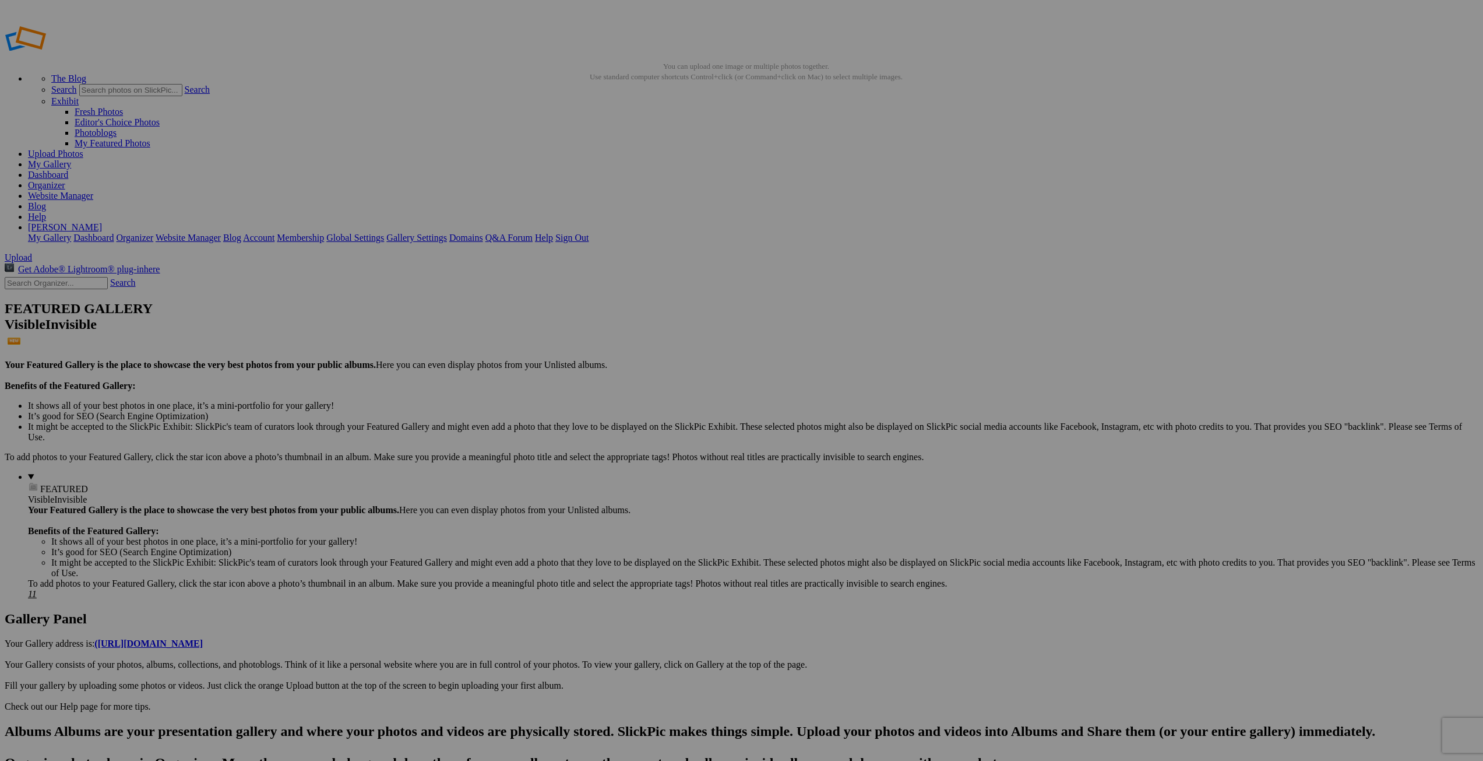
scroll to position [0, 0]
type input "20ChangMaï045N&B"
drag, startPoint x: 335, startPoint y: 210, endPoint x: 369, endPoint y: 211, distance: 33.8
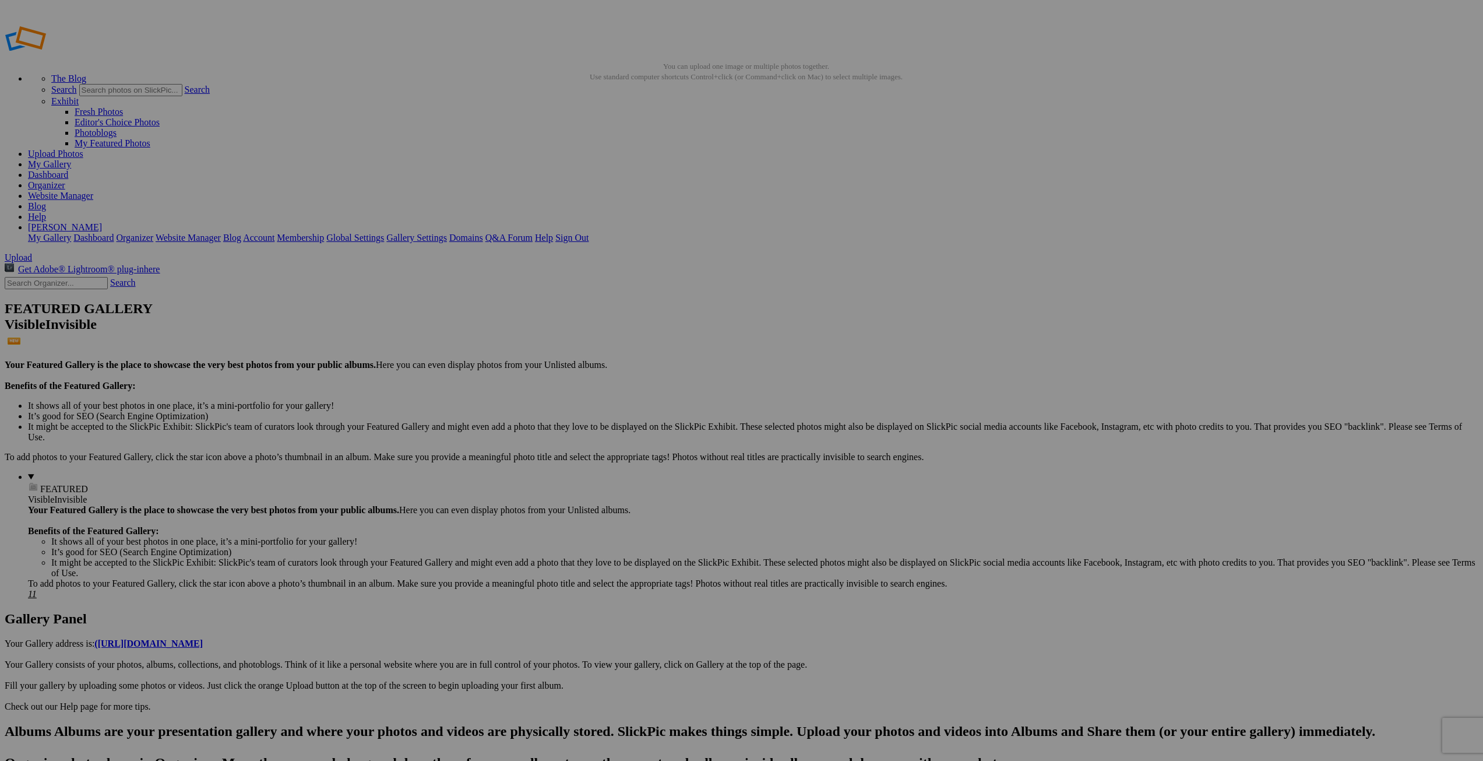
type input "20ChangMaï045"
drag, startPoint x: 538, startPoint y: 212, endPoint x: 569, endPoint y: 212, distance: 31.5
type input "30Sukhotaï01"
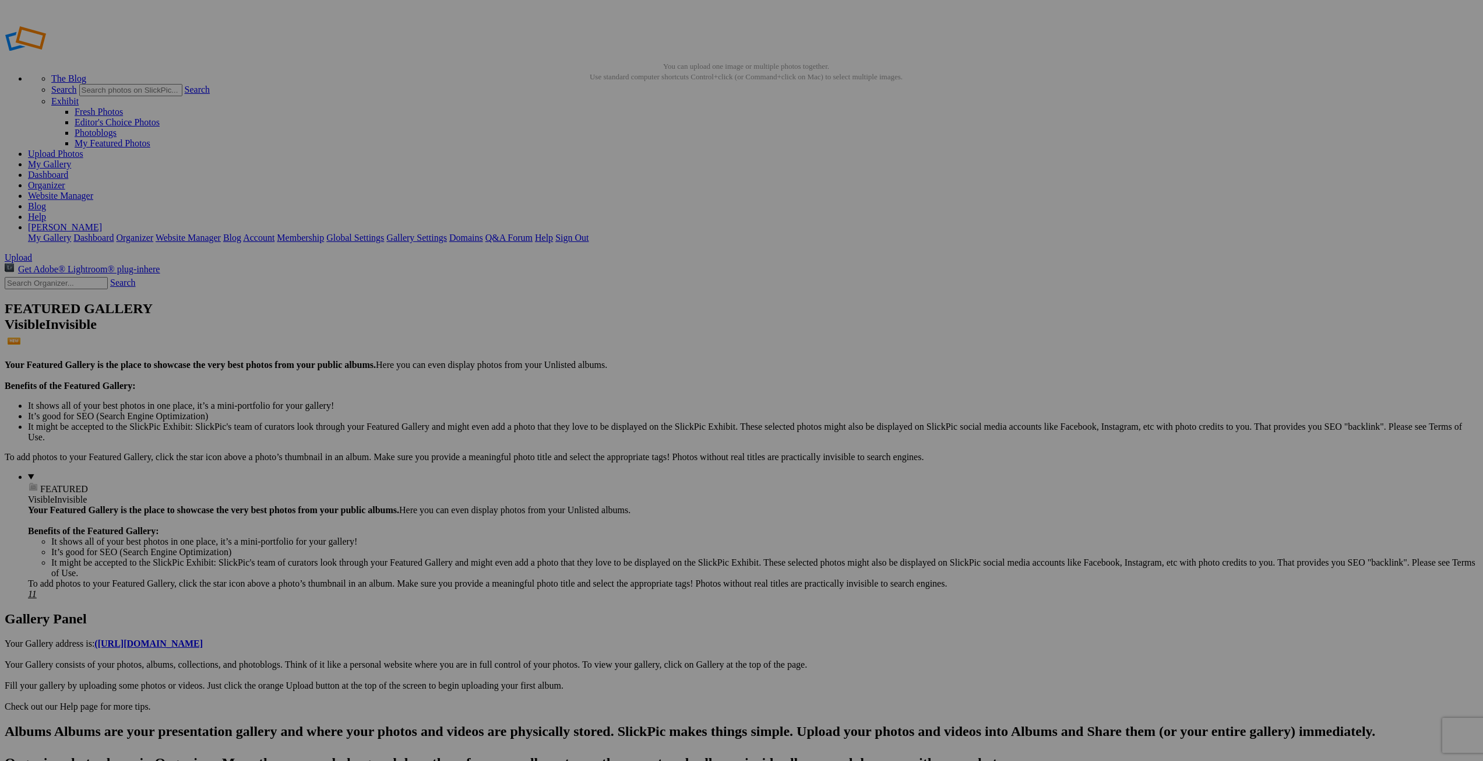
drag, startPoint x: 642, startPoint y: 206, endPoint x: 683, endPoint y: 206, distance: 40.8
type input "30Sukhotaï07"
drag, startPoint x: 744, startPoint y: 207, endPoint x: 798, endPoint y: 213, distance: 54.5
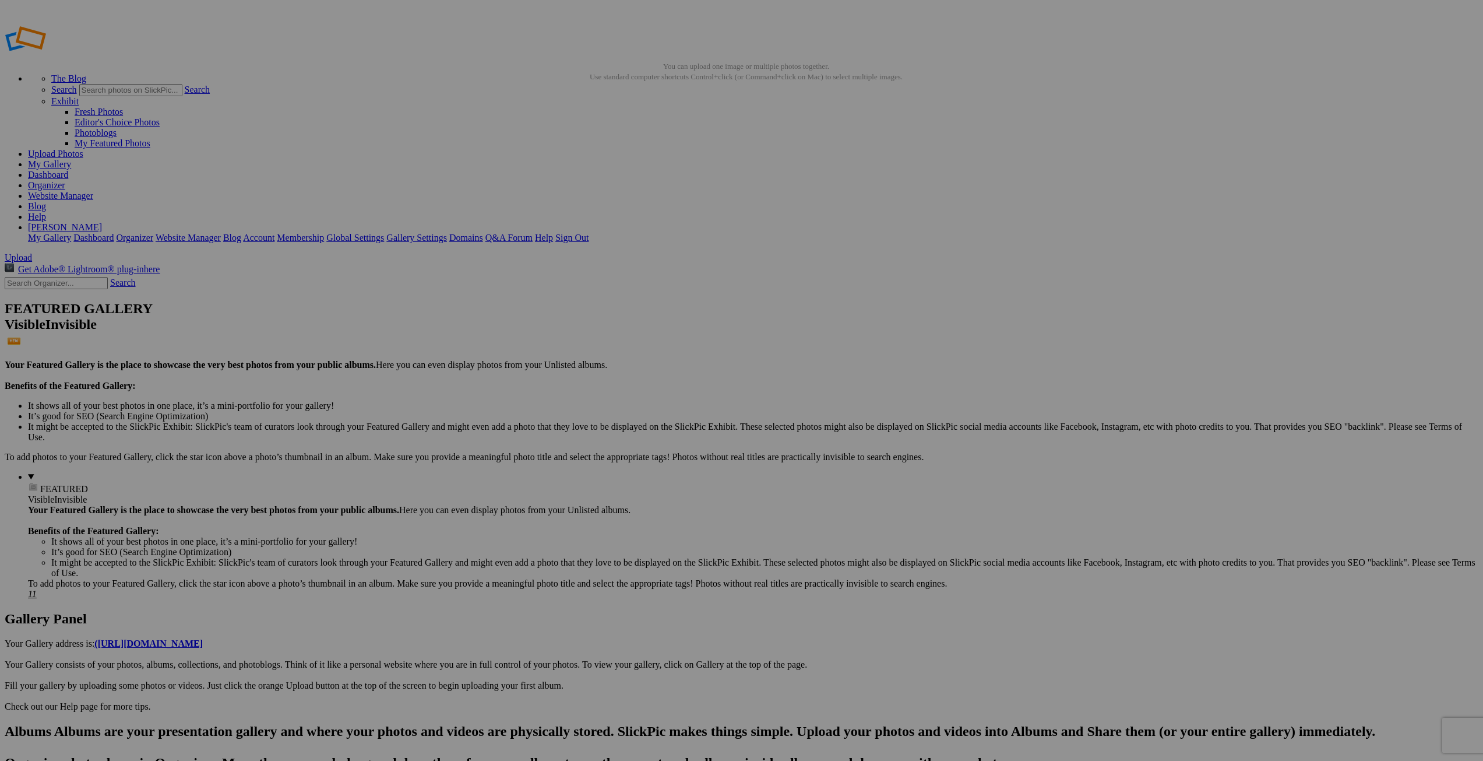
type input "40Phuket02"
drag, startPoint x: 849, startPoint y: 228, endPoint x: 895, endPoint y: 225, distance: 46.1
type input "40Phuket04"
drag, startPoint x: 953, startPoint y: 216, endPoint x: 996, endPoint y: 215, distance: 42.6
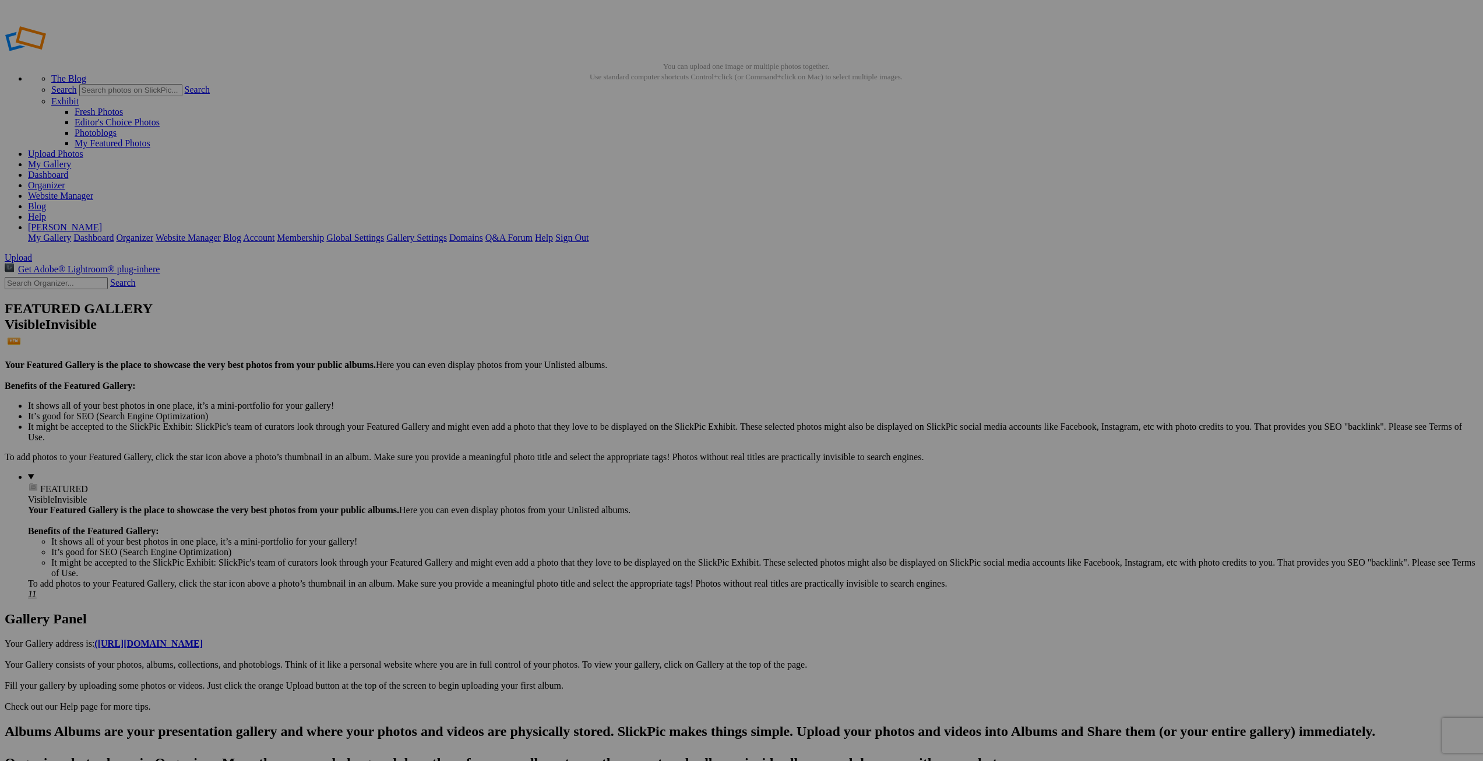
type input "40Phuket055"
drag, startPoint x: 1055, startPoint y: 202, endPoint x: 1090, endPoint y: 201, distance: 35.0
type input "40Phuket06"
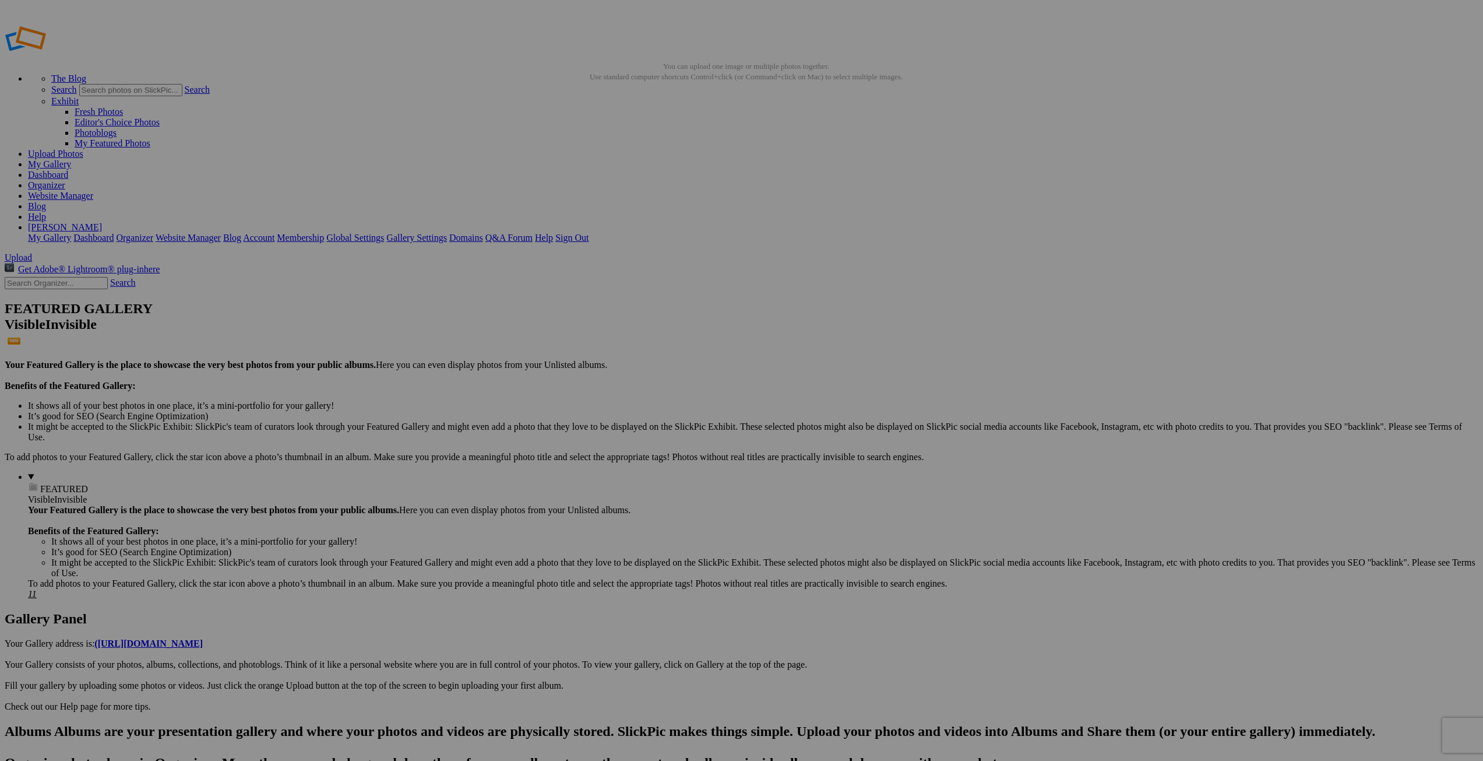
drag, startPoint x: 1161, startPoint y: 213, endPoint x: 1210, endPoint y: 211, distance: 49.6
type input "50Bangkok09"
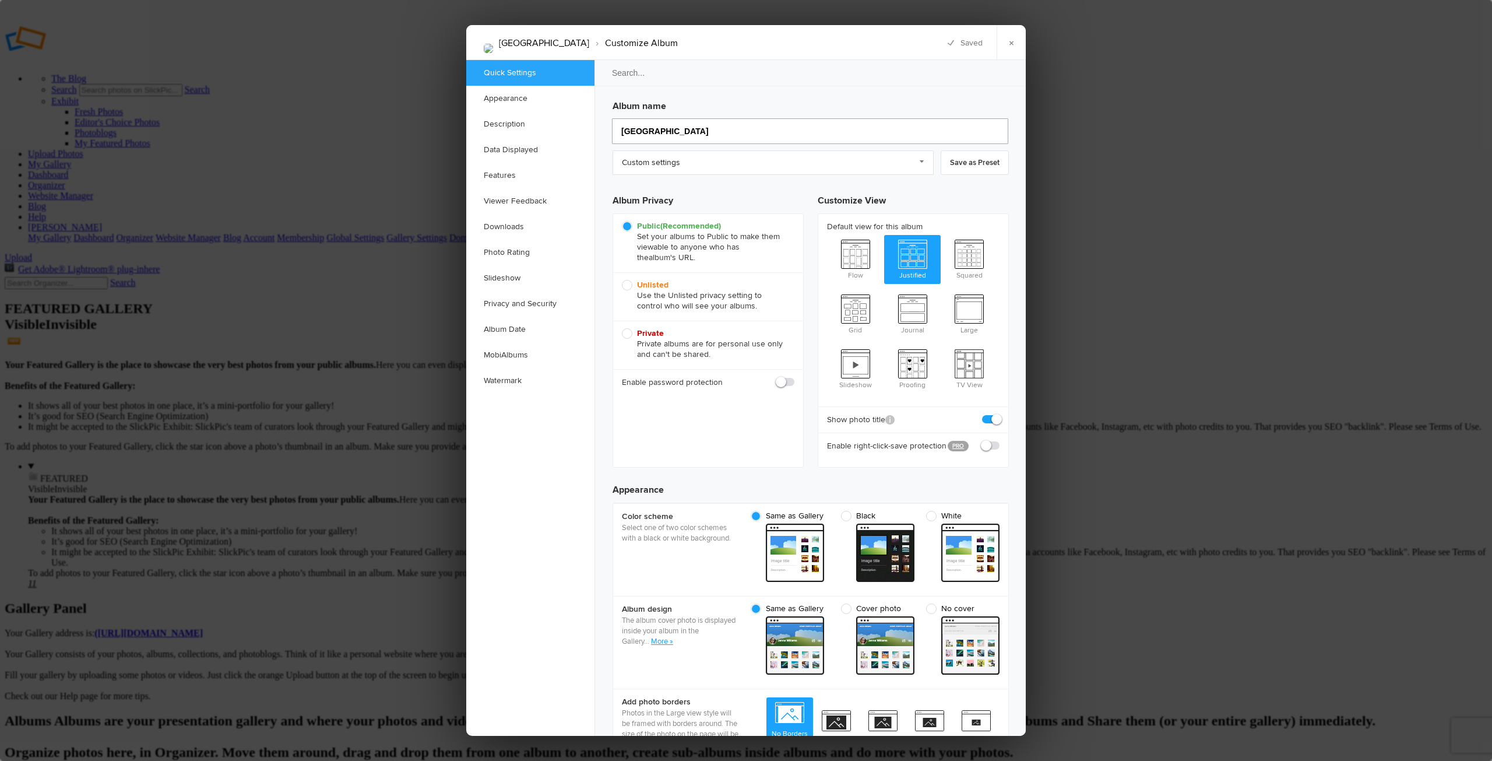
drag, startPoint x: 660, startPoint y: 131, endPoint x: 605, endPoint y: 132, distance: 55.4
type input "Emi"
type input "Em"
type input "Emira"
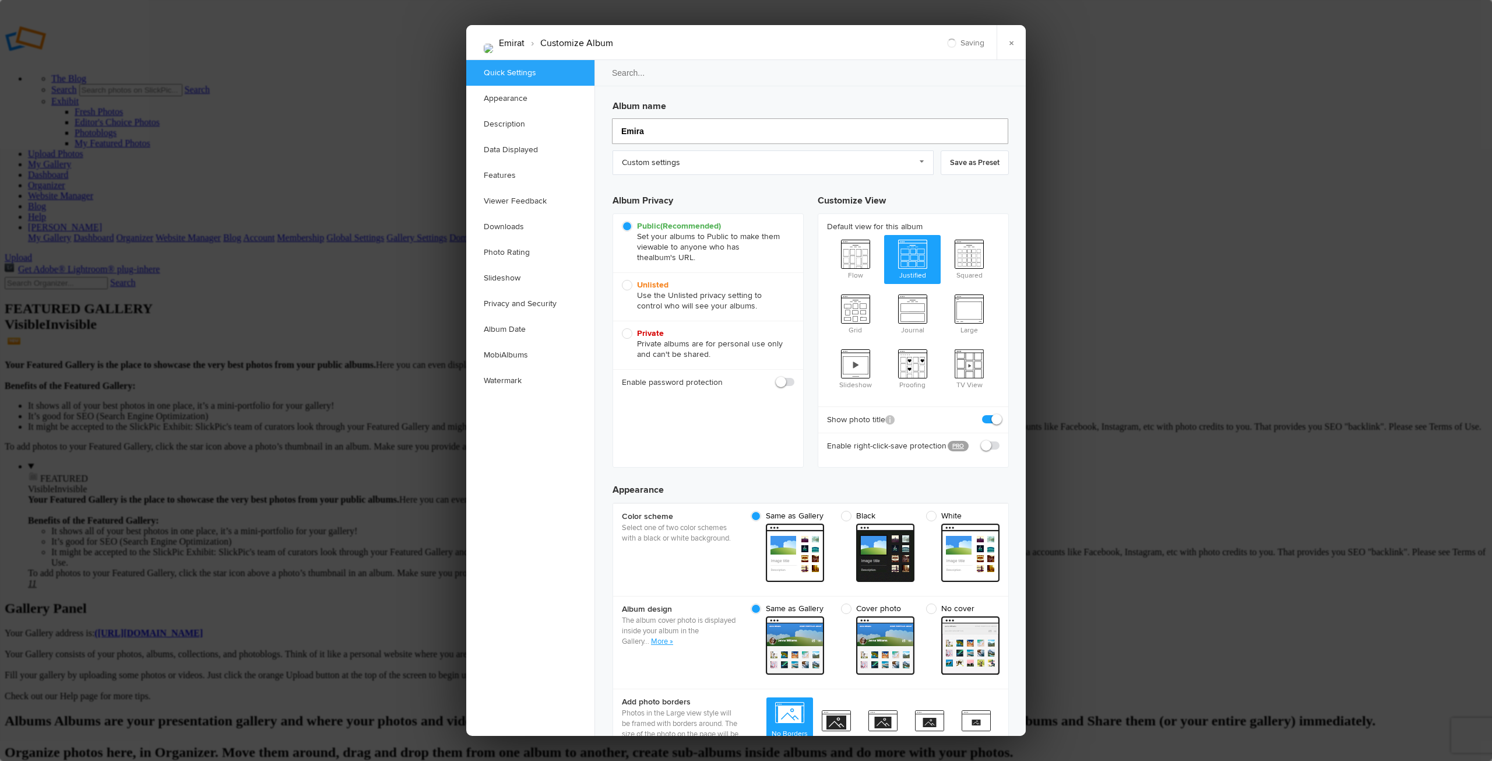
type input "Emir"
type input "Emirats Ara"
type input "Emirats Ar"
type input "Emirats Arabes"
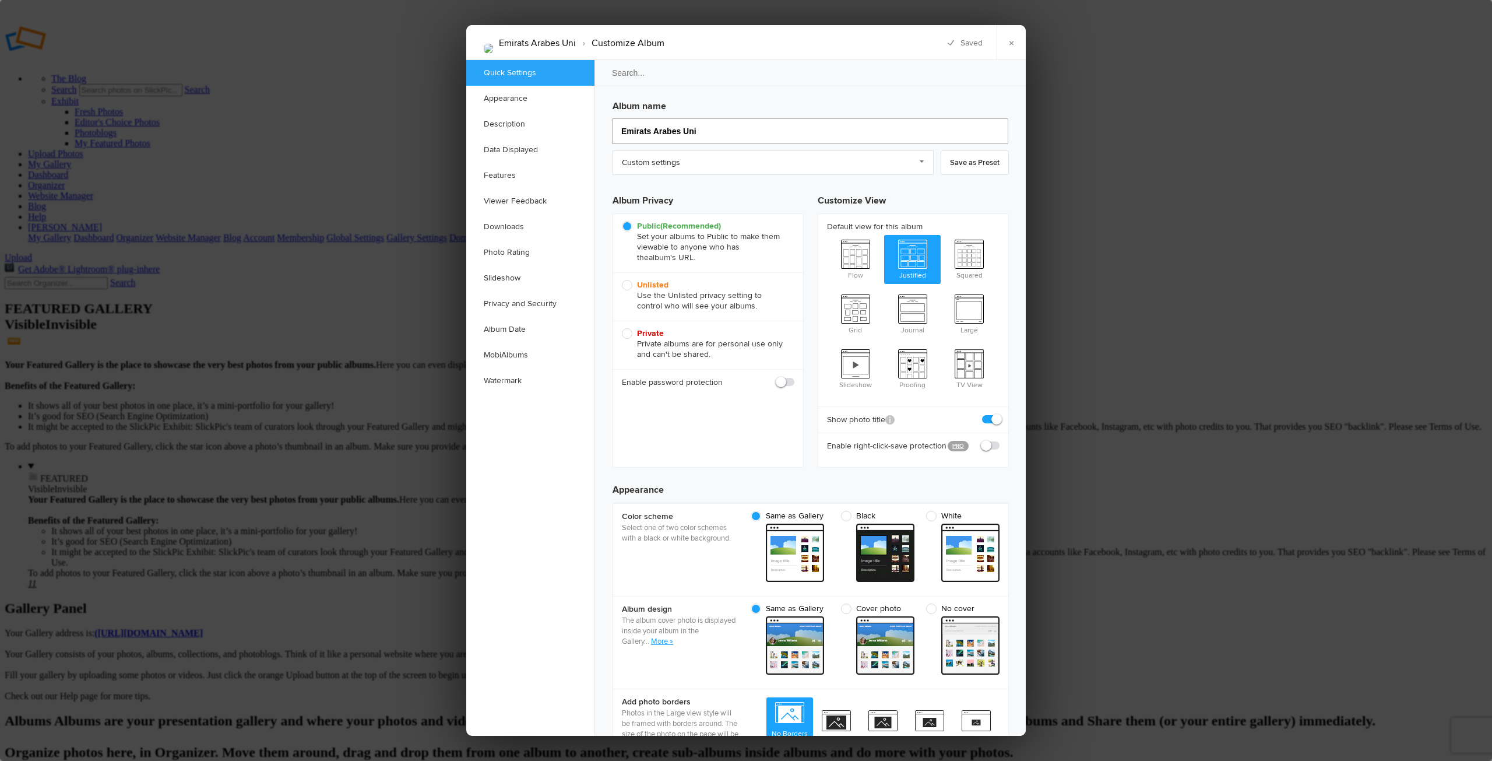
type input "[GEOGRAPHIC_DATA]"
click at [1012, 44] on link "×" at bounding box center [1011, 42] width 29 height 35
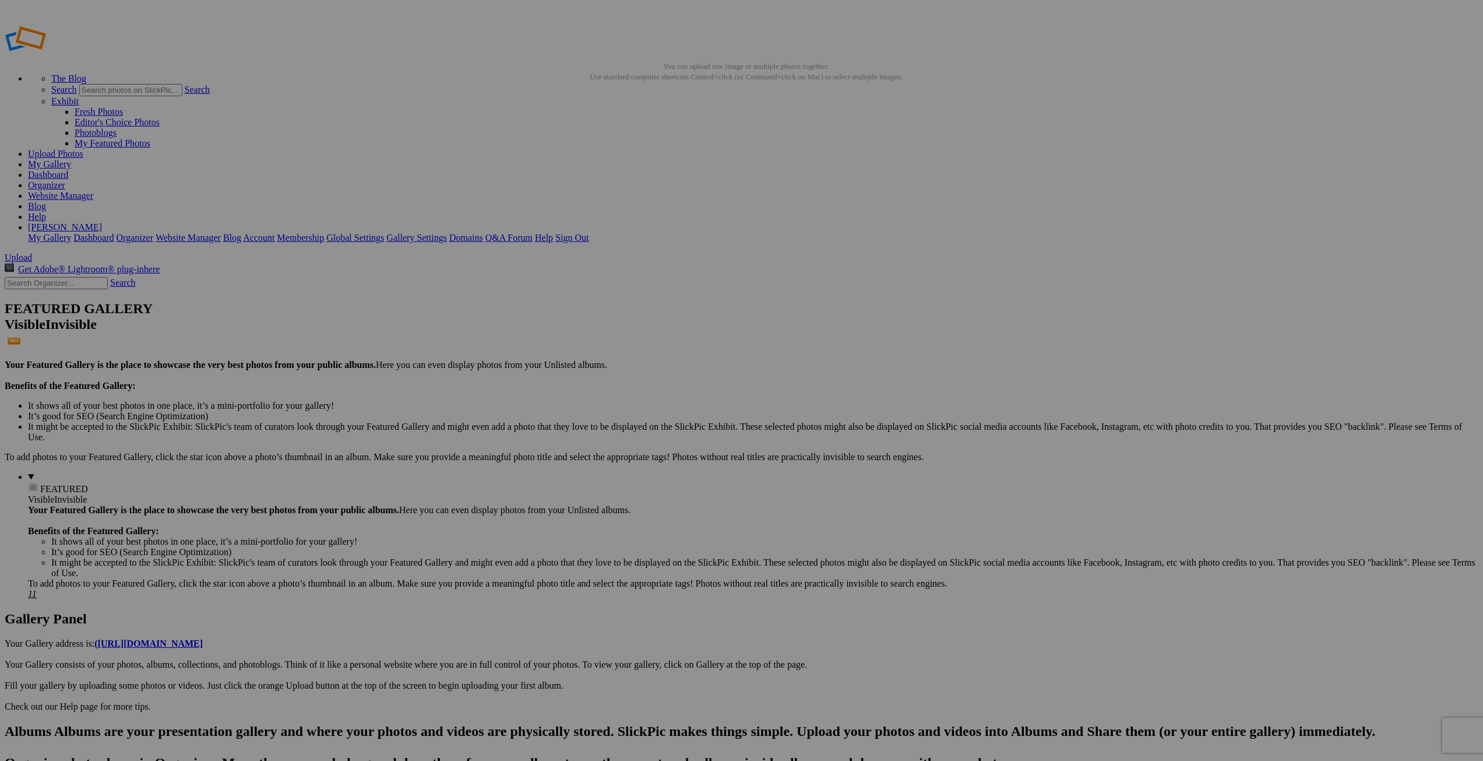
drag, startPoint x: 319, startPoint y: 176, endPoint x: 193, endPoint y: 277, distance: 161.6
